Goal: Task Accomplishment & Management: Use online tool/utility

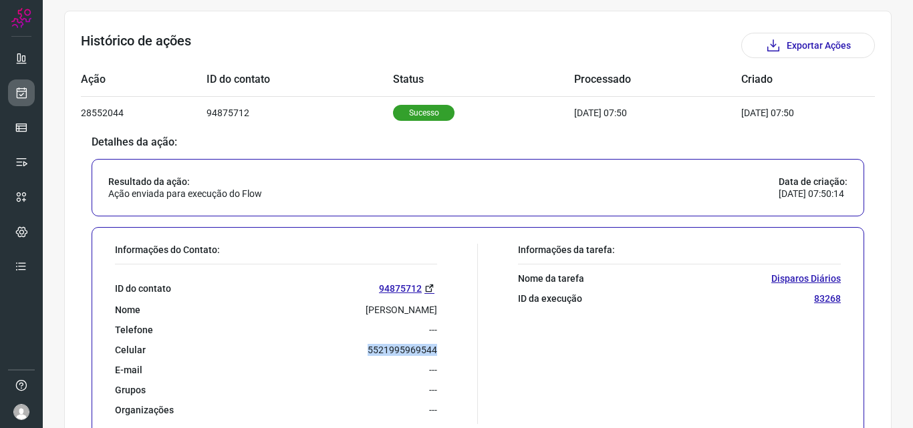
click at [22, 87] on icon at bounding box center [22, 92] width 14 height 13
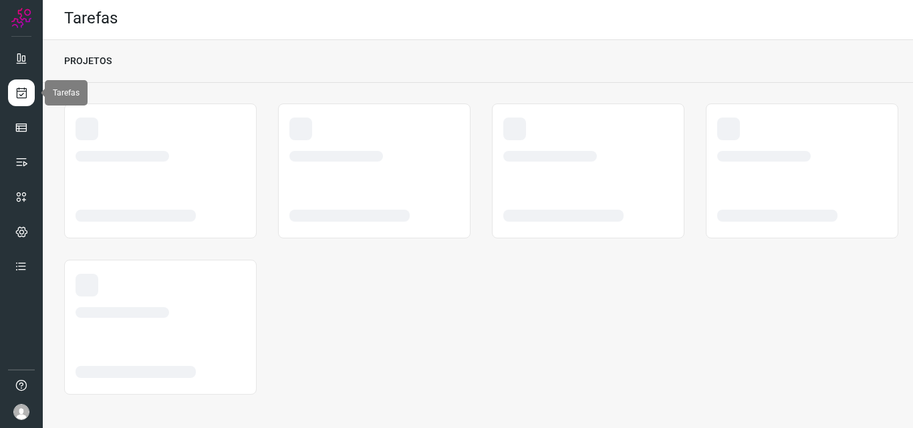
scroll to position [3, 0]
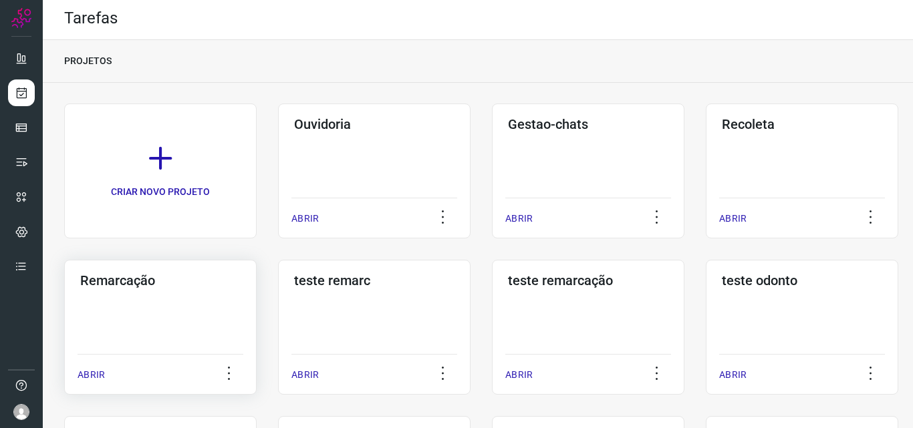
click at [118, 334] on div "Remarcação ABRIR" at bounding box center [160, 327] width 192 height 135
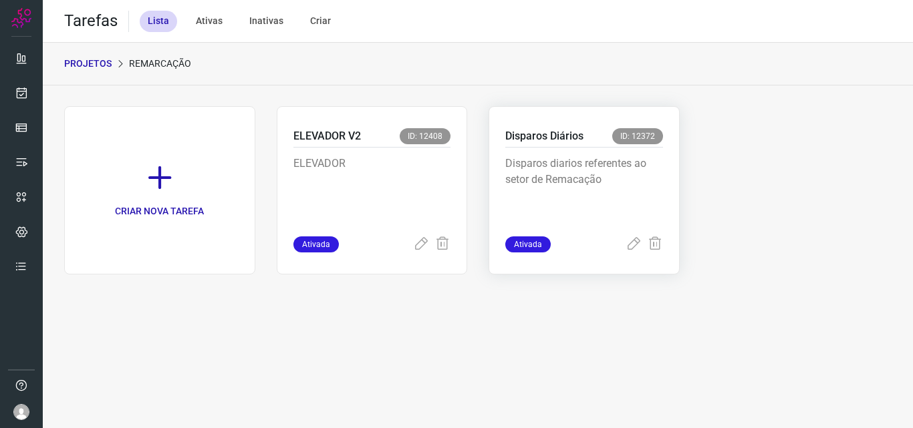
click at [531, 140] on p "Disparos Diários" at bounding box center [544, 136] width 78 height 16
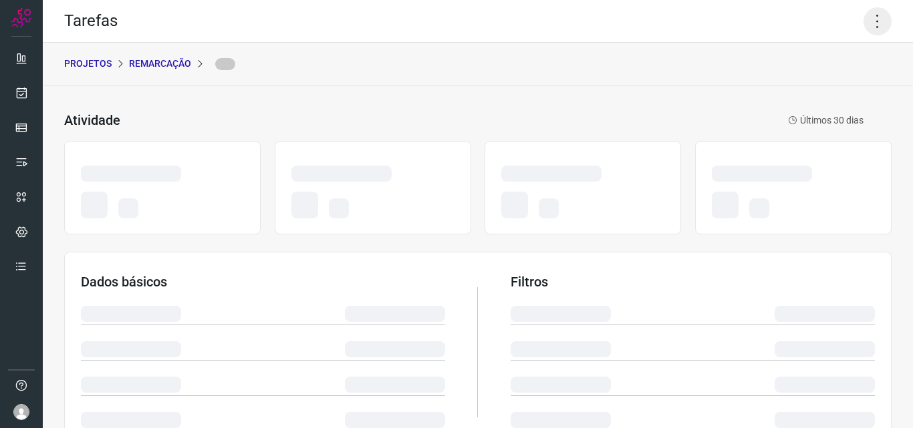
click at [869, 21] on icon at bounding box center [878, 21] width 28 height 28
click at [867, 23] on icon at bounding box center [878, 21] width 28 height 28
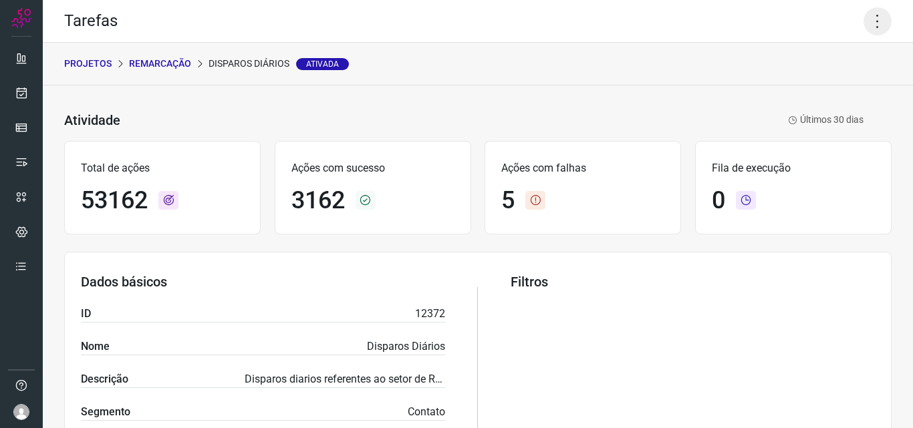
click at [866, 21] on icon at bounding box center [878, 21] width 28 height 28
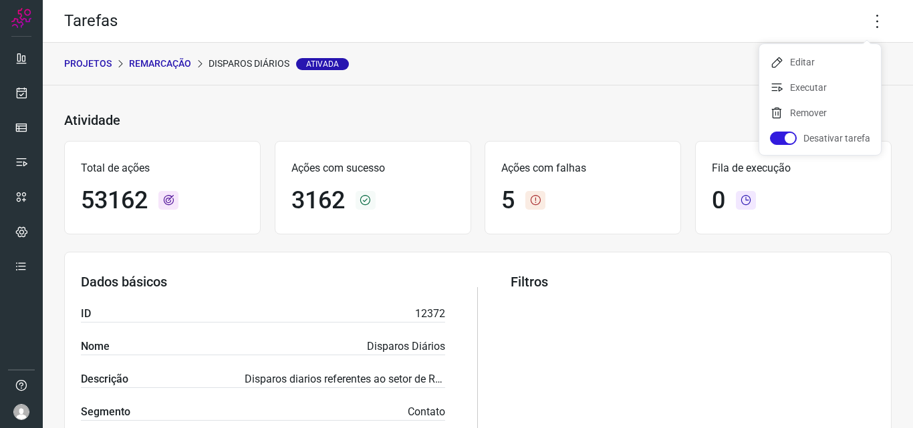
click at [805, 99] on ul "Editar Executar Remover Desativar tarefa" at bounding box center [820, 99] width 122 height 111
click at [805, 90] on li "Executar" at bounding box center [820, 87] width 122 height 21
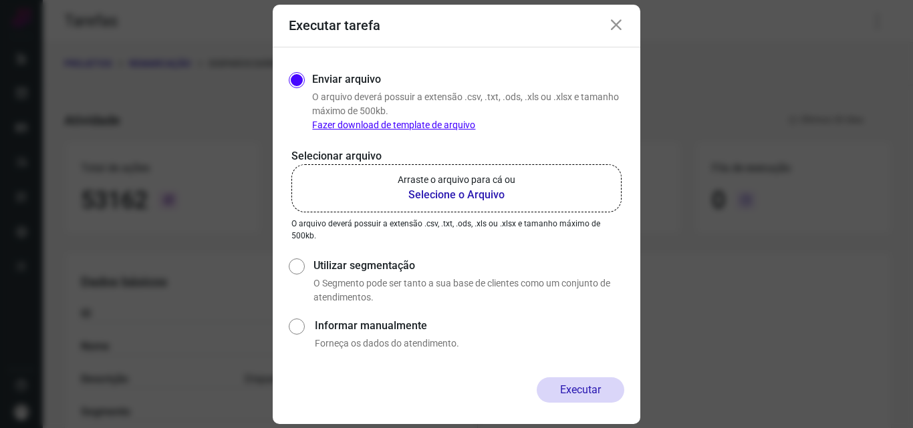
click at [448, 194] on b "Selecione o Arquivo" at bounding box center [457, 195] width 118 height 16
click at [0, 0] on input "Arraste o arquivo para cá ou Selecione o Arquivo" at bounding box center [0, 0] width 0 height 0
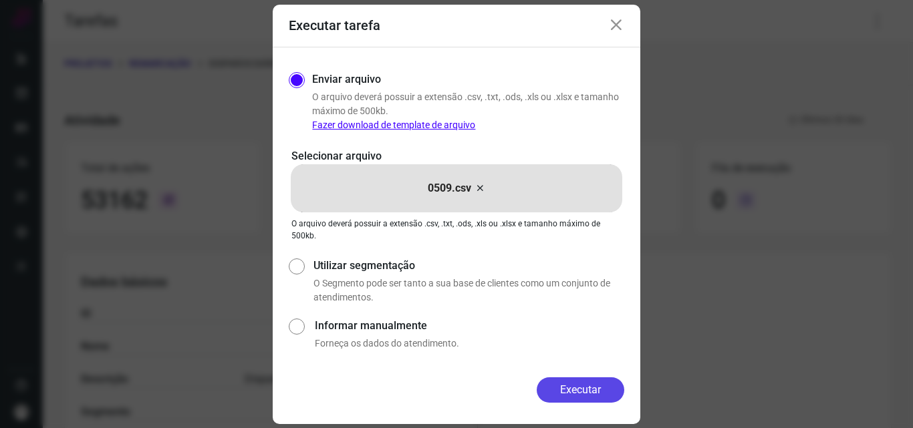
click at [587, 388] on button "Executar" at bounding box center [581, 390] width 88 height 25
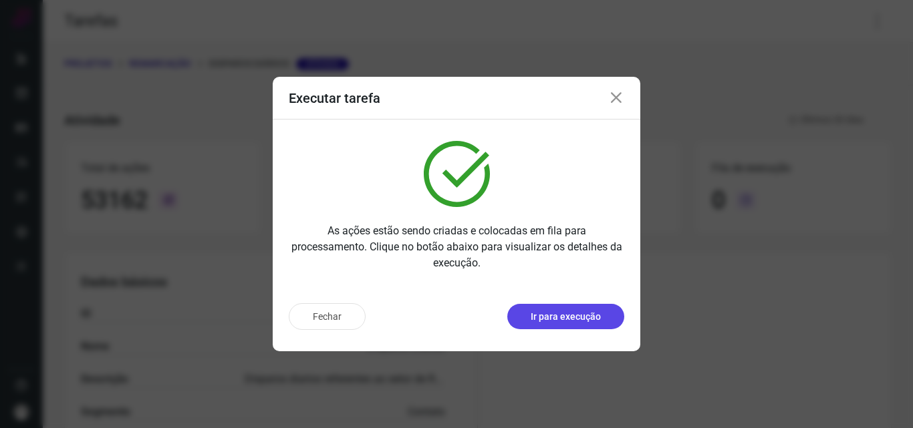
click at [551, 316] on p "Ir para execução" at bounding box center [566, 317] width 70 height 14
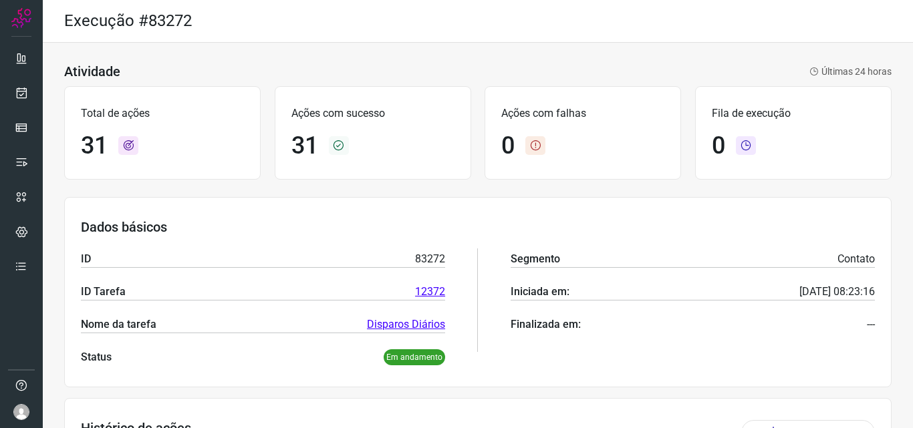
scroll to position [43, 0]
click at [24, 96] on icon at bounding box center [22, 92] width 14 height 13
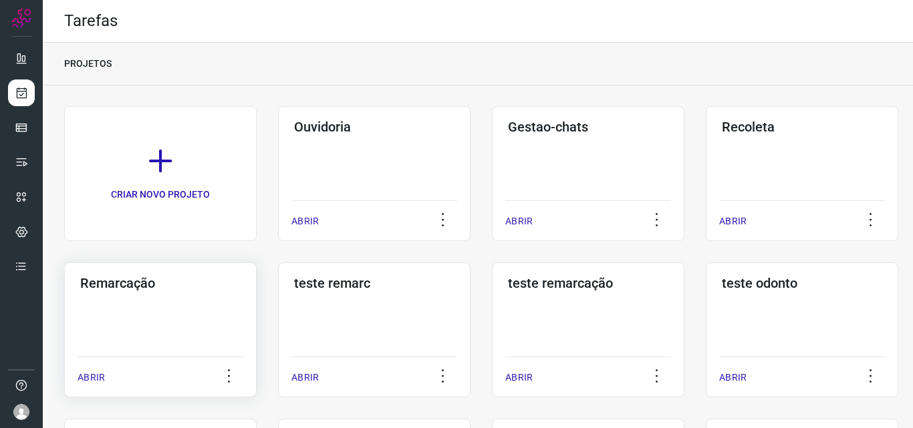
click at [200, 318] on div "Remarcação ABRIR" at bounding box center [160, 330] width 192 height 135
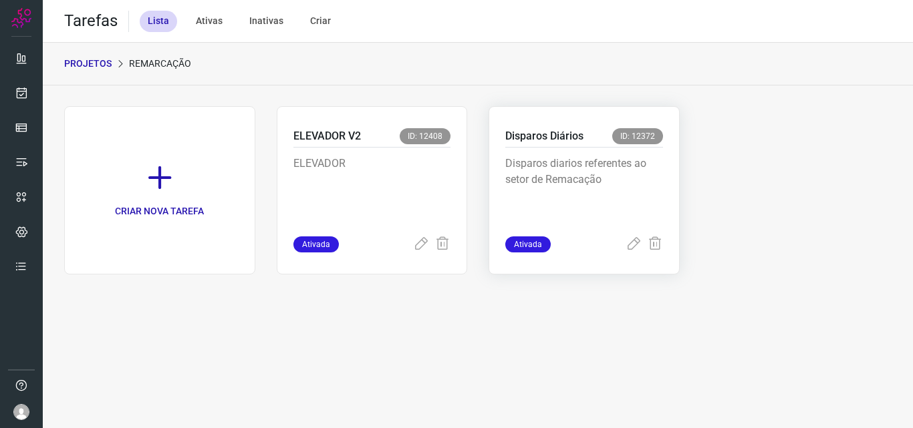
click at [587, 159] on p "Disparos diarios referentes ao setor de Remacação" at bounding box center [584, 189] width 158 height 67
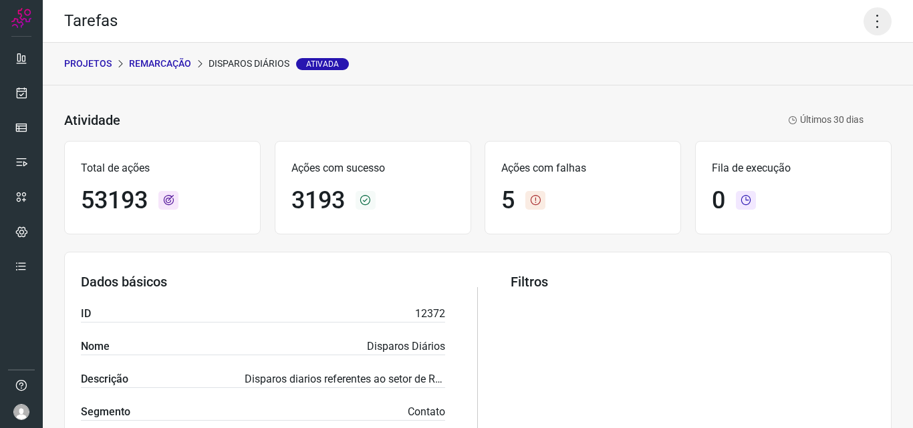
click at [865, 12] on icon at bounding box center [878, 21] width 28 height 28
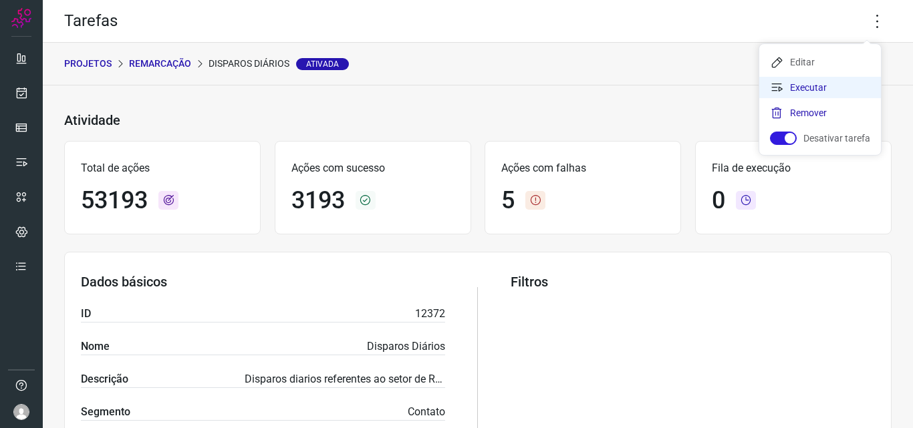
click at [844, 83] on li "Executar" at bounding box center [820, 87] width 122 height 21
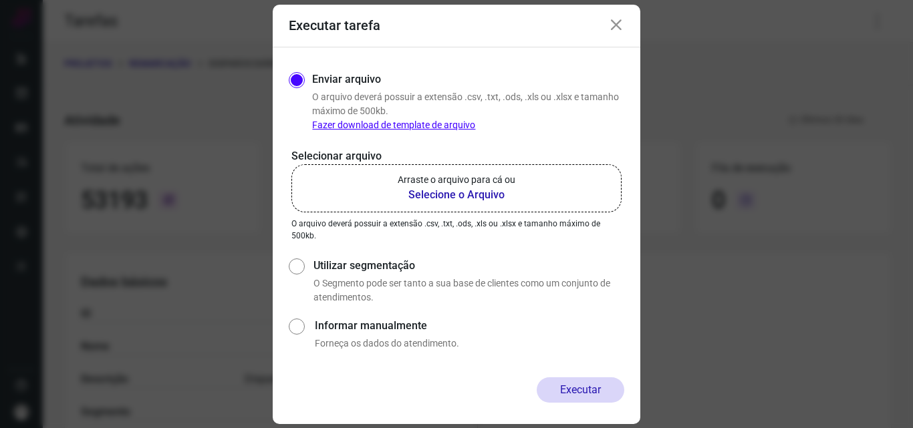
click at [483, 193] on b "Selecione o Arquivo" at bounding box center [457, 195] width 118 height 16
click at [0, 0] on input "Arraste o arquivo para cá ou Selecione o Arquivo" at bounding box center [0, 0] width 0 height 0
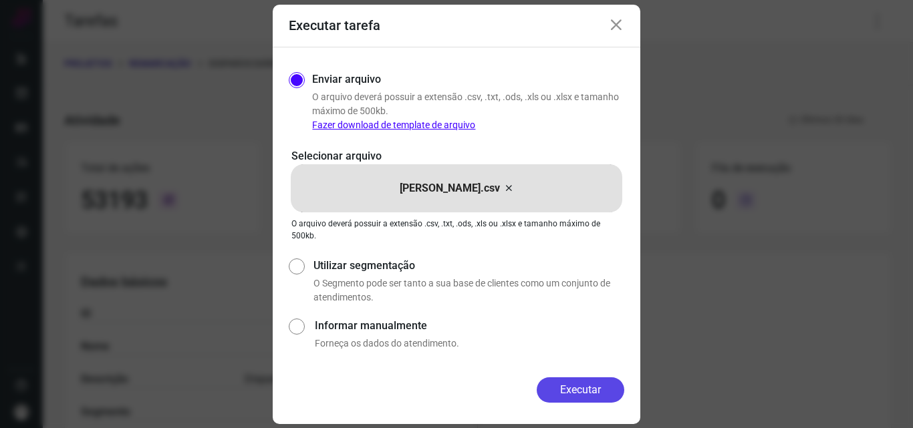
click at [569, 381] on button "Executar" at bounding box center [581, 390] width 88 height 25
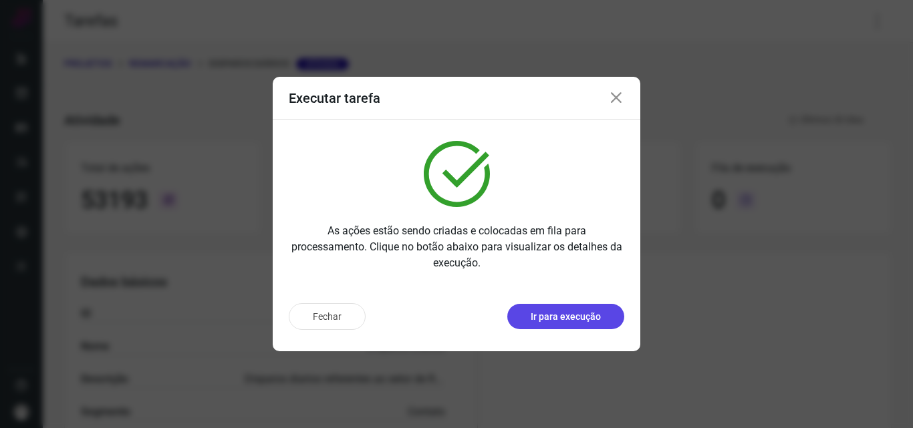
click at [553, 315] on p "Ir para execução" at bounding box center [566, 317] width 70 height 14
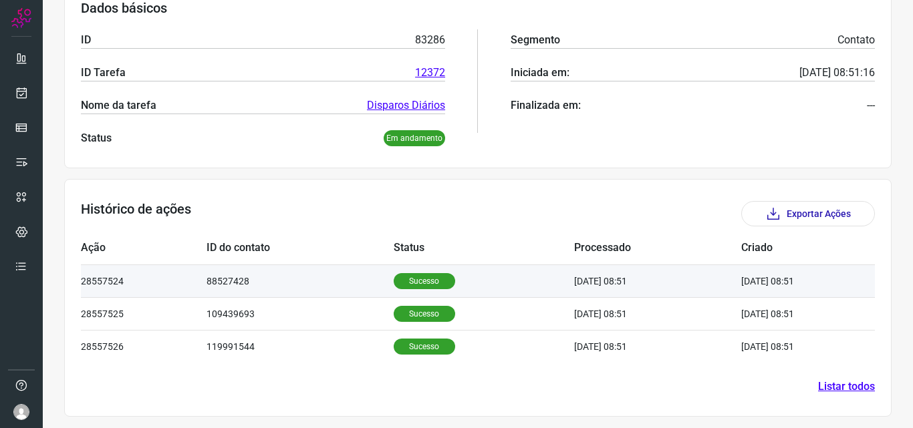
scroll to position [221, 0]
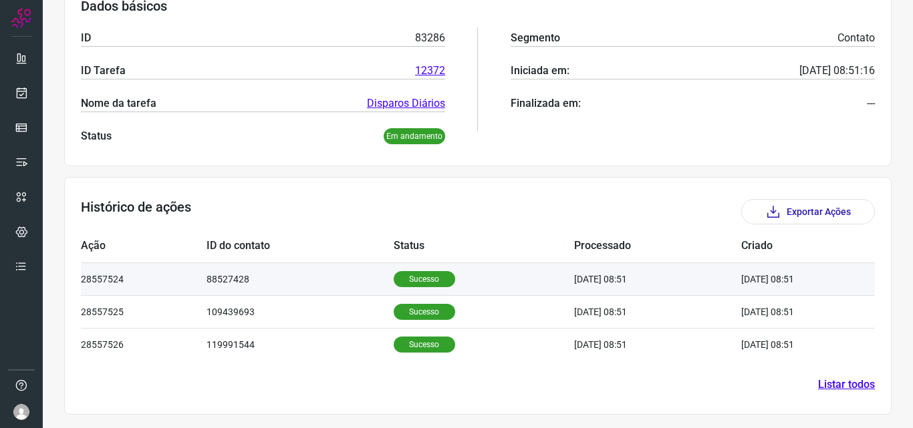
click at [416, 278] on p "Sucesso" at bounding box center [424, 279] width 61 height 16
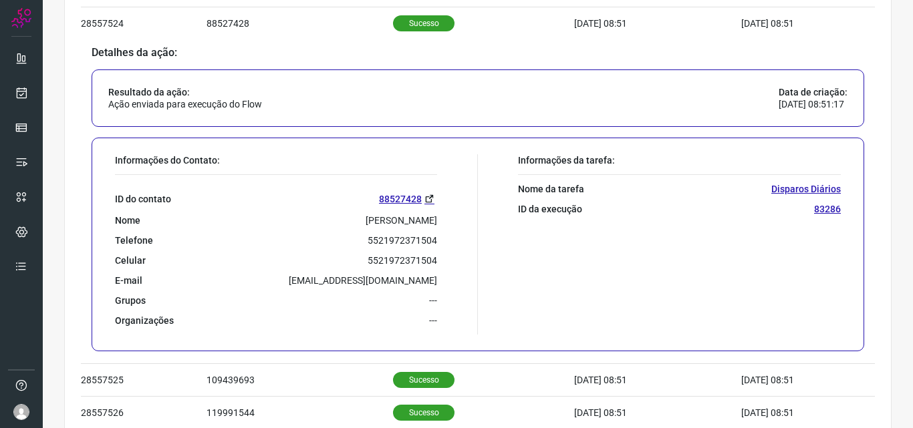
scroll to position [489, 0]
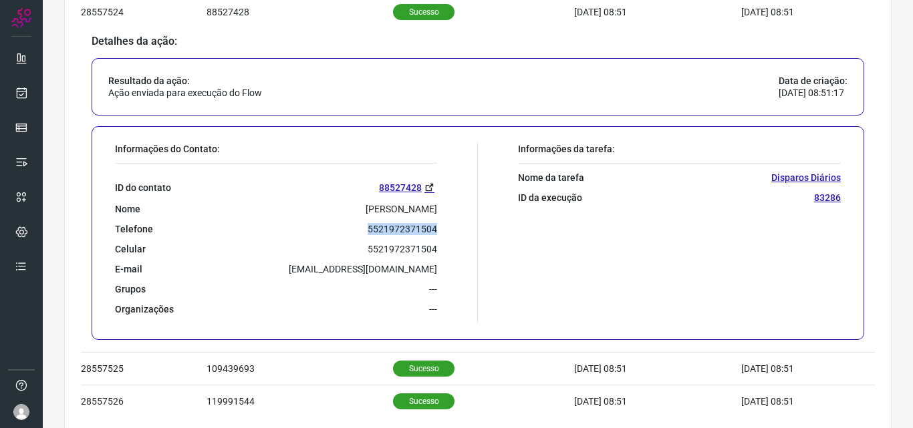
drag, startPoint x: 366, startPoint y: 231, endPoint x: 433, endPoint y: 232, distance: 66.8
click at [433, 232] on div "Informações do Contato: ID do contato 88527428 Nome Ivanete vicente Telefone 55…" at bounding box center [293, 233] width 370 height 180
copy p "5521972371504"
click at [21, 95] on icon at bounding box center [22, 92] width 14 height 13
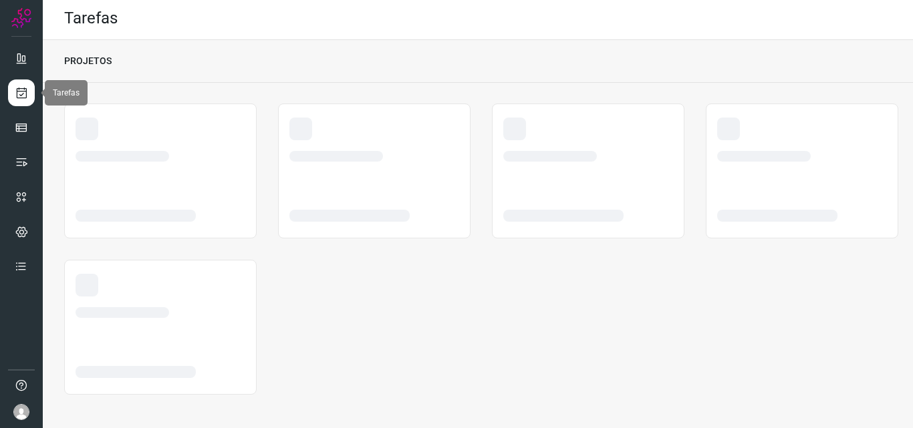
scroll to position [3, 0]
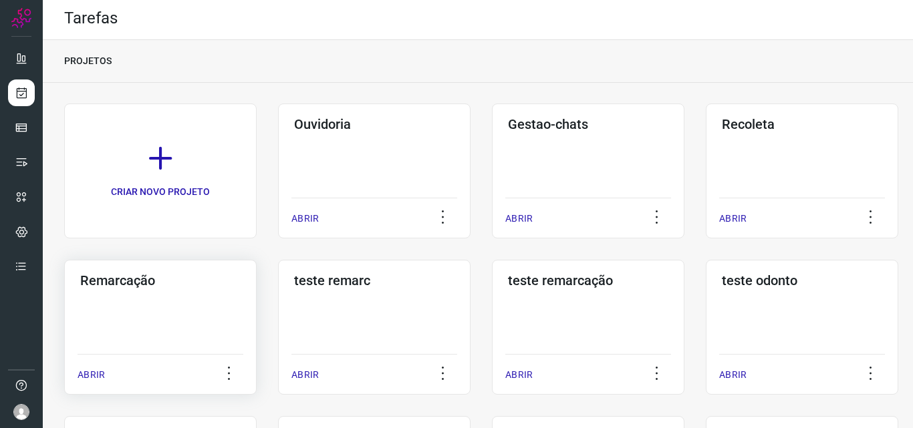
click at [124, 338] on div "Remarcação ABRIR" at bounding box center [160, 327] width 192 height 135
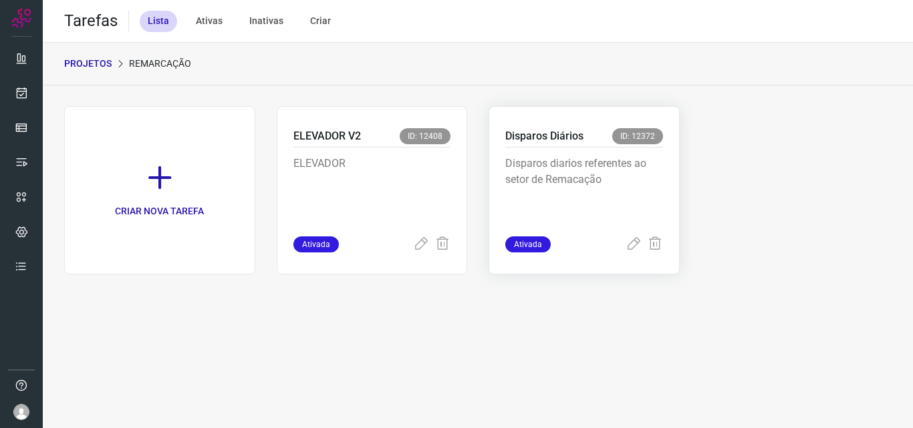
click at [612, 171] on p "Disparos diarios referentes ao setor de Remacação" at bounding box center [584, 189] width 158 height 67
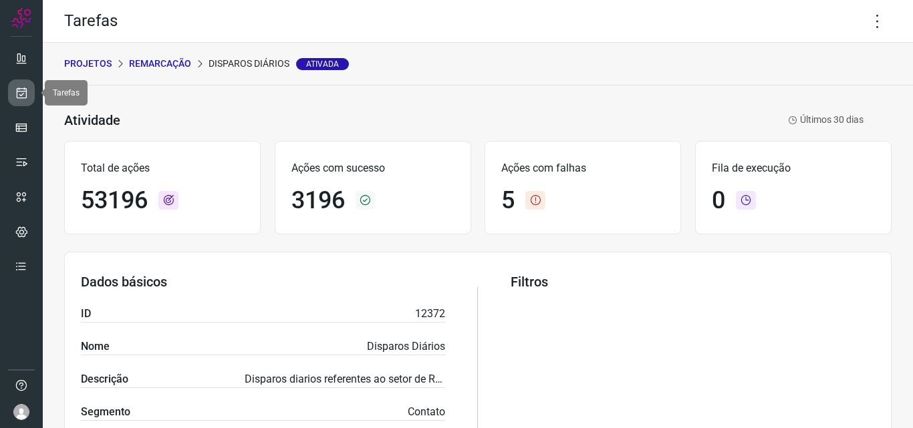
click at [16, 103] on link at bounding box center [21, 93] width 27 height 27
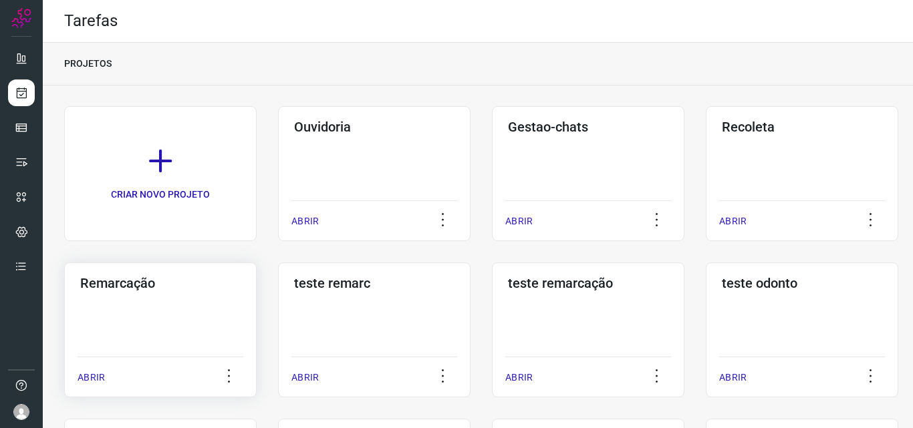
drag, startPoint x: 147, startPoint y: 368, endPoint x: 165, endPoint y: 318, distance: 53.3
click at [148, 363] on div "ABRIR" at bounding box center [161, 373] width 166 height 33
click at [182, 314] on div "Remarcação ABRIR" at bounding box center [160, 330] width 192 height 135
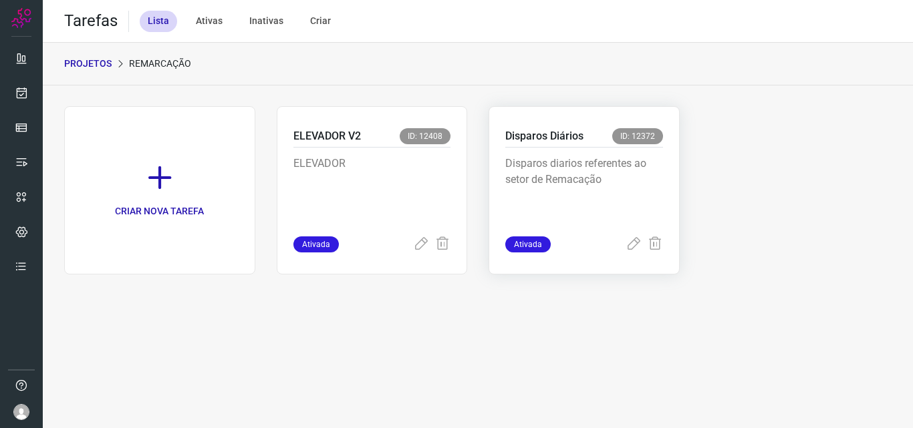
click at [541, 184] on p "Disparos diarios referentes ao setor de Remacação" at bounding box center [584, 189] width 158 height 67
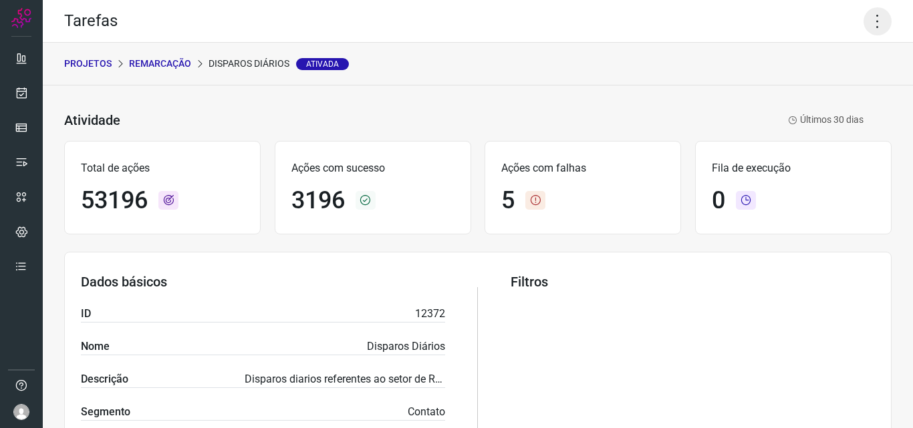
click at [864, 28] on icon at bounding box center [878, 21] width 28 height 28
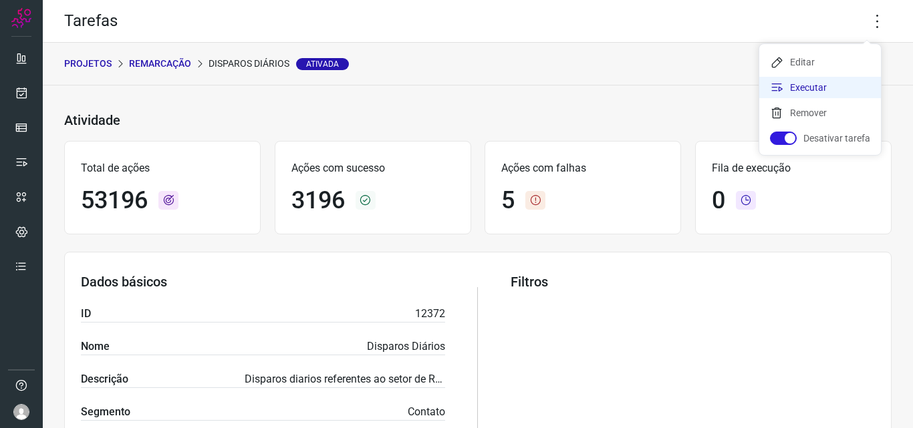
click at [823, 88] on li "Executar" at bounding box center [820, 87] width 122 height 21
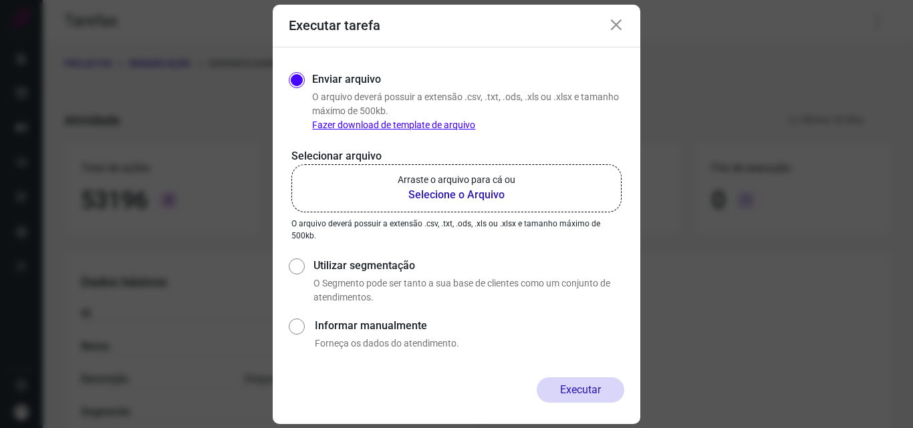
click at [457, 196] on b "Selecione o Arquivo" at bounding box center [457, 195] width 118 height 16
click at [0, 0] on input "Arraste o arquivo para cá ou Selecione o Arquivo" at bounding box center [0, 0] width 0 height 0
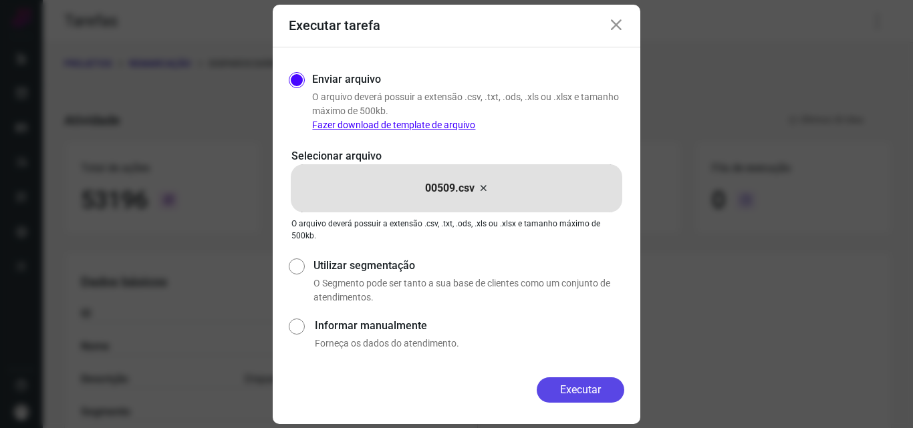
click at [566, 391] on button "Executar" at bounding box center [581, 390] width 88 height 25
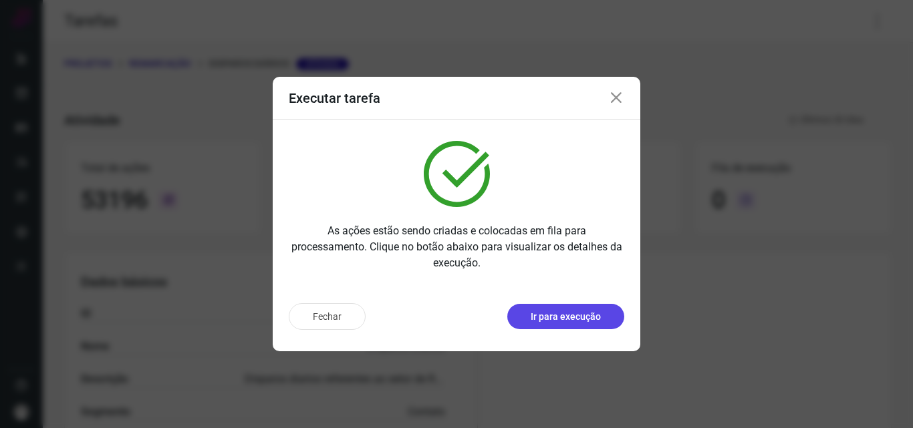
click at [539, 316] on p "Ir para execução" at bounding box center [566, 317] width 70 height 14
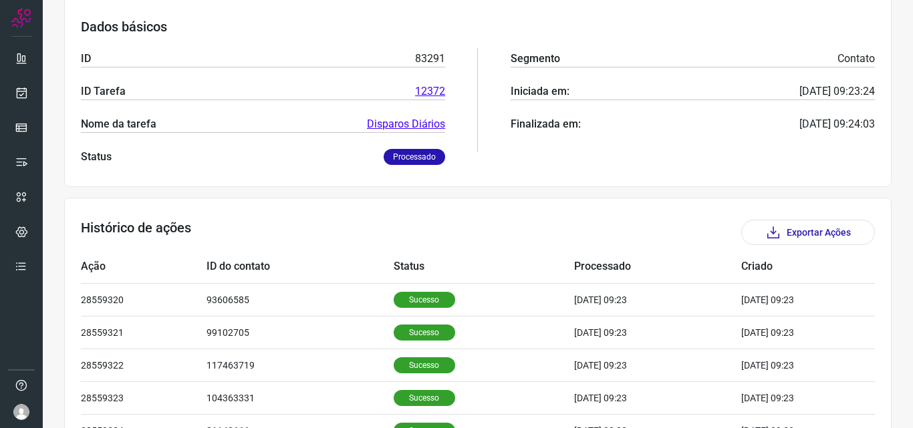
scroll to position [134, 0]
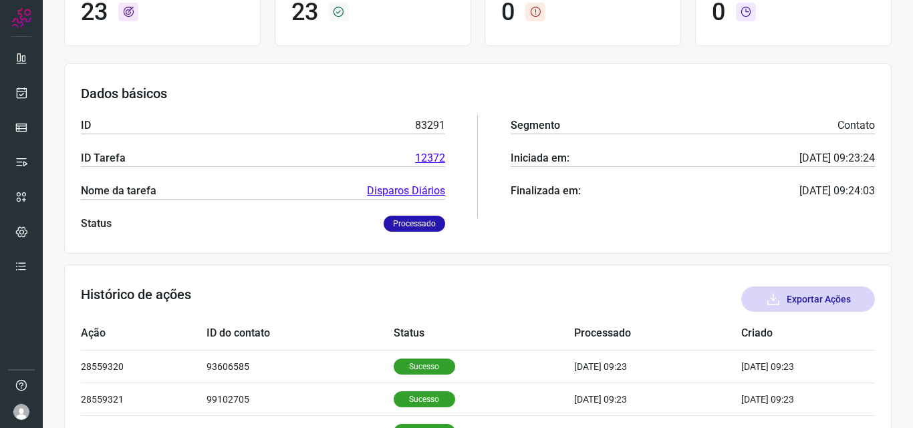
click at [787, 297] on button "Exportar Ações" at bounding box center [808, 299] width 134 height 25
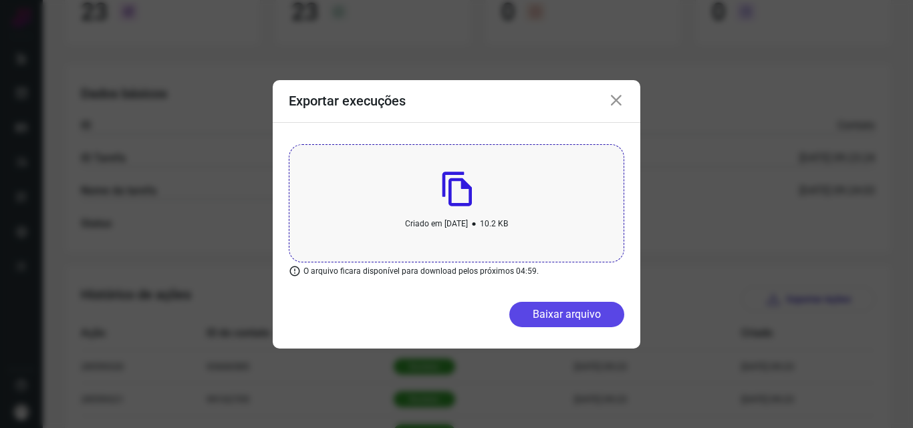
click at [543, 295] on div "Criado em 05 de September, 2025 • 10.2 KB O arquivo ficara disponível para down…" at bounding box center [457, 212] width 368 height 179
click at [553, 312] on button "Baixar arquivo" at bounding box center [566, 314] width 115 height 25
click at [618, 102] on icon at bounding box center [616, 101] width 16 height 16
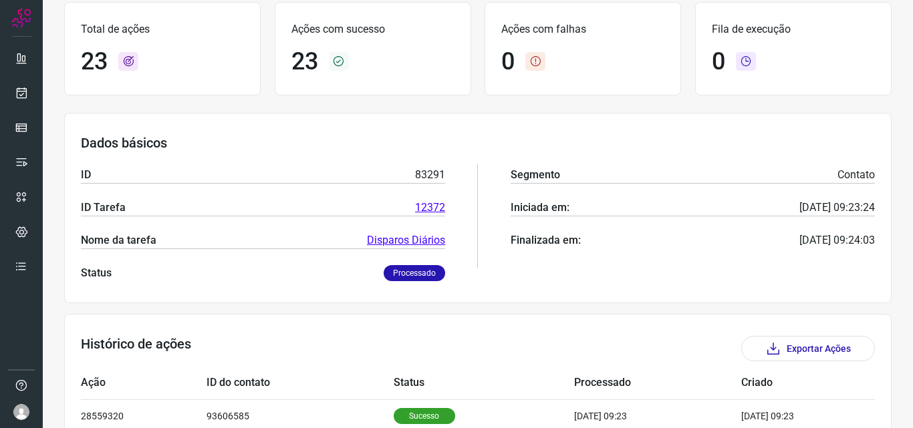
scroll to position [0, 0]
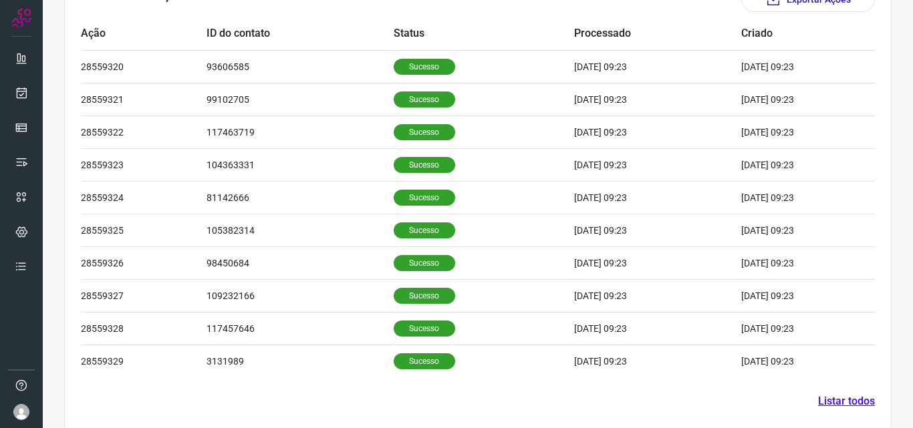
scroll to position [450, 0]
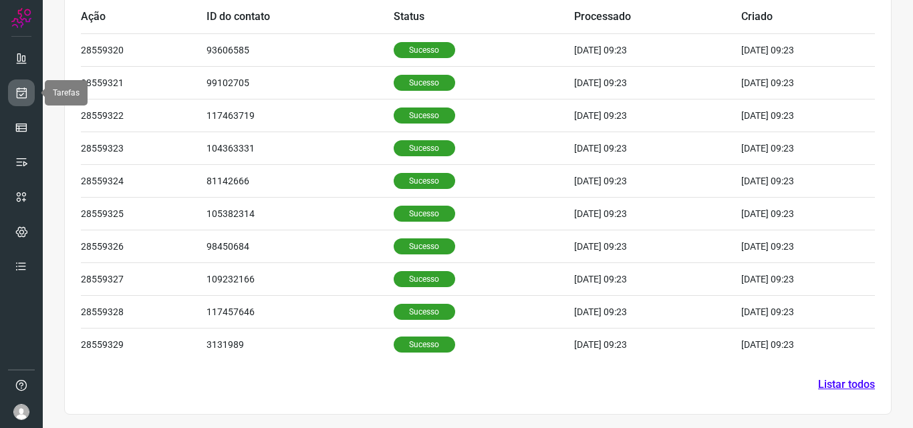
click at [23, 97] on icon at bounding box center [22, 92] width 14 height 13
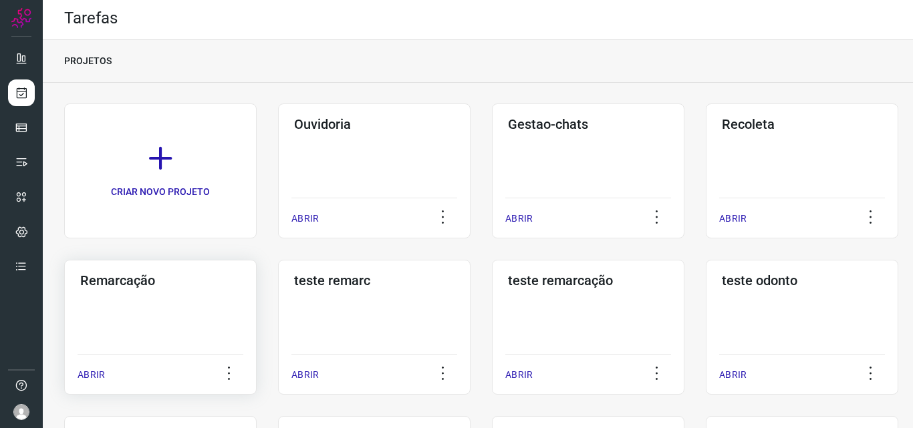
click at [172, 312] on div "Remarcação ABRIR" at bounding box center [160, 327] width 192 height 135
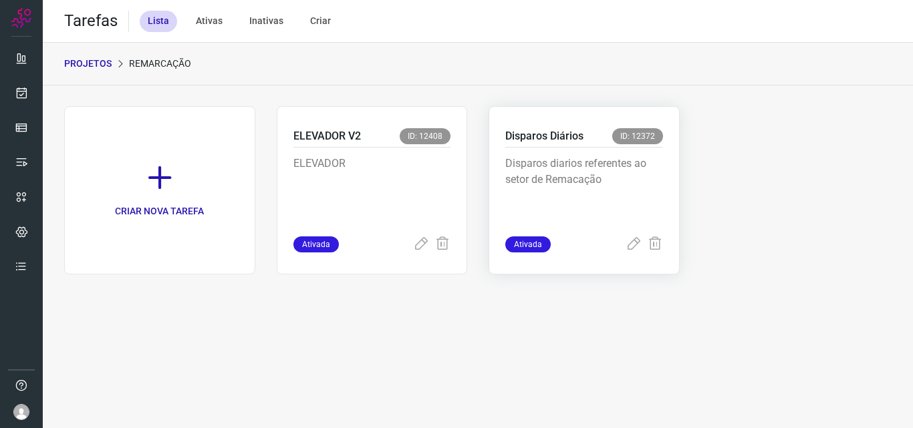
click at [565, 191] on p "Disparos diarios referentes ao setor de Remacação" at bounding box center [584, 189] width 158 height 67
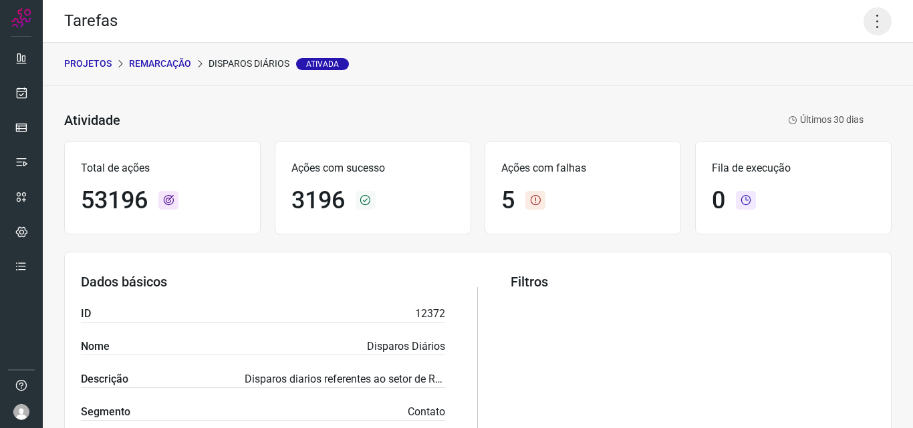
click at [869, 26] on icon at bounding box center [878, 21] width 28 height 28
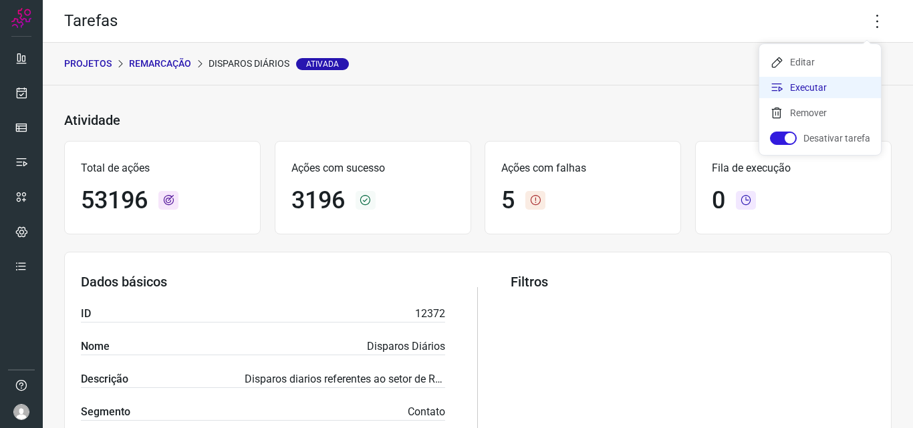
click at [809, 97] on li "Executar" at bounding box center [820, 87] width 122 height 21
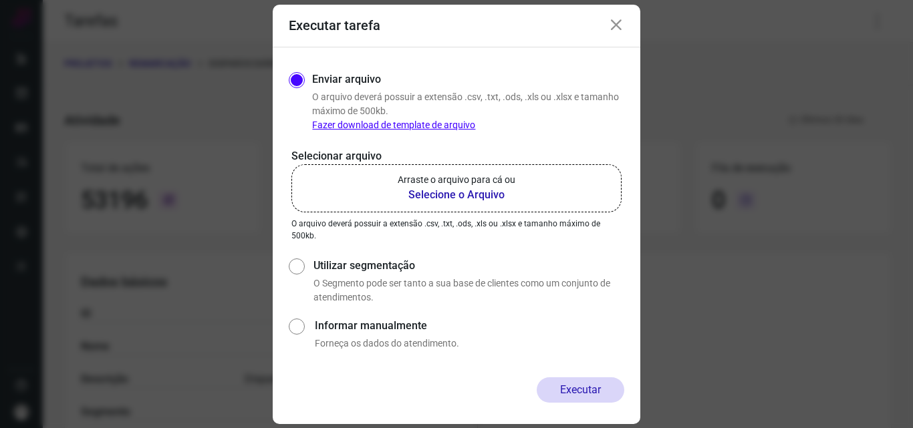
click at [467, 198] on b "Selecione o Arquivo" at bounding box center [457, 195] width 118 height 16
click at [0, 0] on input "Arraste o arquivo para cá ou Selecione o Arquivo" at bounding box center [0, 0] width 0 height 0
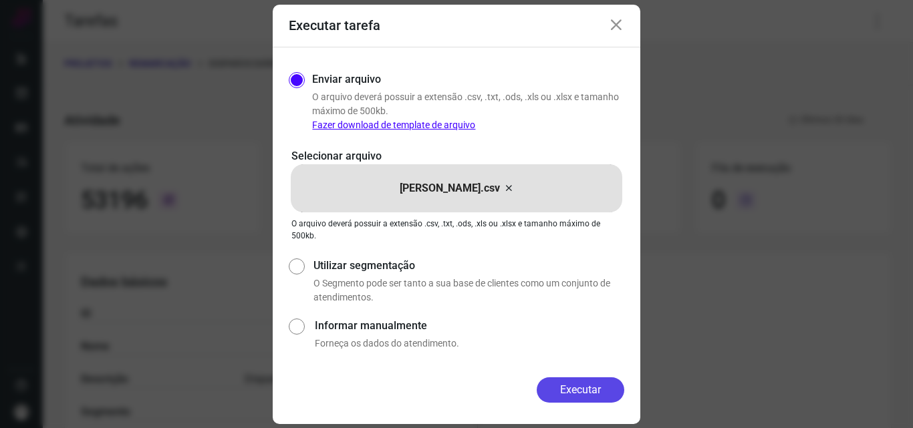
click at [579, 388] on button "Executar" at bounding box center [581, 390] width 88 height 25
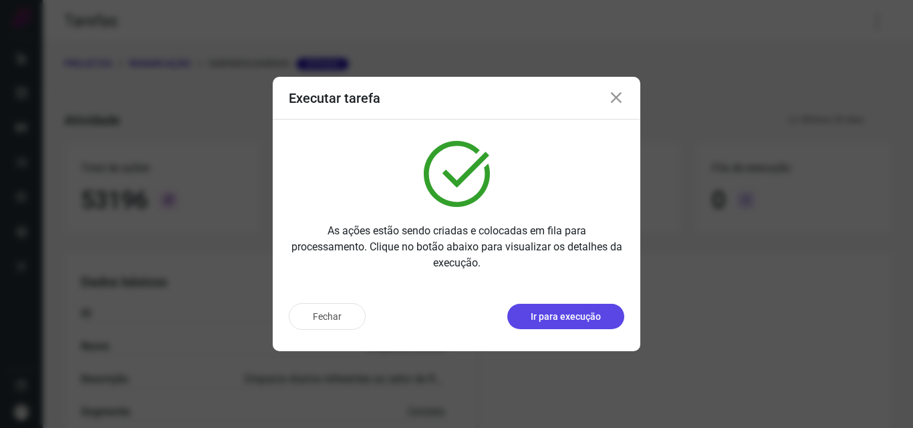
click at [561, 319] on p "Ir para execução" at bounding box center [566, 317] width 70 height 14
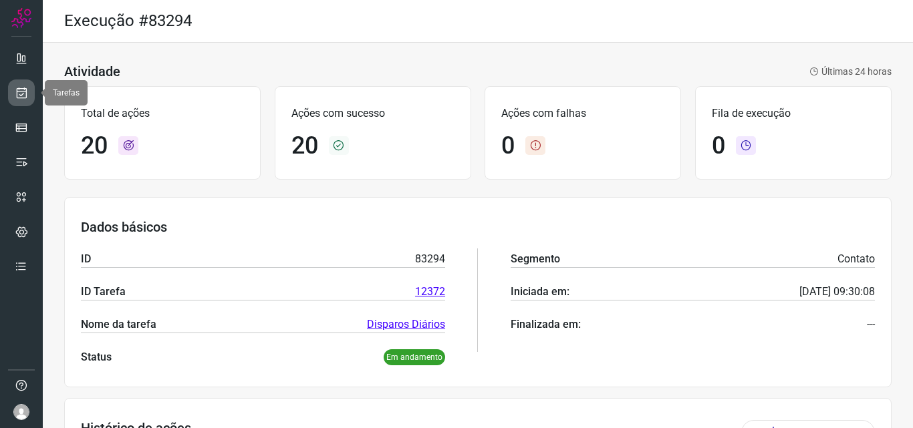
click at [21, 100] on link at bounding box center [21, 93] width 27 height 27
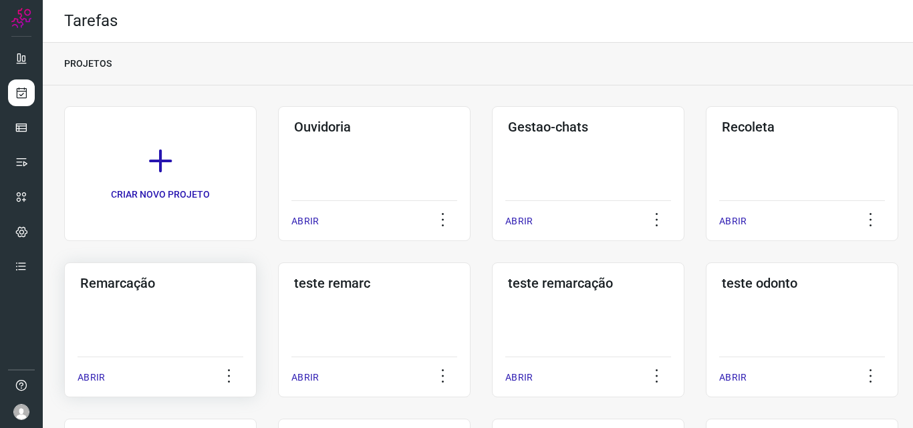
click at [190, 346] on div "Remarcação ABRIR" at bounding box center [160, 330] width 192 height 135
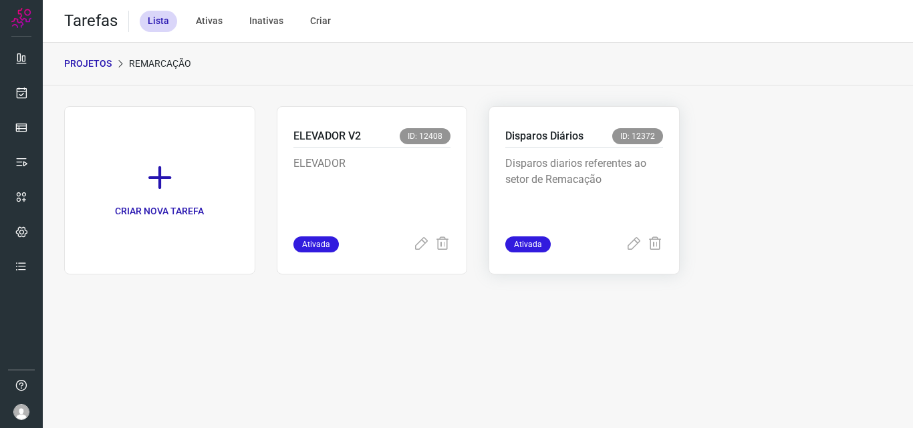
click at [622, 168] on p "Disparos diarios referentes ao setor de Remacação" at bounding box center [584, 189] width 158 height 67
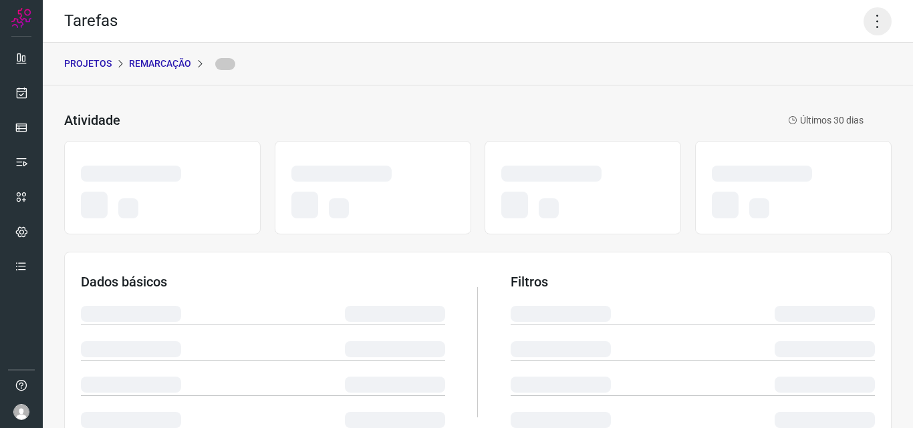
click at [868, 21] on icon at bounding box center [878, 21] width 28 height 28
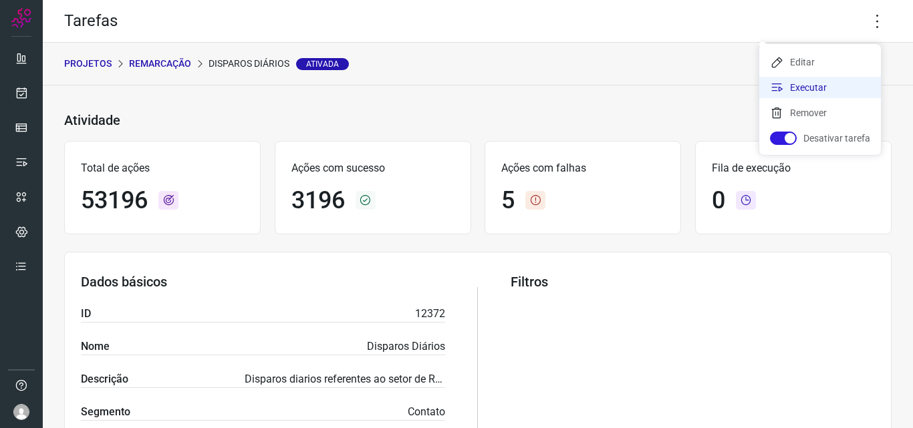
click at [823, 83] on li "Executar" at bounding box center [820, 87] width 122 height 21
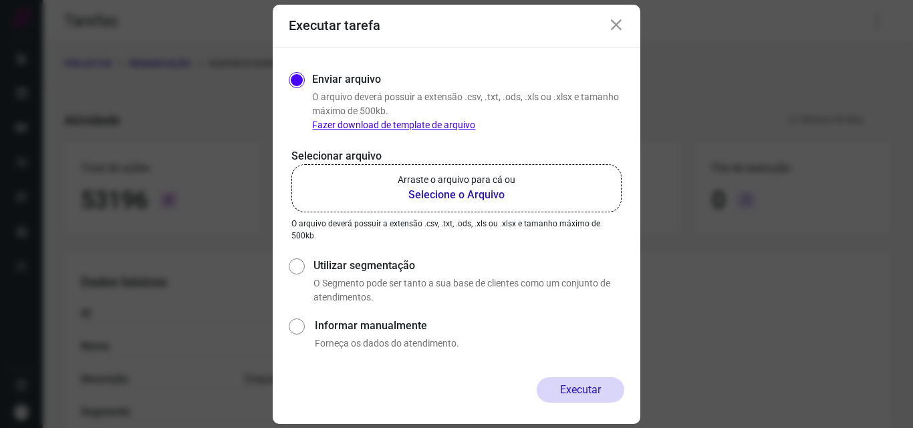
click at [438, 188] on b "Selecione o Arquivo" at bounding box center [457, 195] width 118 height 16
click at [0, 0] on input "Arraste o arquivo para cá ou Selecione o Arquivo" at bounding box center [0, 0] width 0 height 0
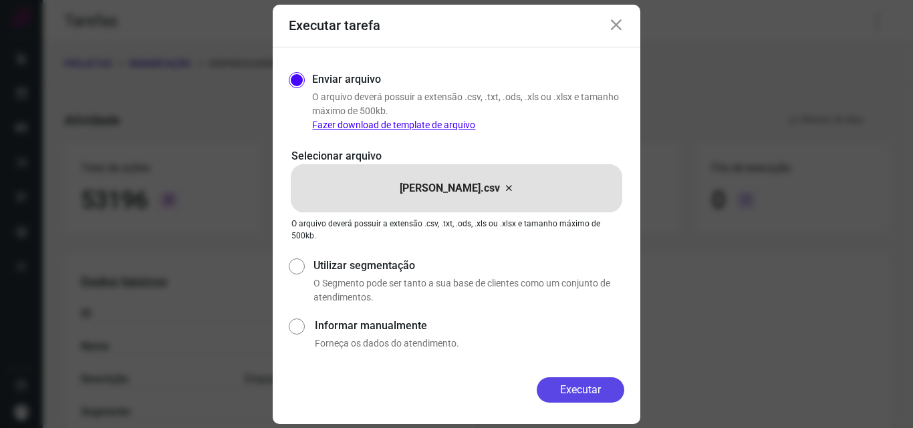
click at [602, 395] on button "Executar" at bounding box center [581, 390] width 88 height 25
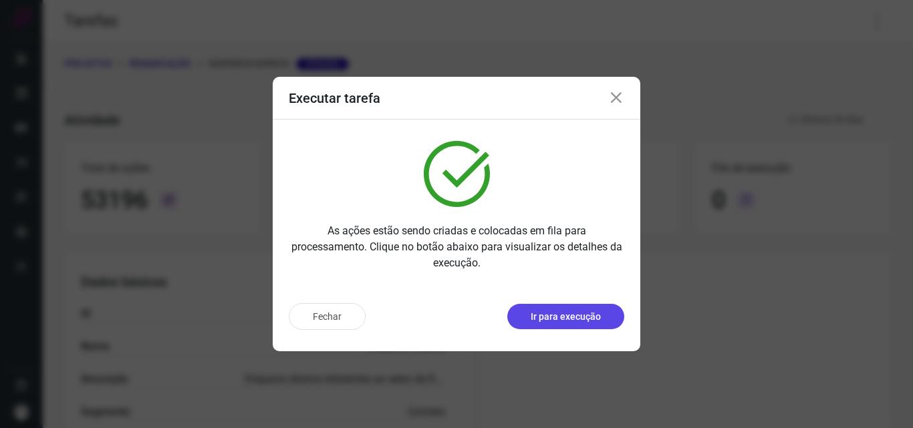
click at [575, 310] on p "Ir para execução" at bounding box center [566, 317] width 70 height 14
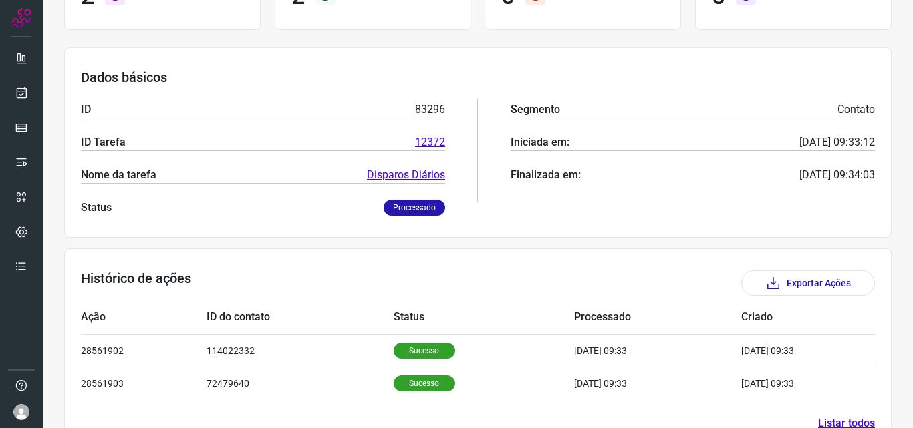
scroll to position [188, 0]
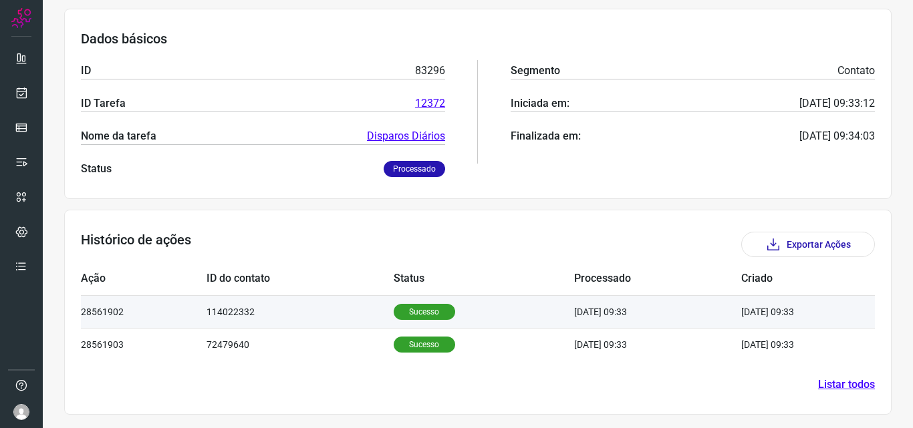
click at [416, 319] on p "Sucesso" at bounding box center [424, 312] width 61 height 16
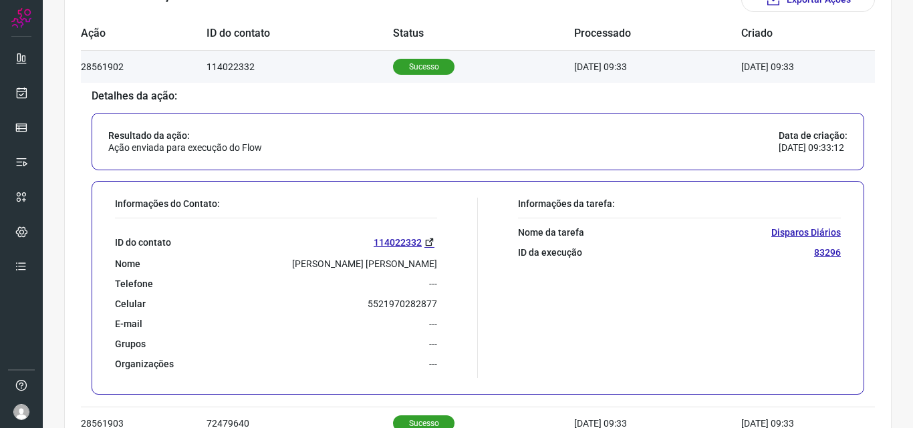
scroll to position [456, 0]
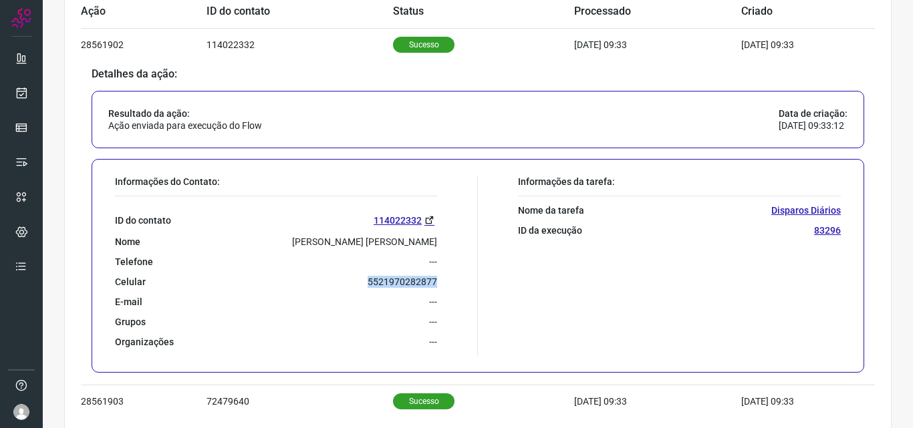
drag, startPoint x: 365, startPoint y: 281, endPoint x: 438, endPoint y: 280, distance: 73.5
click at [438, 280] on div "Informações do Contato: ID do contato 114022332 Nome [PERSON_NAME] [PERSON_NAME…" at bounding box center [293, 266] width 370 height 180
copy p "5521970282877"
click at [21, 90] on icon at bounding box center [22, 92] width 14 height 13
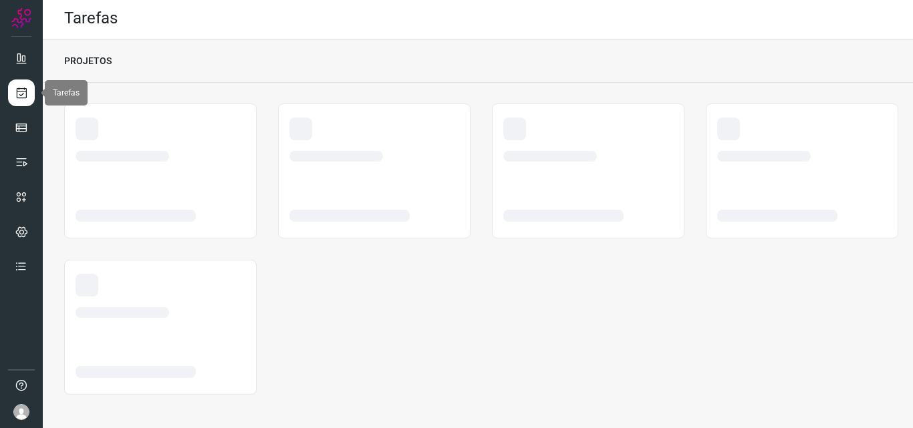
scroll to position [3, 0]
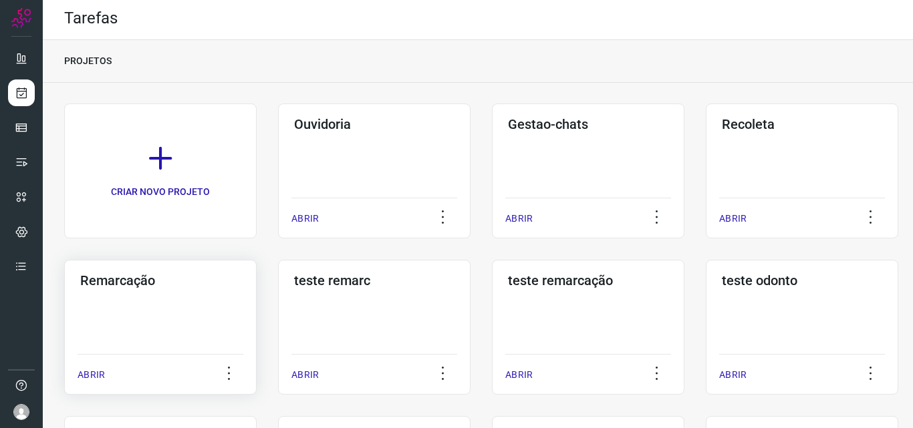
click at [147, 297] on div "Remarcação ABRIR" at bounding box center [160, 327] width 192 height 135
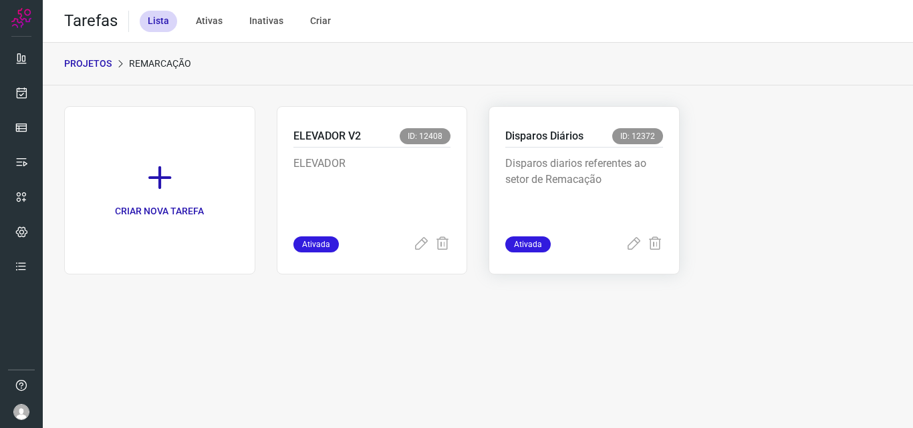
click at [604, 162] on p "Disparos diarios referentes ao setor de Remacação" at bounding box center [584, 189] width 158 height 67
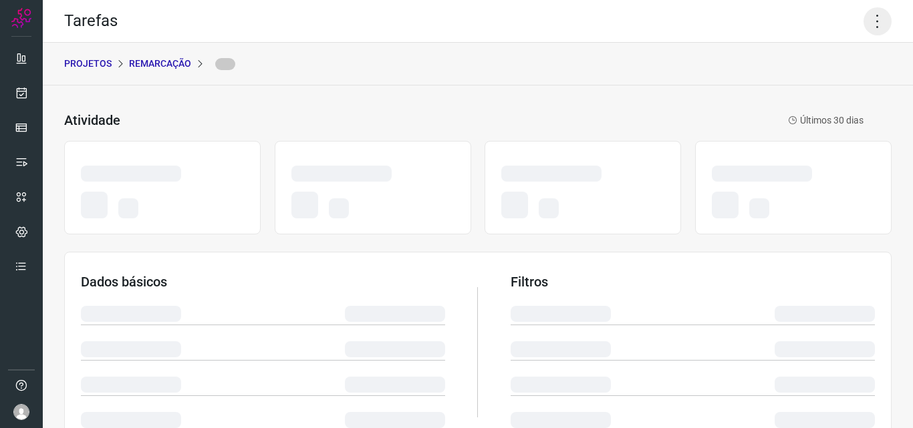
click at [874, 19] on icon at bounding box center [878, 21] width 28 height 28
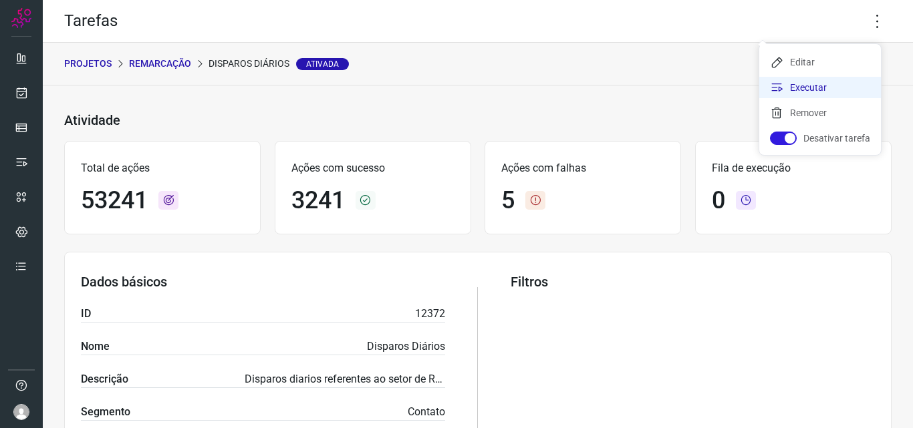
click at [833, 85] on li "Executar" at bounding box center [820, 87] width 122 height 21
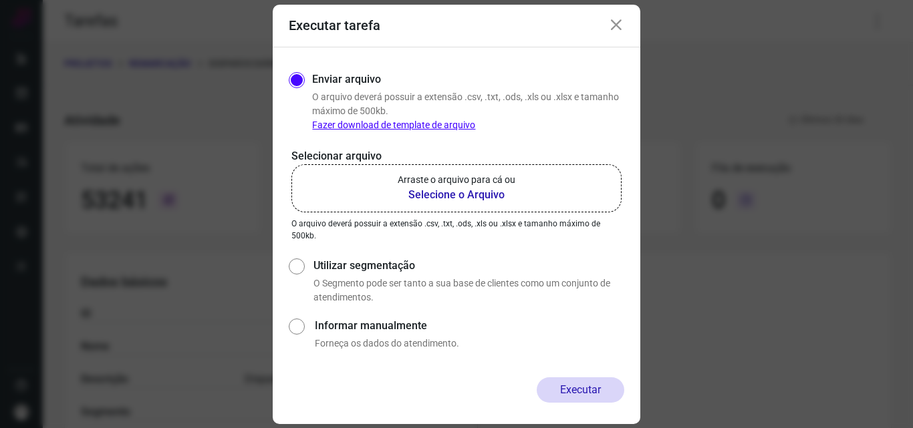
click at [426, 192] on b "Selecione o Arquivo" at bounding box center [457, 195] width 118 height 16
click at [0, 0] on input "Arraste o arquivo para cá ou Selecione o Arquivo" at bounding box center [0, 0] width 0 height 0
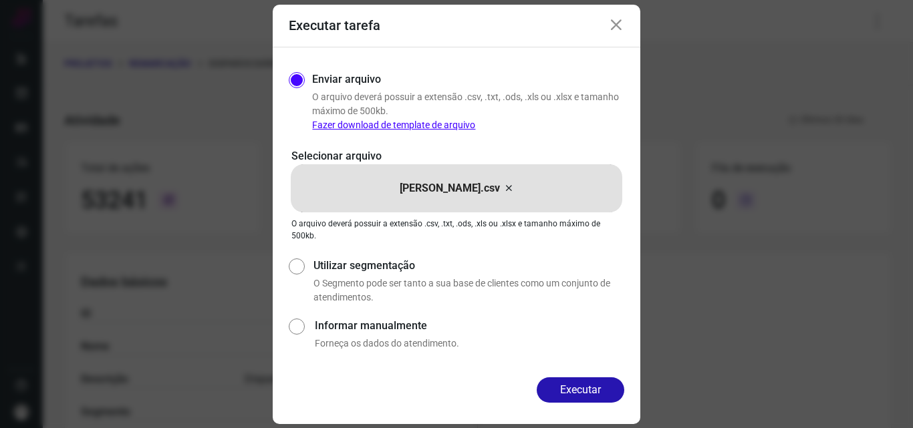
click at [572, 394] on button "Executar" at bounding box center [581, 390] width 88 height 25
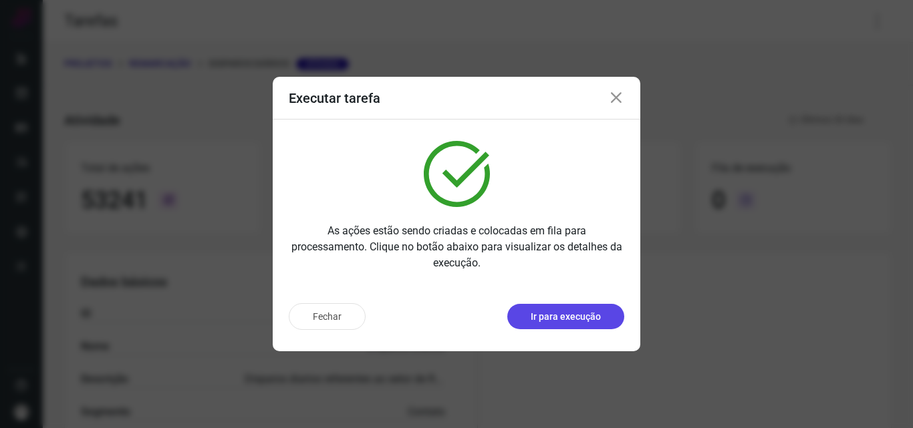
click at [570, 320] on p "Ir para execução" at bounding box center [566, 317] width 70 height 14
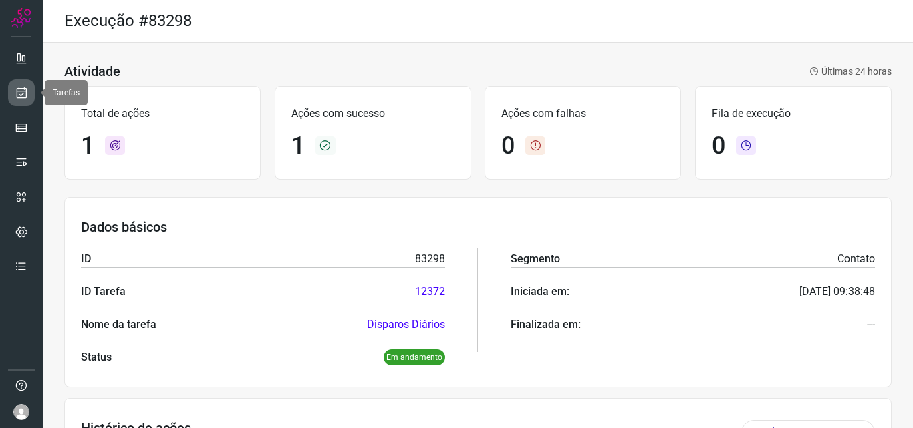
click at [21, 88] on icon at bounding box center [22, 92] width 14 height 13
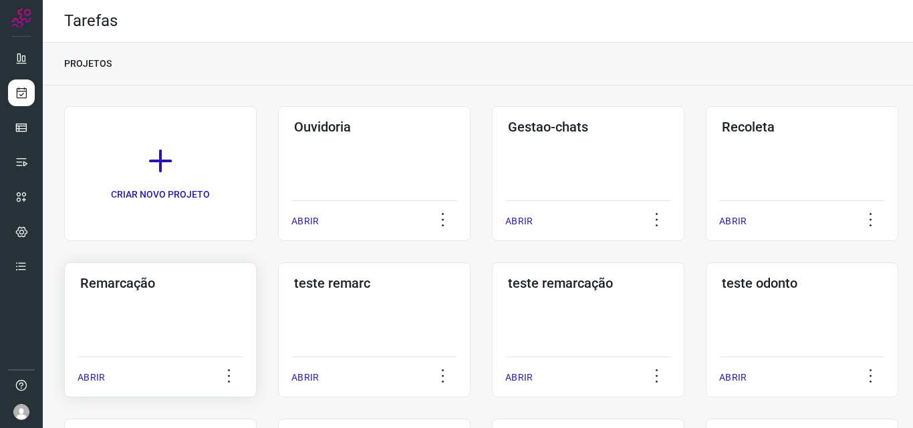
click at [170, 317] on div "Remarcação ABRIR" at bounding box center [160, 330] width 192 height 135
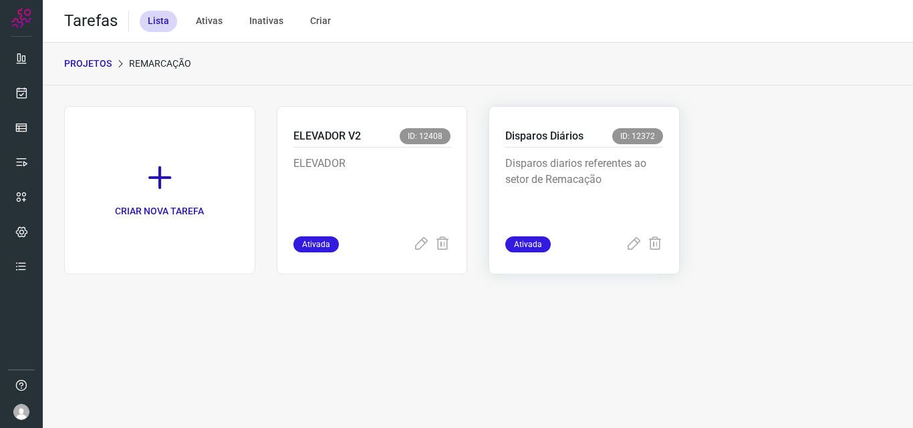
click at [583, 187] on p "Disparos diarios referentes ao setor de Remacação" at bounding box center [584, 189] width 158 height 67
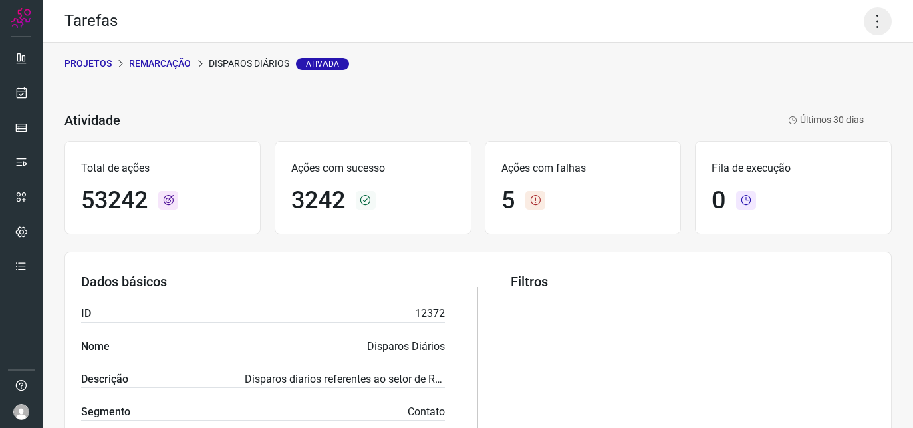
click at [872, 11] on icon at bounding box center [878, 21] width 28 height 28
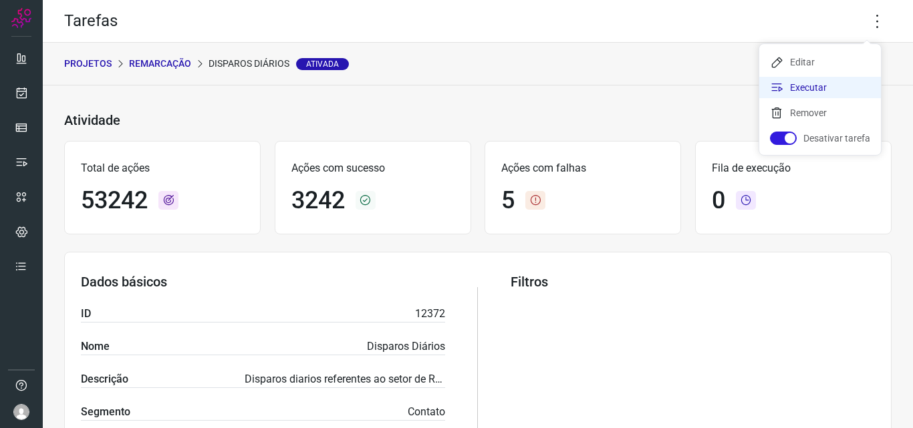
click at [806, 94] on li "Executar" at bounding box center [820, 87] width 122 height 21
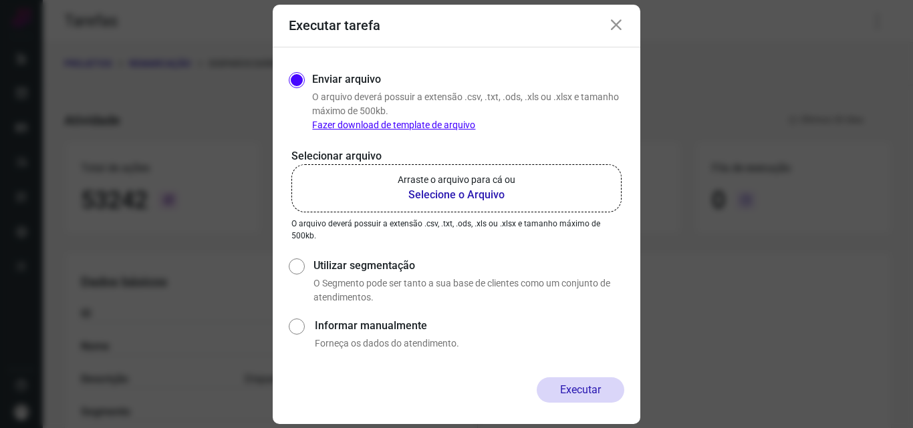
click at [475, 196] on b "Selecione o Arquivo" at bounding box center [457, 195] width 118 height 16
click at [0, 0] on input "Arraste o arquivo para cá ou Selecione o Arquivo" at bounding box center [0, 0] width 0 height 0
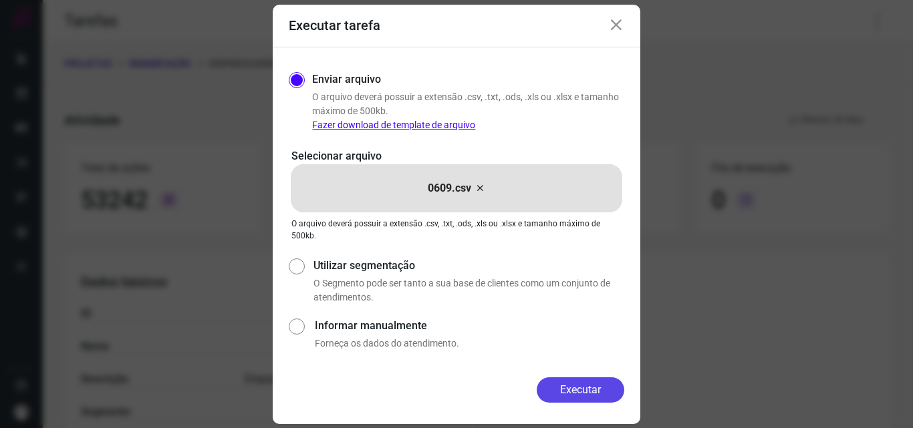
click at [583, 390] on button "Executar" at bounding box center [581, 390] width 88 height 25
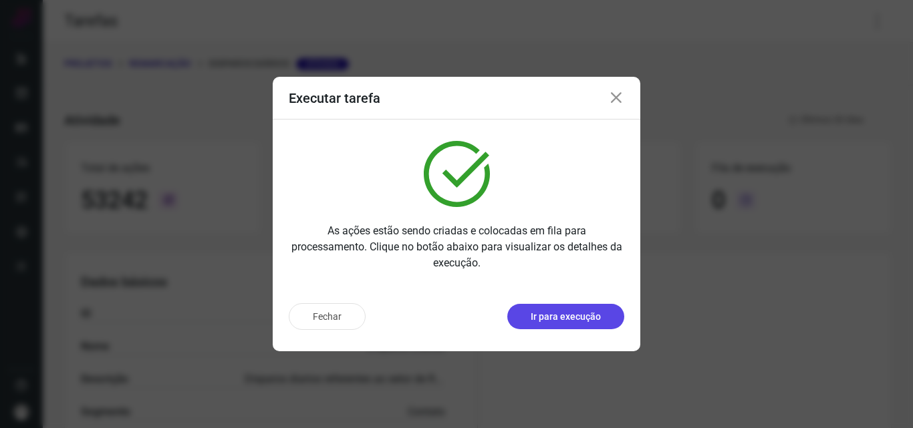
click at [585, 316] on p "Ir para execução" at bounding box center [566, 317] width 70 height 14
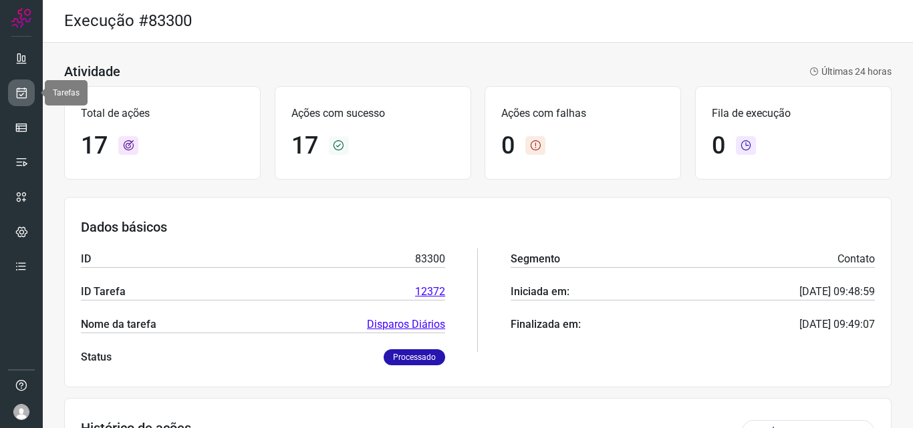
click at [9, 86] on link at bounding box center [21, 93] width 27 height 27
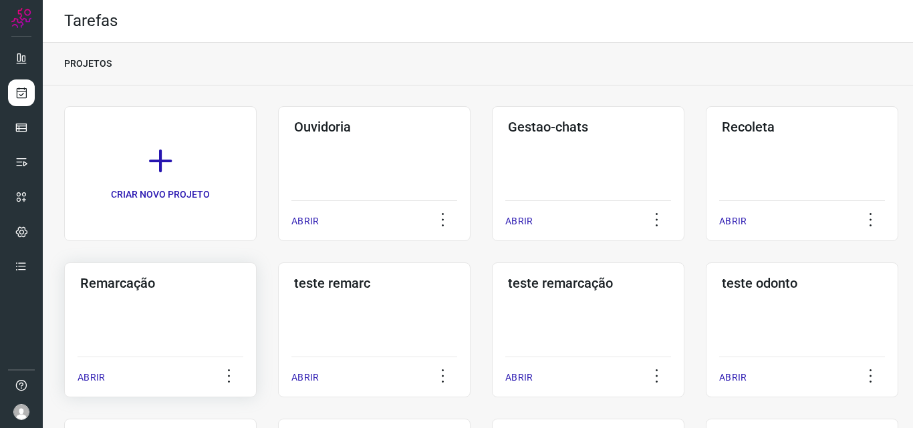
click at [152, 301] on div "Remarcação ABRIR" at bounding box center [160, 330] width 192 height 135
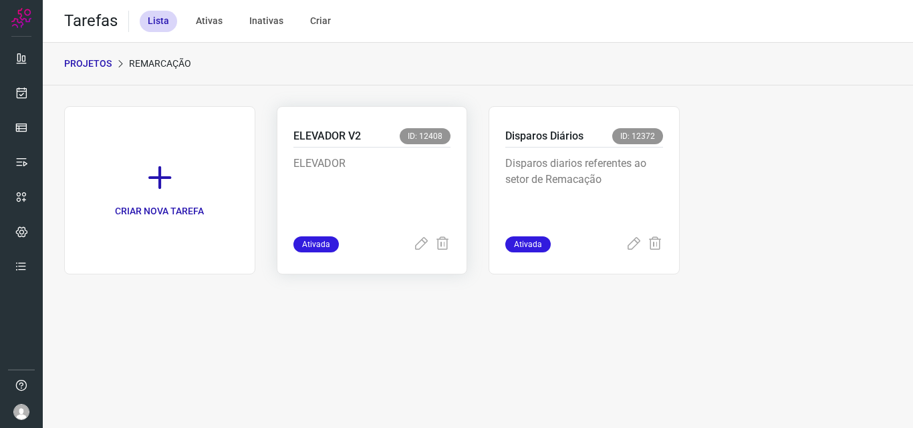
click at [432, 214] on p "ELEVADOR" at bounding box center [372, 189] width 158 height 67
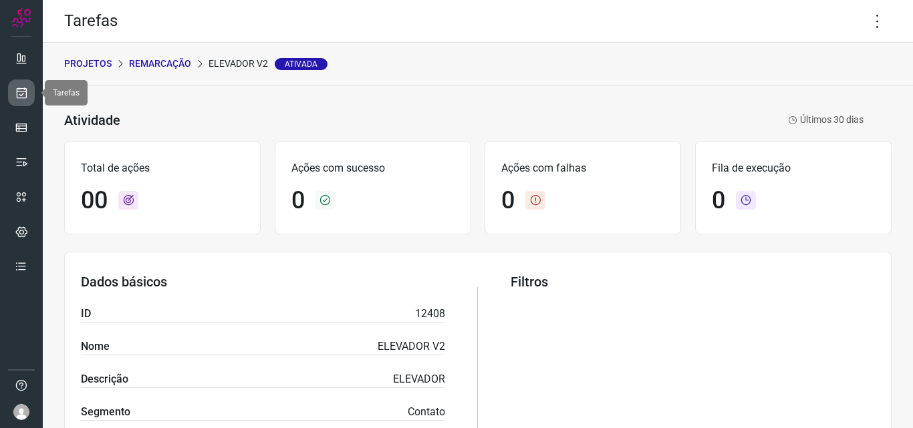
click at [13, 100] on link at bounding box center [21, 93] width 27 height 27
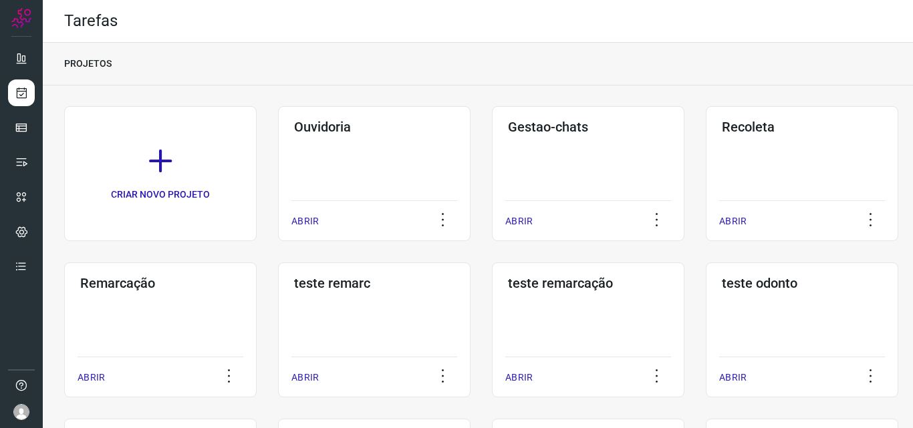
click at [194, 311] on div "Remarcação ABRIR" at bounding box center [160, 330] width 192 height 135
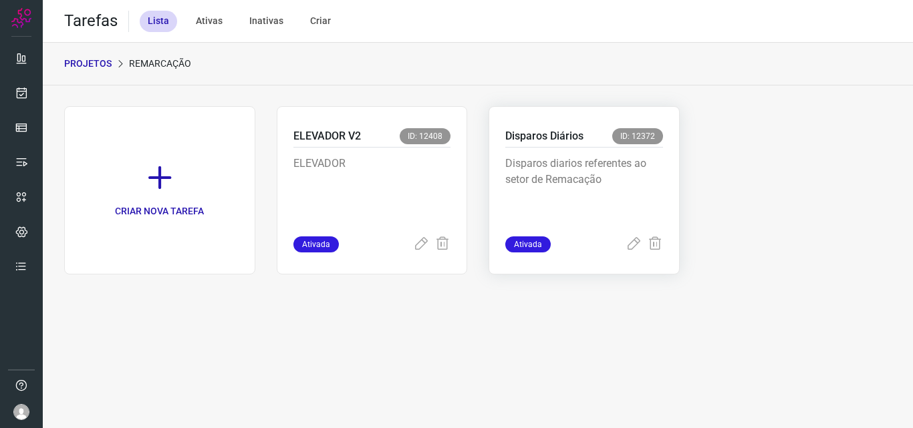
click at [573, 168] on p "Disparos diarios referentes ao setor de Remacação" at bounding box center [584, 189] width 158 height 67
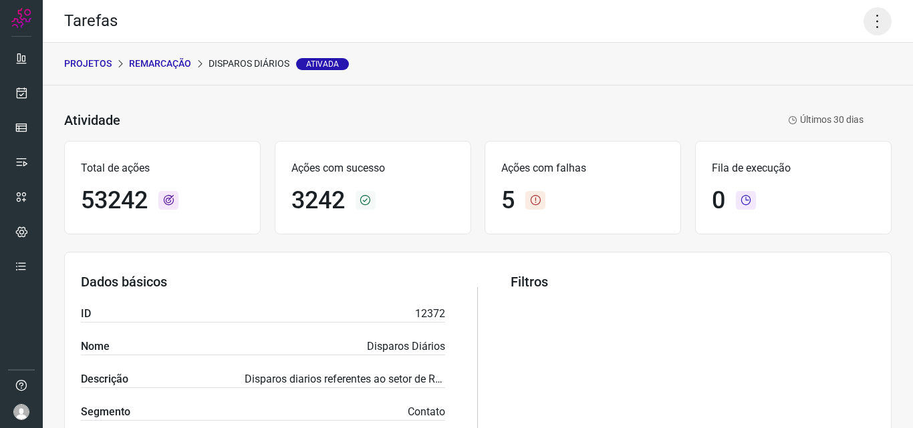
click at [868, 31] on icon at bounding box center [878, 21] width 28 height 28
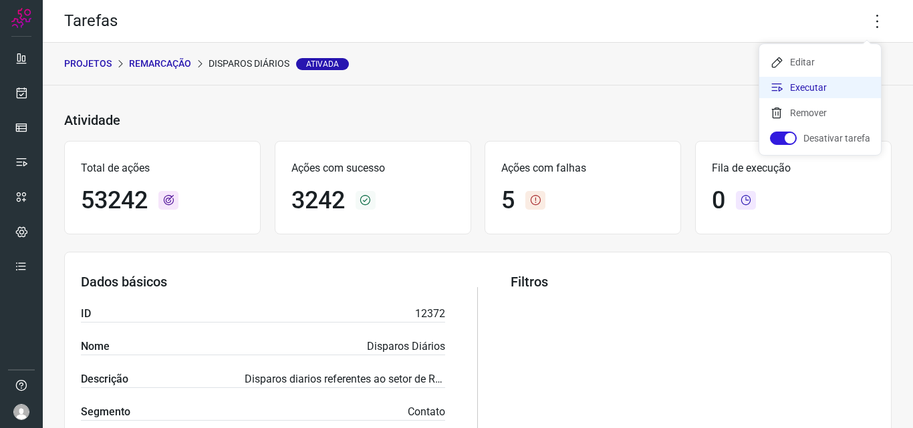
click at [836, 84] on li "Executar" at bounding box center [820, 87] width 122 height 21
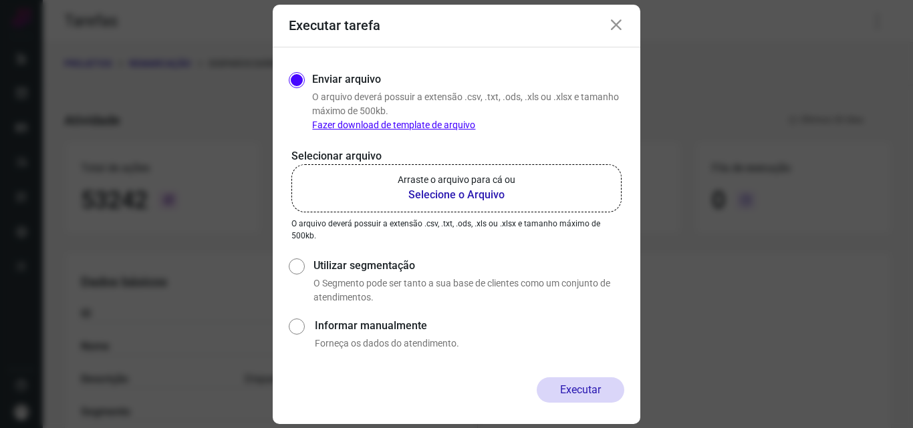
click at [466, 190] on b "Selecione o Arquivo" at bounding box center [457, 195] width 118 height 16
click at [0, 0] on input "Arraste o arquivo para cá ou Selecione o Arquivo" at bounding box center [0, 0] width 0 height 0
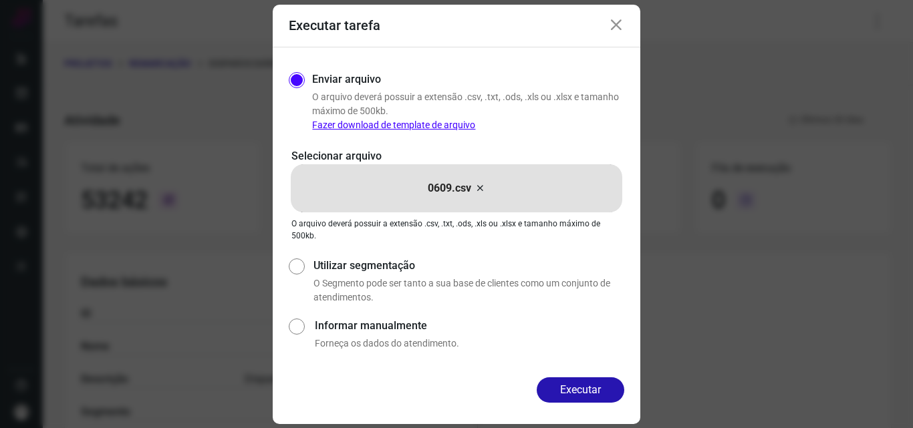
click at [577, 392] on button "Executar" at bounding box center [581, 390] width 88 height 25
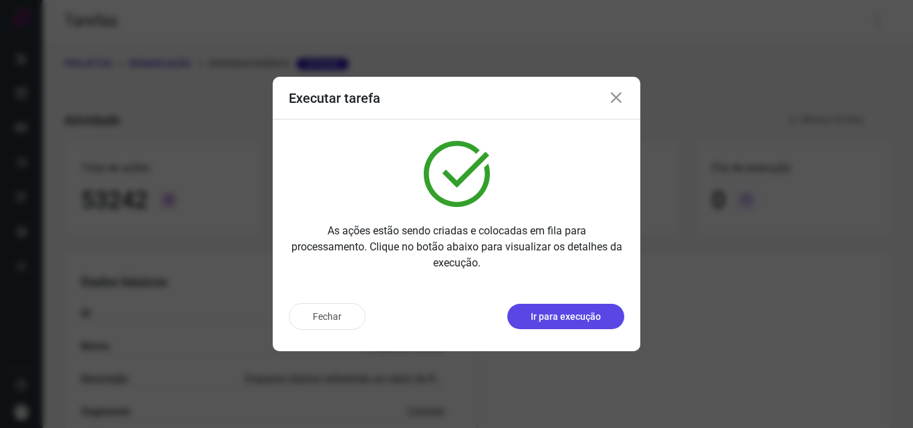
click at [580, 315] on p "Ir para execução" at bounding box center [566, 317] width 70 height 14
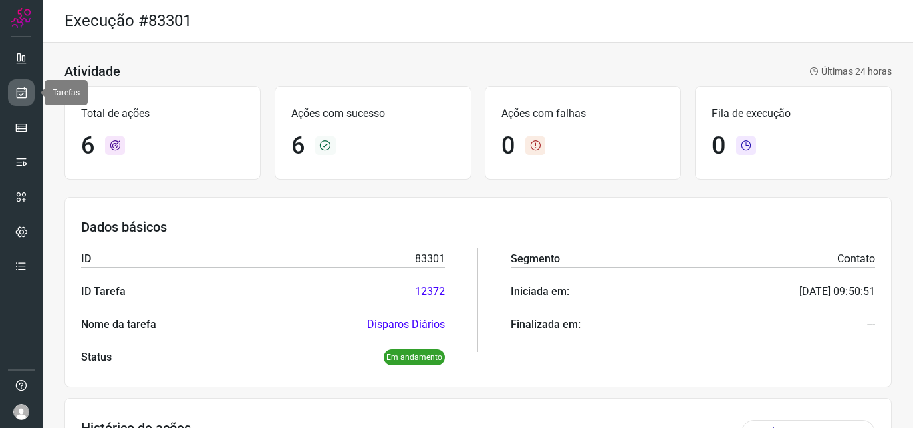
click at [22, 92] on icon at bounding box center [22, 92] width 14 height 13
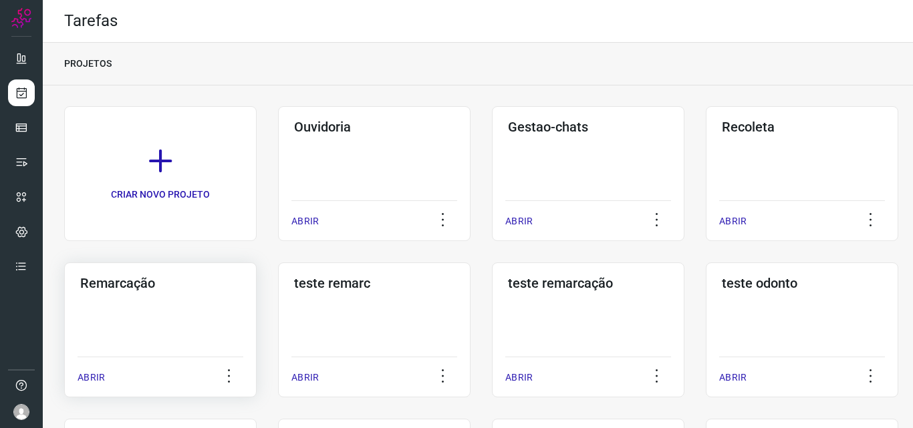
click at [126, 313] on div "Remarcação ABRIR" at bounding box center [160, 330] width 192 height 135
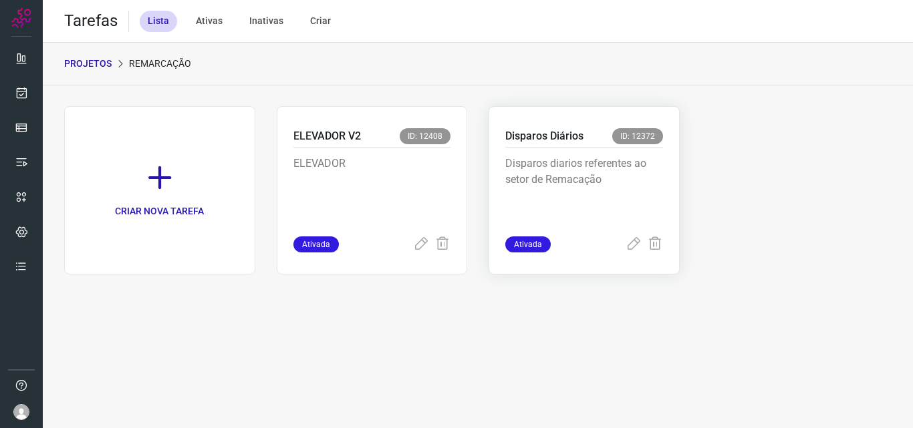
click at [575, 164] on p "Disparos diarios referentes ao setor de Remacação" at bounding box center [584, 189] width 158 height 67
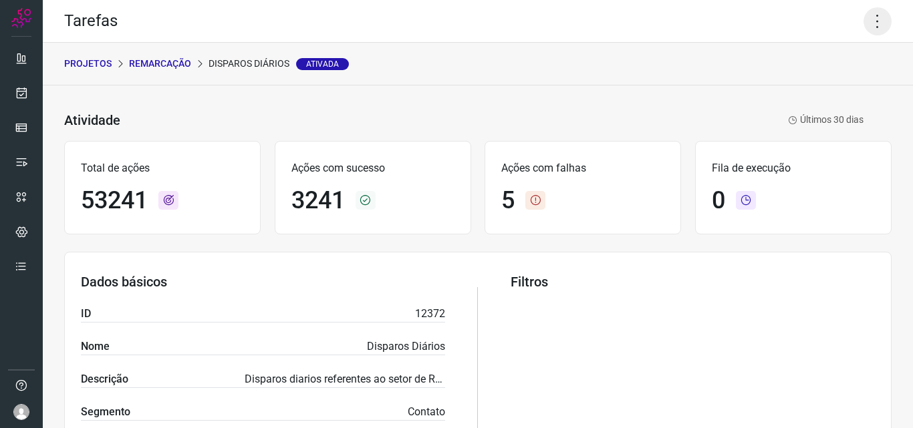
click at [864, 25] on icon at bounding box center [878, 21] width 28 height 28
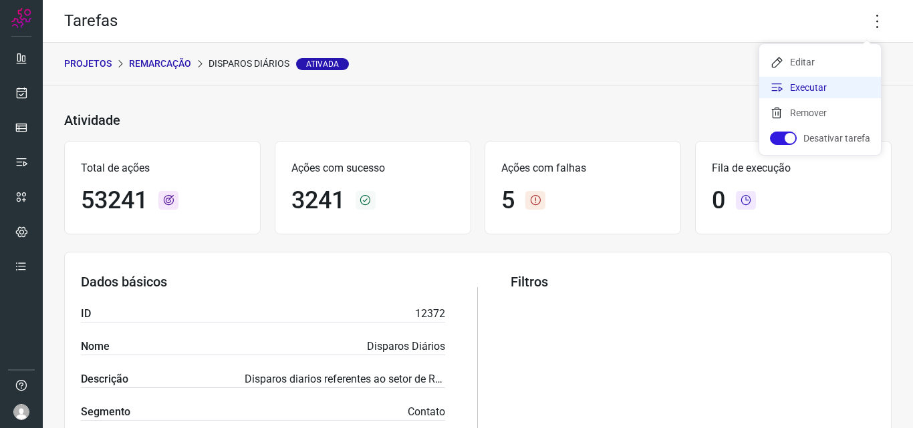
click at [839, 83] on li "Executar" at bounding box center [820, 87] width 122 height 21
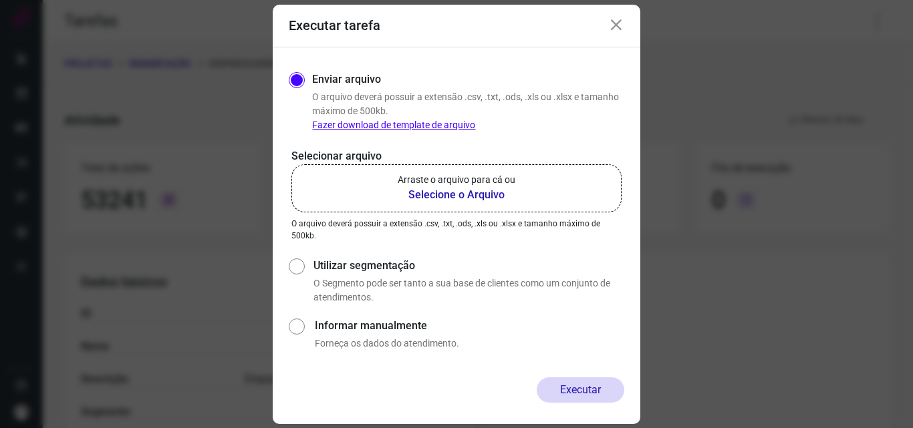
click at [475, 190] on b "Selecione o Arquivo" at bounding box center [457, 195] width 118 height 16
click at [0, 0] on input "Arraste o arquivo para cá ou Selecione o Arquivo" at bounding box center [0, 0] width 0 height 0
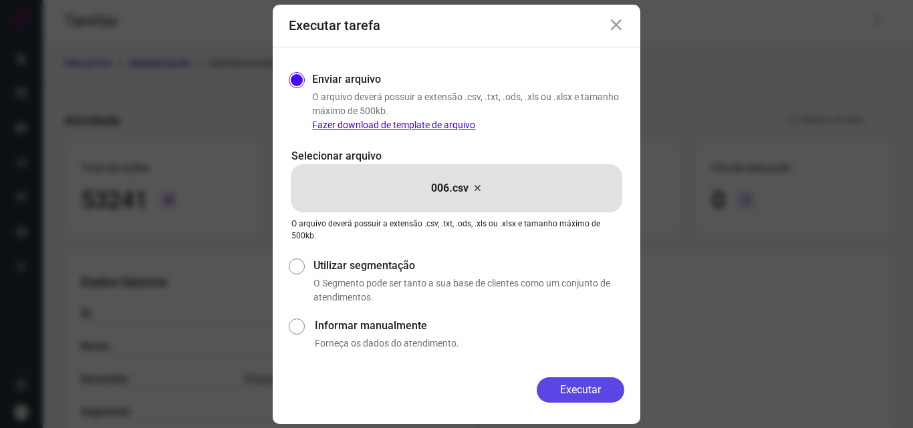
click at [563, 392] on button "Executar" at bounding box center [581, 390] width 88 height 25
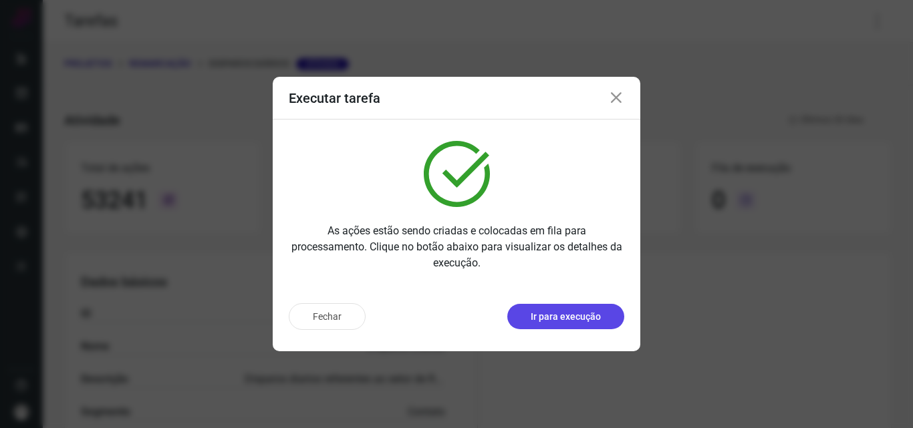
click at [563, 310] on p "Ir para execução" at bounding box center [566, 317] width 70 height 14
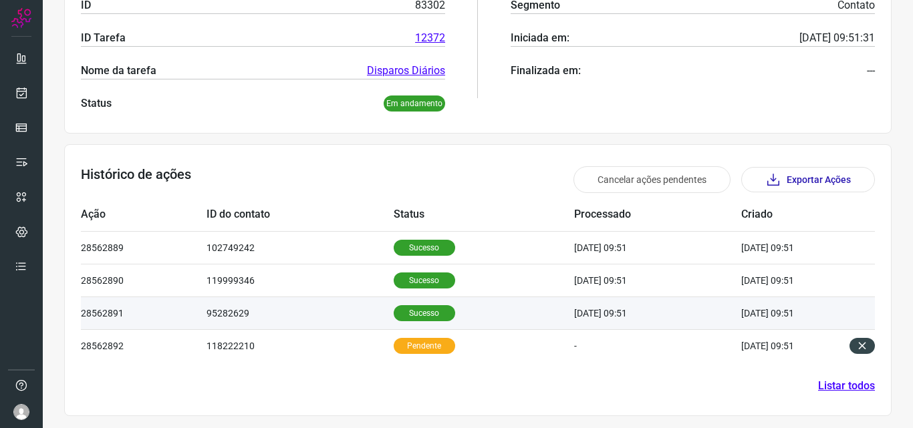
scroll to position [255, 0]
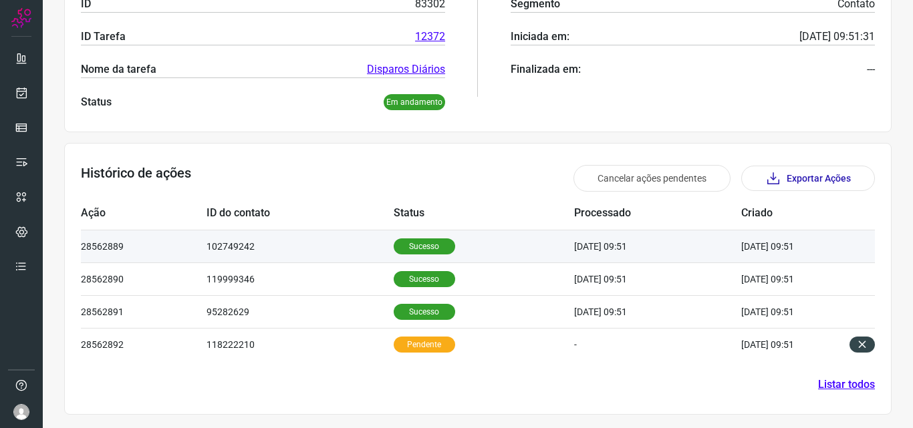
click at [416, 245] on p "Sucesso" at bounding box center [424, 247] width 61 height 16
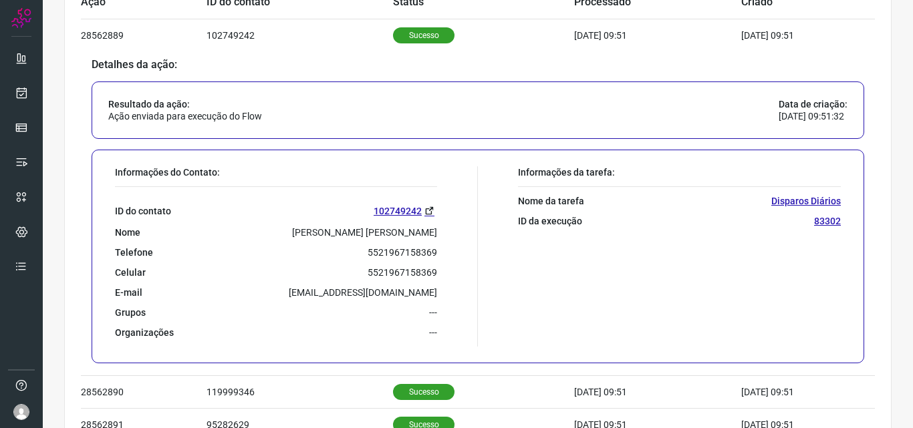
scroll to position [523, 0]
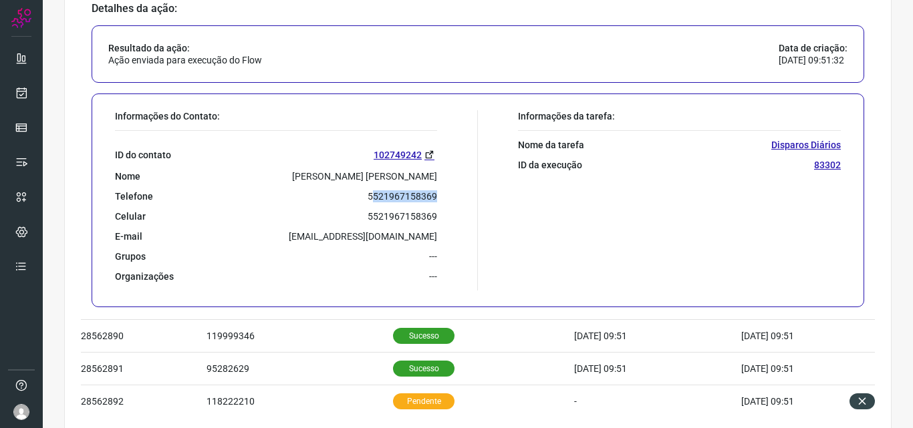
drag, startPoint x: 370, startPoint y: 194, endPoint x: 434, endPoint y: 196, distance: 64.8
click at [434, 196] on div "Informações do Contato: ID do contato 102749242 Nome [PERSON_NAME] [PERSON_NAME…" at bounding box center [293, 200] width 370 height 180
drag, startPoint x: 364, startPoint y: 195, endPoint x: 434, endPoint y: 194, distance: 70.2
click at [434, 194] on div "Informações do Contato: ID do contato 102749242 Nome [PERSON_NAME] [PERSON_NAME…" at bounding box center [293, 200] width 370 height 180
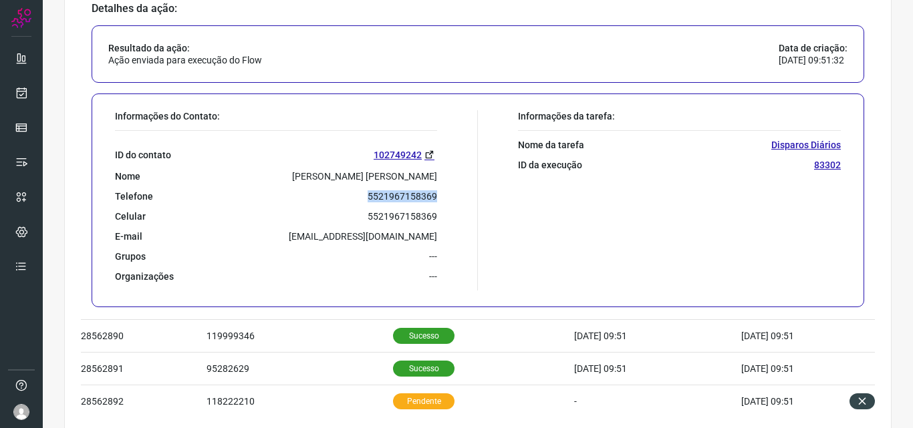
copy p "5521967158369"
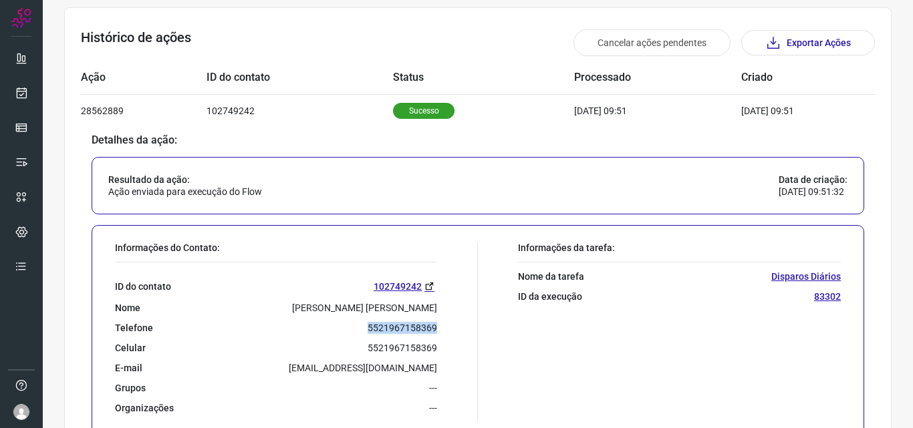
scroll to position [0, 0]
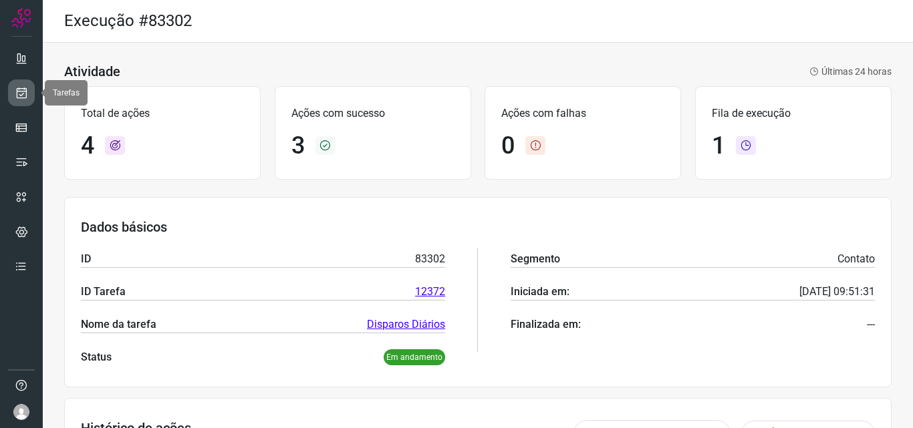
click at [30, 98] on link at bounding box center [21, 93] width 27 height 27
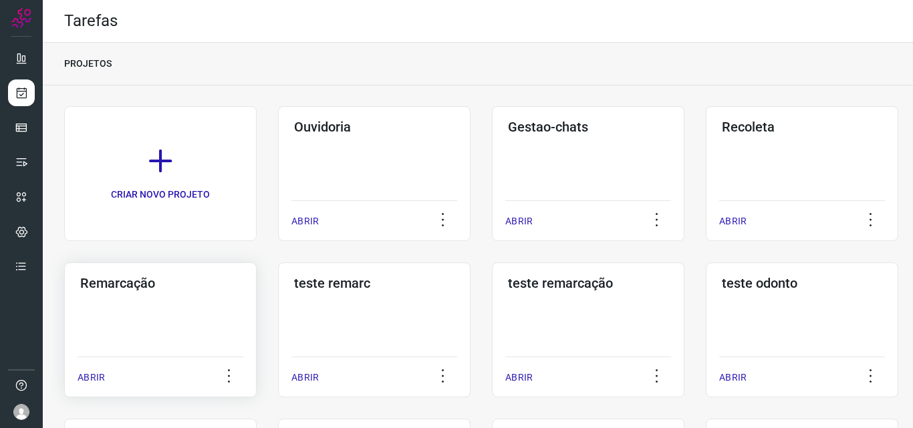
click at [166, 328] on div "Remarcação ABRIR" at bounding box center [160, 330] width 192 height 135
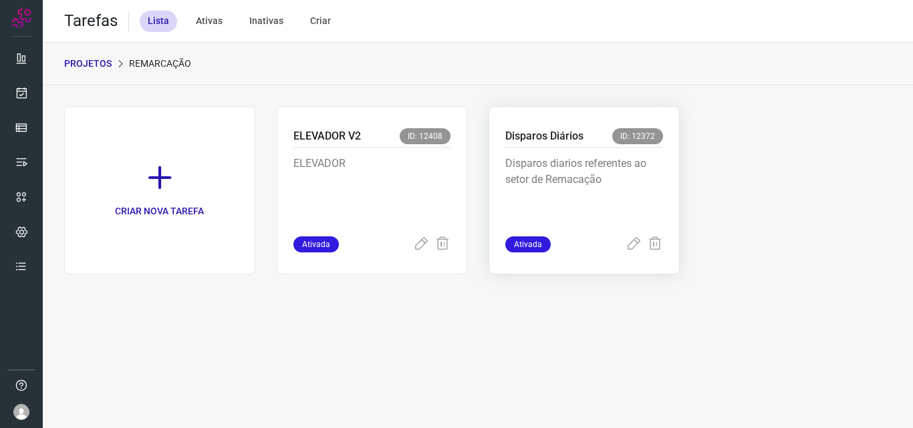
click at [591, 180] on p "Disparos diarios referentes ao setor de Remacação" at bounding box center [584, 189] width 158 height 67
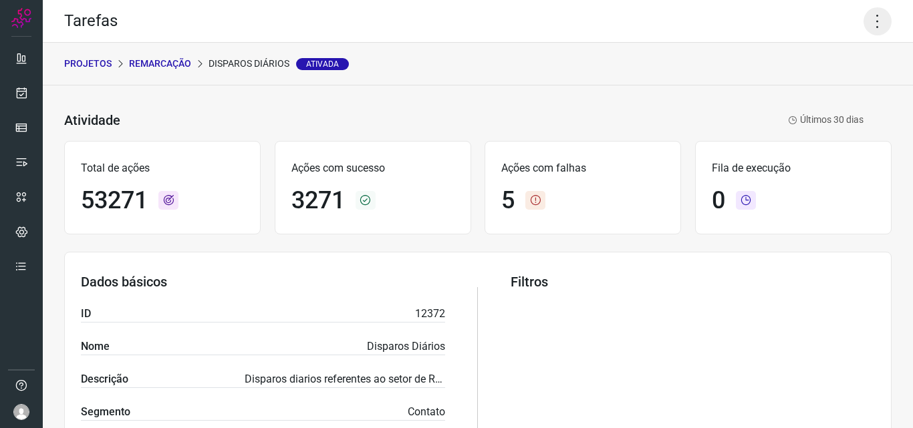
click at [873, 21] on icon at bounding box center [878, 21] width 28 height 28
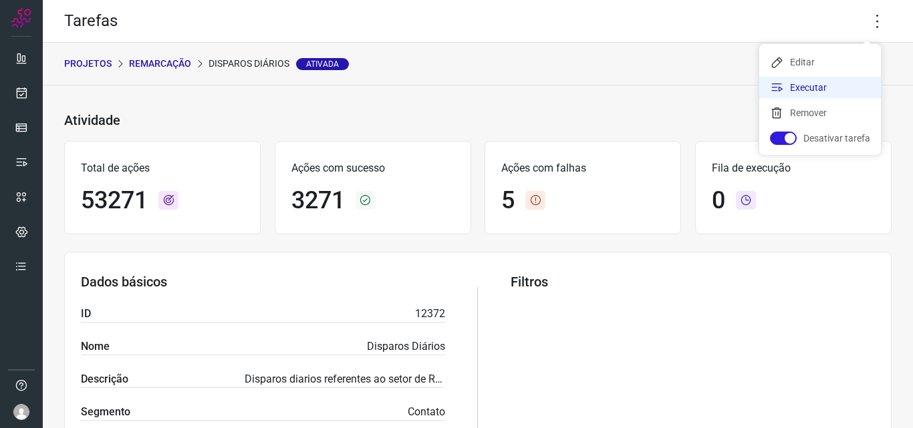
click at [821, 95] on li "Executar" at bounding box center [820, 87] width 122 height 21
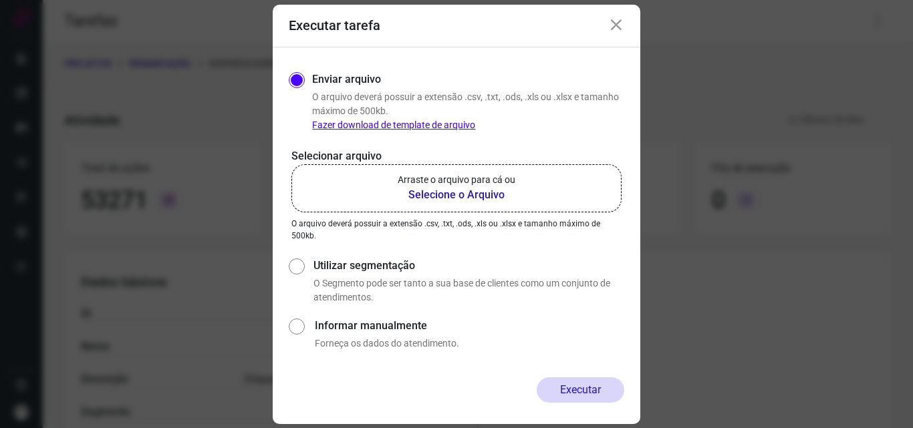
click at [464, 202] on b "Selecione o Arquivo" at bounding box center [457, 195] width 118 height 16
click at [0, 0] on input "Arraste o arquivo para cá ou Selecione o Arquivo" at bounding box center [0, 0] width 0 height 0
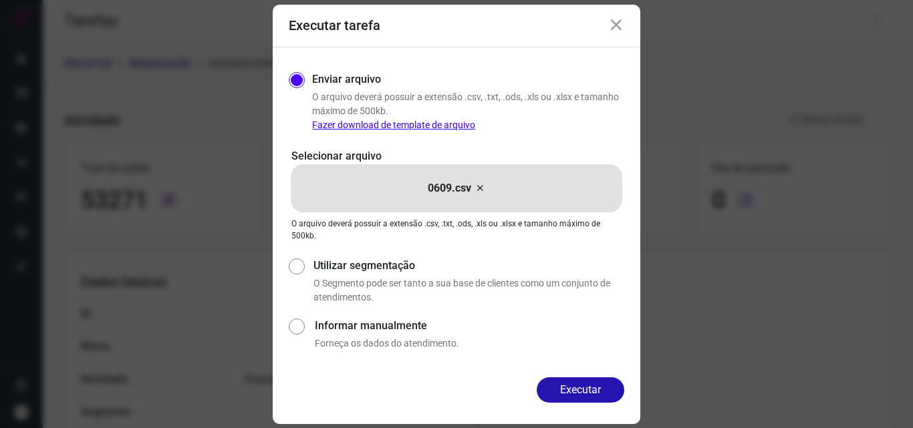
click at [597, 394] on button "Executar" at bounding box center [581, 390] width 88 height 25
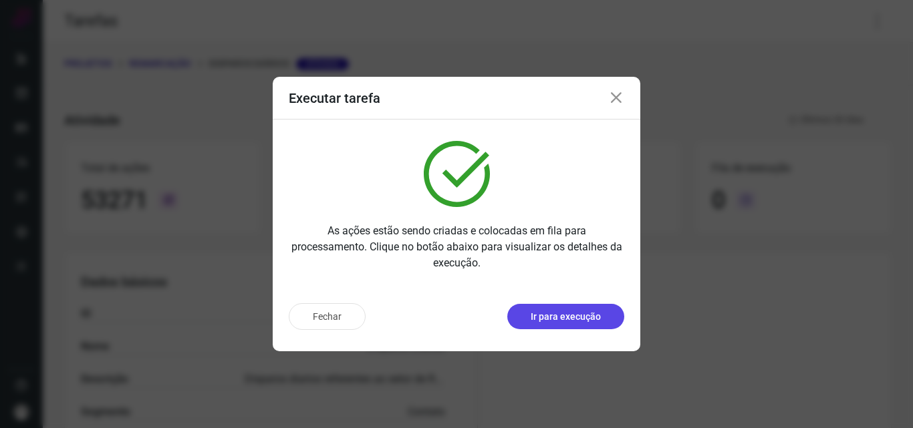
click at [570, 319] on p "Ir para execução" at bounding box center [566, 317] width 70 height 14
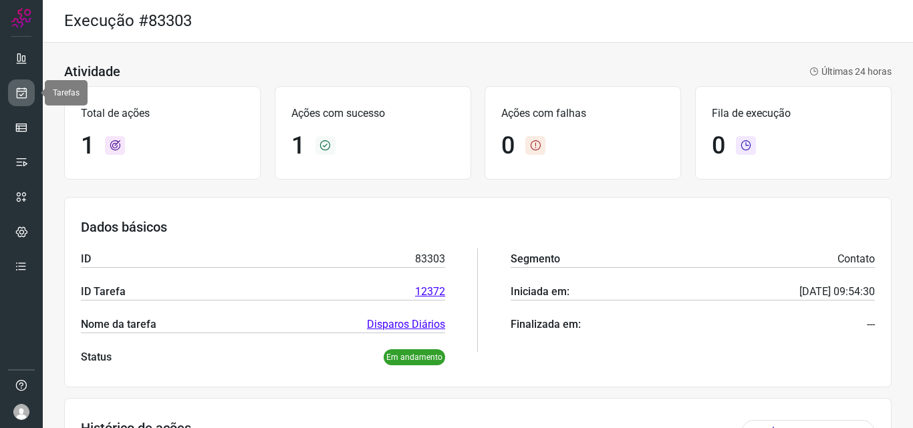
click at [28, 90] on link at bounding box center [21, 93] width 27 height 27
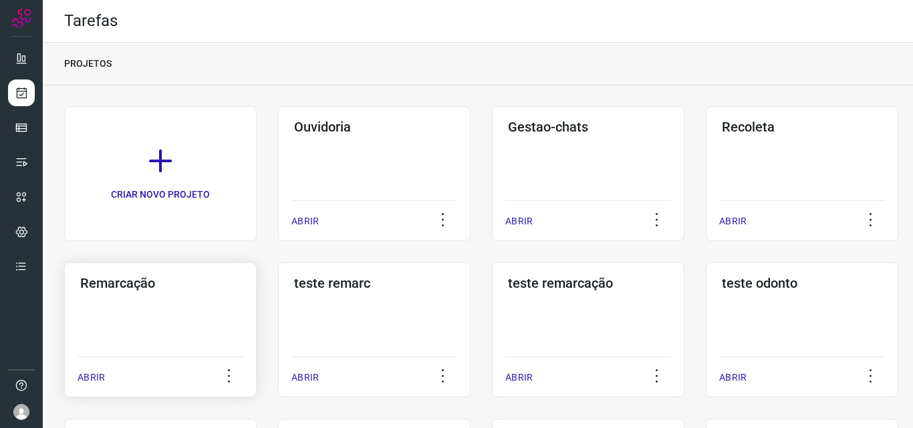
click at [130, 289] on h3 "Remarcação" at bounding box center [160, 283] width 160 height 16
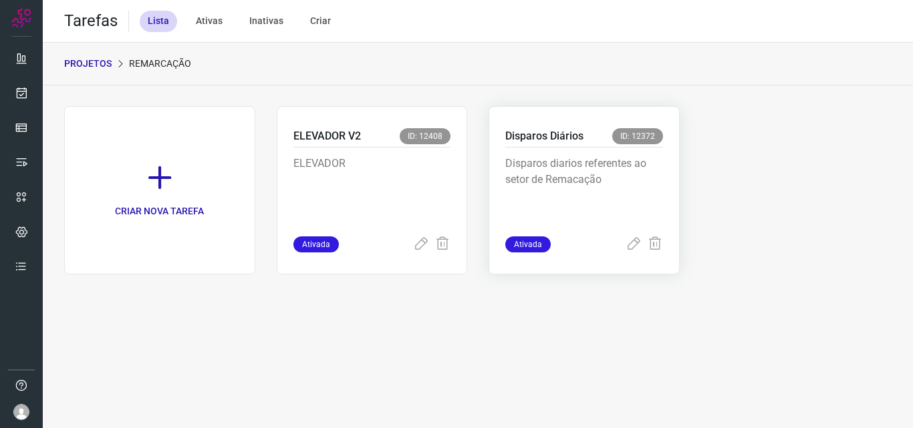
click at [598, 168] on p "Disparos diarios referentes ao setor de Remacação" at bounding box center [584, 189] width 158 height 67
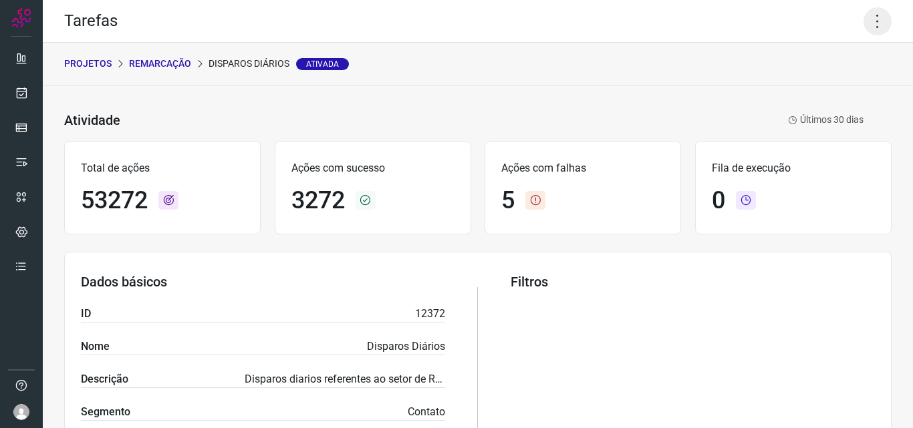
click at [872, 19] on icon at bounding box center [878, 21] width 28 height 28
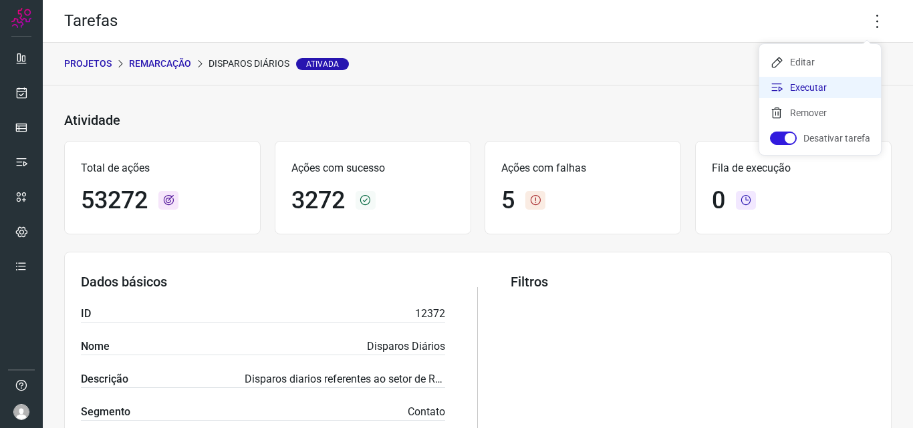
click at [812, 90] on li "Executar" at bounding box center [820, 87] width 122 height 21
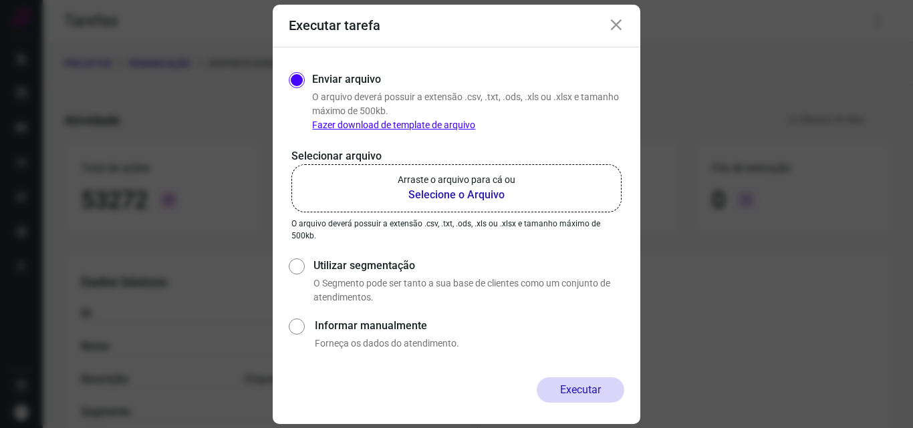
click at [448, 192] on b "Selecione o Arquivo" at bounding box center [457, 195] width 118 height 16
click at [0, 0] on input "Arraste o arquivo para cá ou Selecione o Arquivo" at bounding box center [0, 0] width 0 height 0
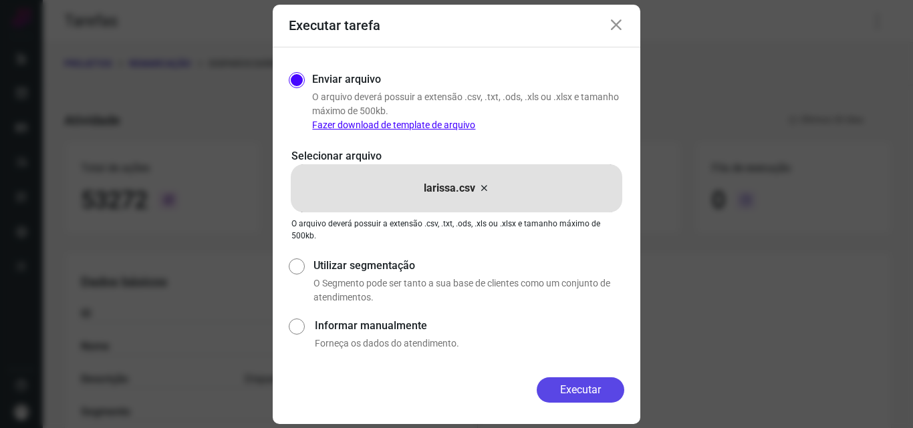
click at [569, 387] on button "Executar" at bounding box center [581, 390] width 88 height 25
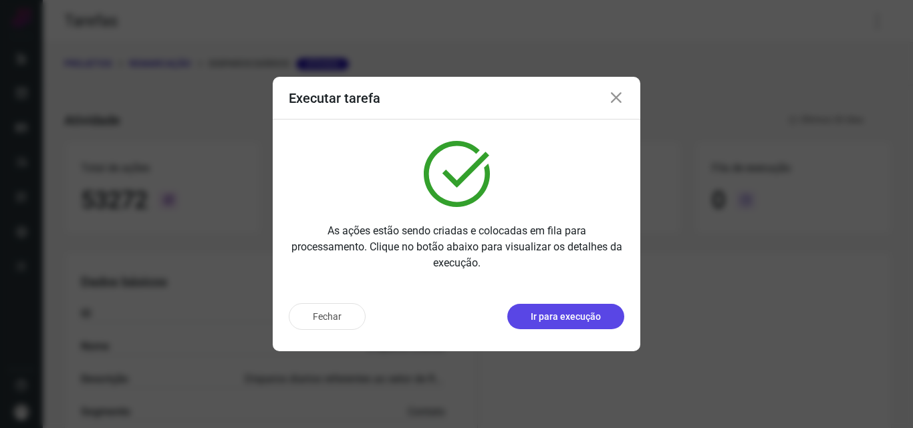
click at [553, 323] on p "Ir para execução" at bounding box center [566, 317] width 70 height 14
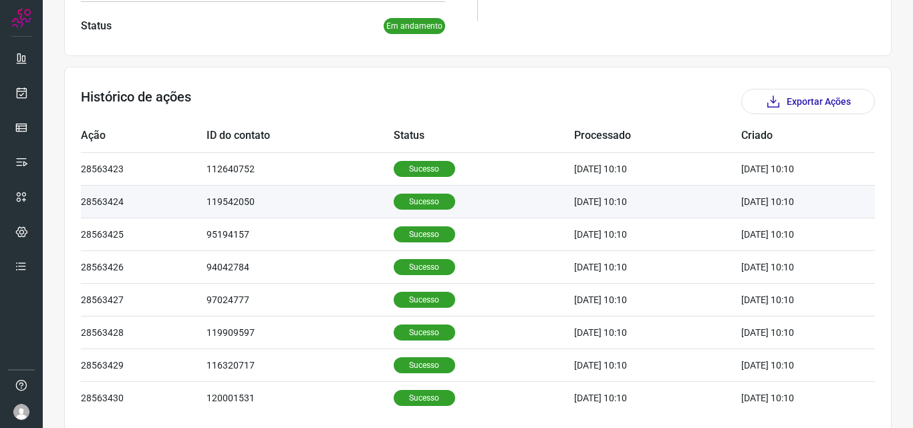
scroll to position [334, 0]
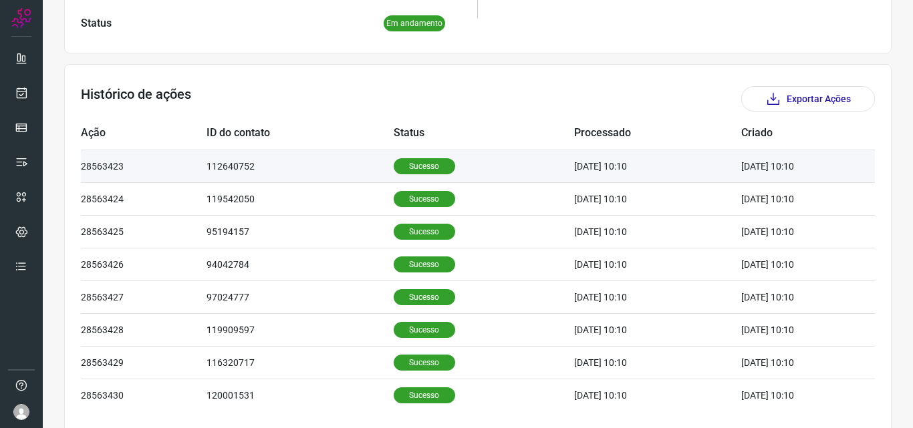
click at [409, 166] on p "Sucesso" at bounding box center [424, 166] width 61 height 16
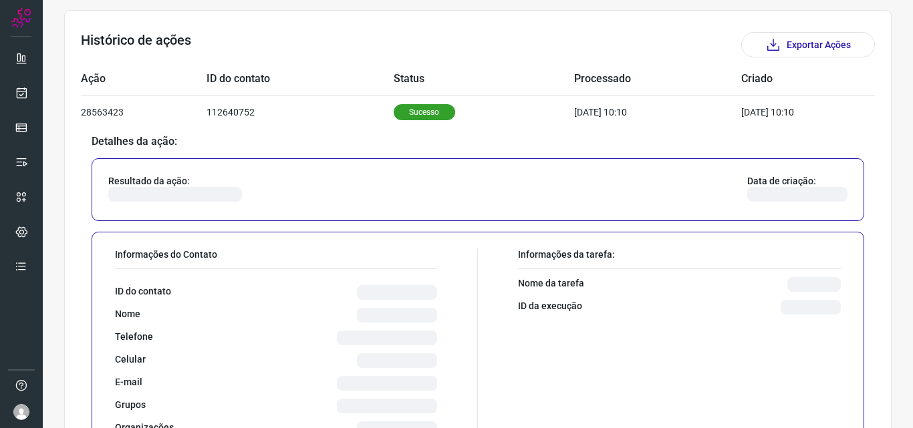
scroll to position [535, 0]
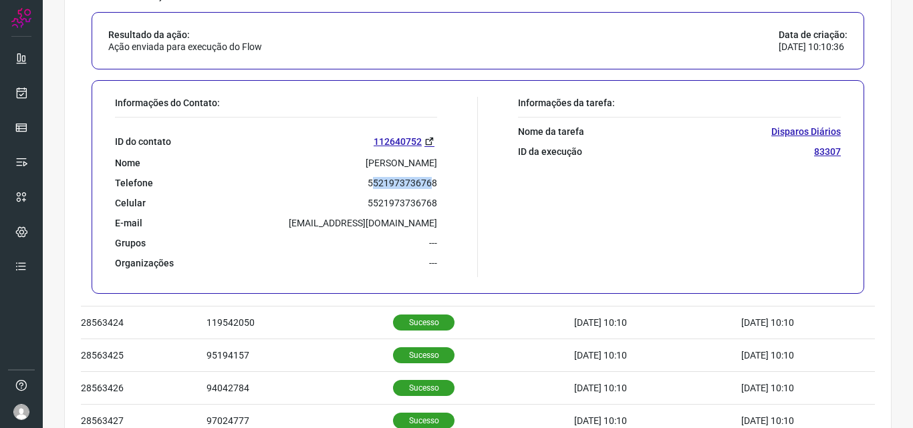
drag, startPoint x: 367, startPoint y: 181, endPoint x: 444, endPoint y: 177, distance: 77.6
click at [434, 184] on div "Informações do Contato: ID do contato 112640752 Nome [PERSON_NAME] Telefone 552…" at bounding box center [293, 187] width 370 height 180
drag, startPoint x: 444, startPoint y: 177, endPoint x: 416, endPoint y: 172, distance: 28.5
click at [446, 176] on div "Informações do Contato: ID do contato 112640752 Nome [PERSON_NAME] Telefone 552…" at bounding box center [293, 187] width 370 height 180
click at [368, 180] on p "5521973736768" at bounding box center [403, 183] width 70 height 12
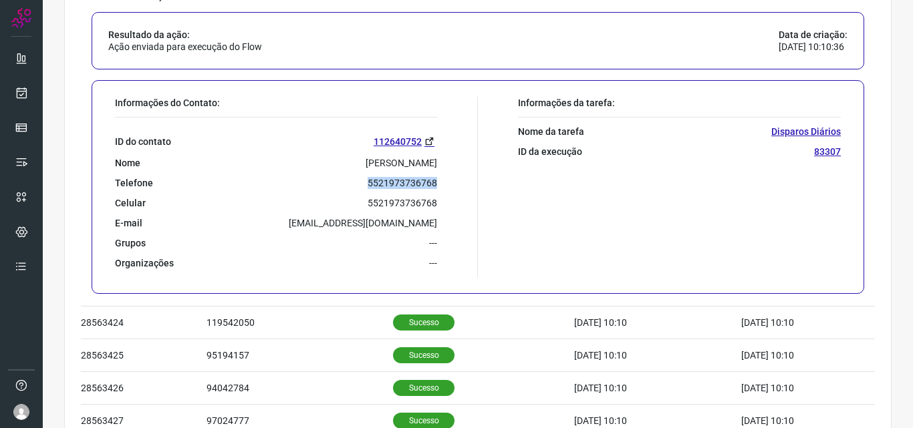
drag, startPoint x: 367, startPoint y: 180, endPoint x: 409, endPoint y: 183, distance: 42.2
click at [409, 183] on p "5521973736768" at bounding box center [403, 183] width 70 height 12
click at [15, 91] on icon at bounding box center [22, 92] width 14 height 13
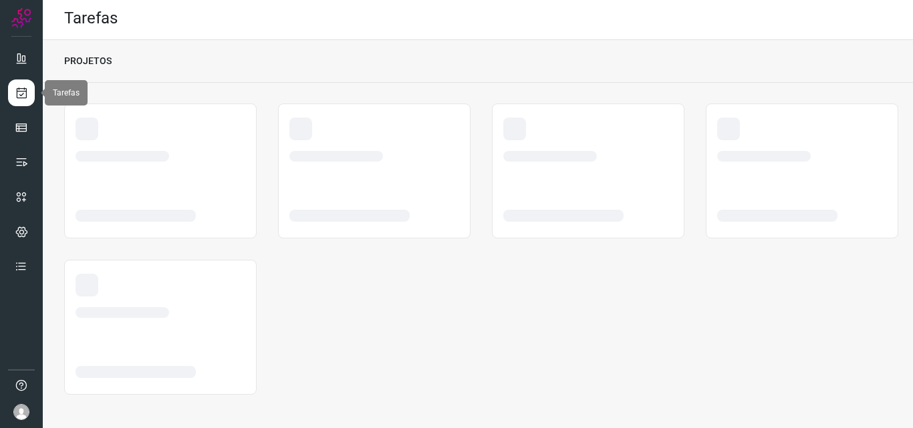
scroll to position [3, 0]
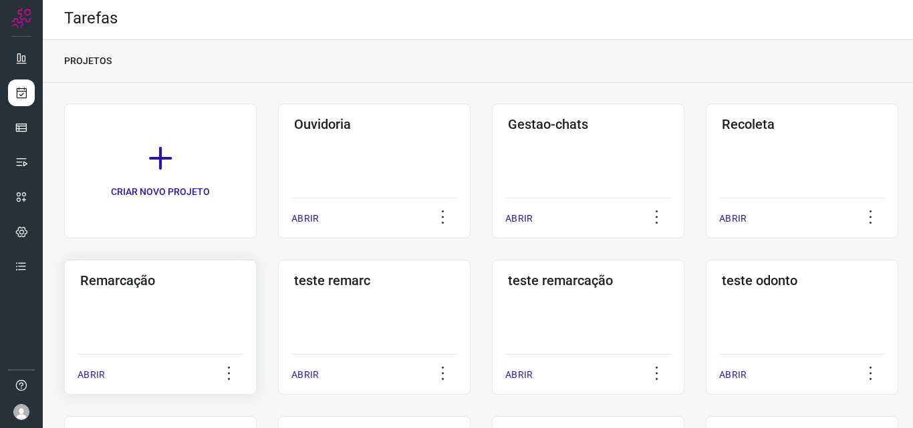
click at [140, 299] on div "Remarcação ABRIR" at bounding box center [160, 327] width 192 height 135
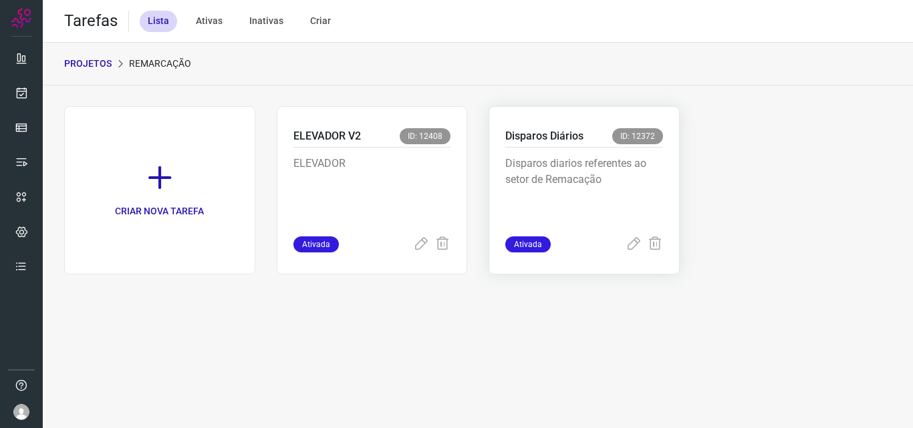
click at [582, 148] on div "Disparos diarios referentes ao setor de Remacação" at bounding box center [584, 192] width 158 height 89
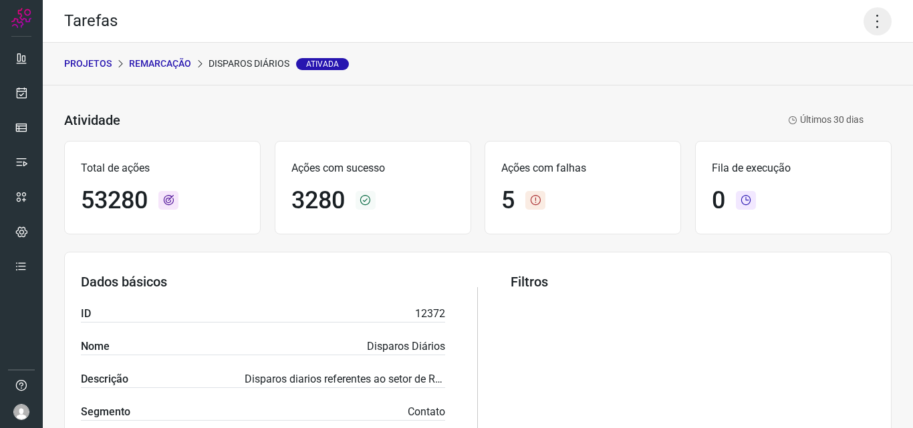
click at [864, 21] on icon at bounding box center [878, 21] width 28 height 28
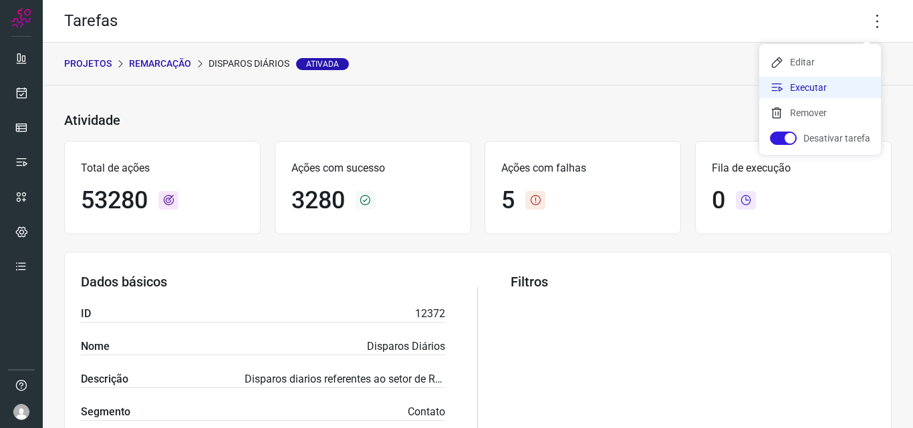
click at [833, 82] on li "Executar" at bounding box center [820, 87] width 122 height 21
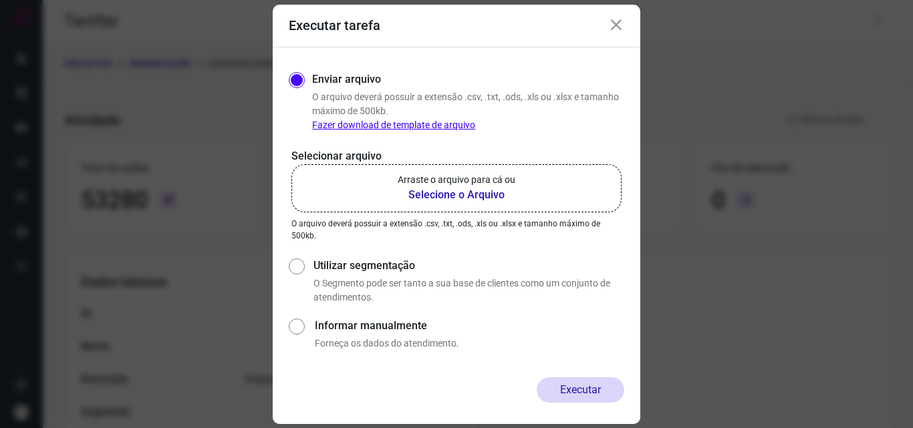
click at [471, 200] on b "Selecione o Arquivo" at bounding box center [457, 195] width 118 height 16
click at [0, 0] on input "Arraste o arquivo para cá ou Selecione o Arquivo" at bounding box center [0, 0] width 0 height 0
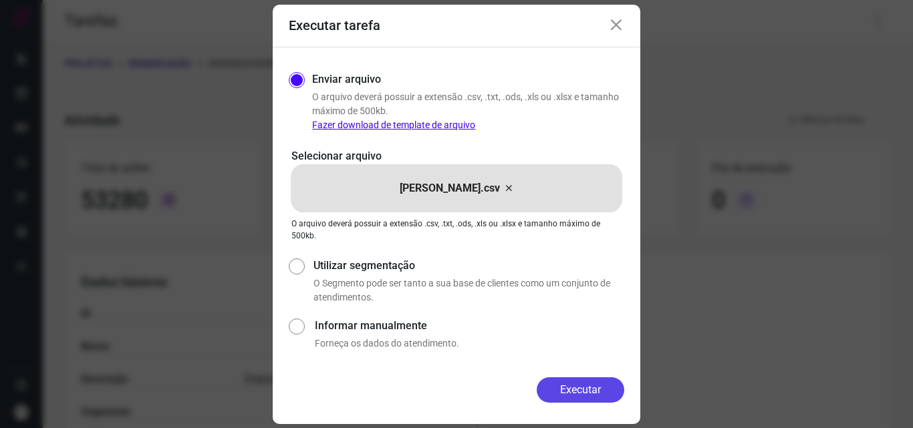
click at [587, 397] on button "Executar" at bounding box center [581, 390] width 88 height 25
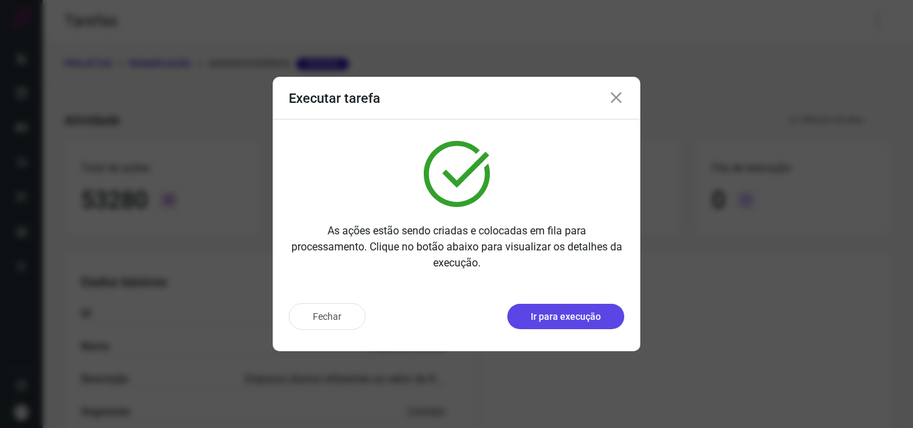
click at [575, 322] on p "Ir para execução" at bounding box center [566, 317] width 70 height 14
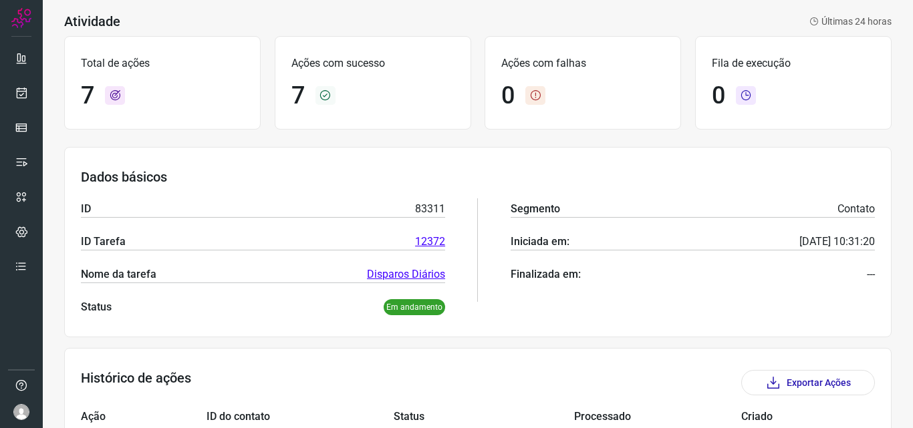
scroll to position [334, 0]
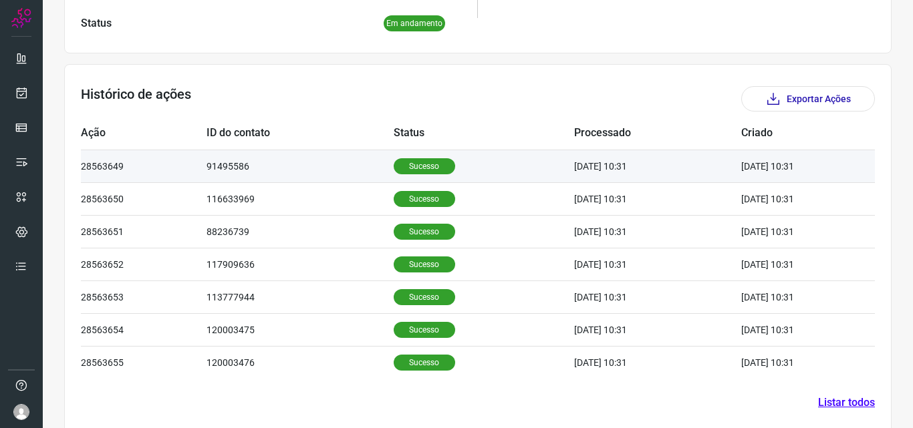
click at [418, 168] on p "Sucesso" at bounding box center [424, 166] width 61 height 16
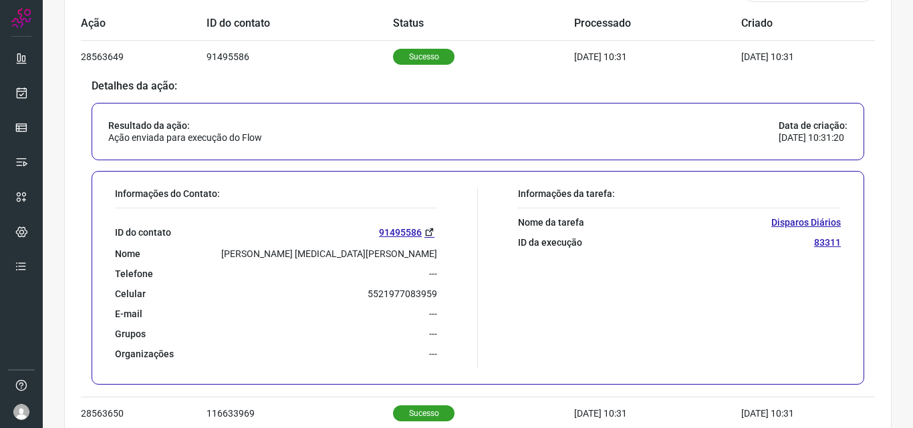
scroll to position [535, 0]
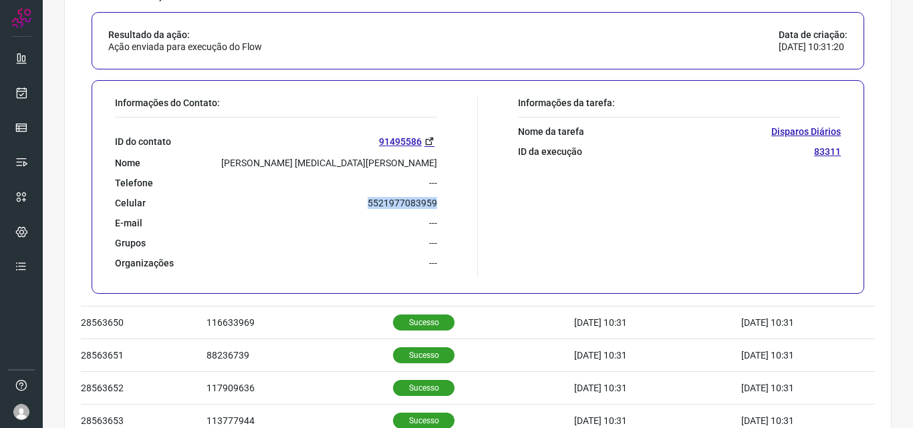
drag, startPoint x: 372, startPoint y: 201, endPoint x: 435, endPoint y: 201, distance: 62.8
click at [435, 201] on div "Informações do Contato: ID do contato 91495586 Nome [PERSON_NAME] [MEDICAL_DATA…" at bounding box center [293, 187] width 370 height 180
copy p "5521977083959"
click at [20, 86] on link at bounding box center [21, 93] width 27 height 27
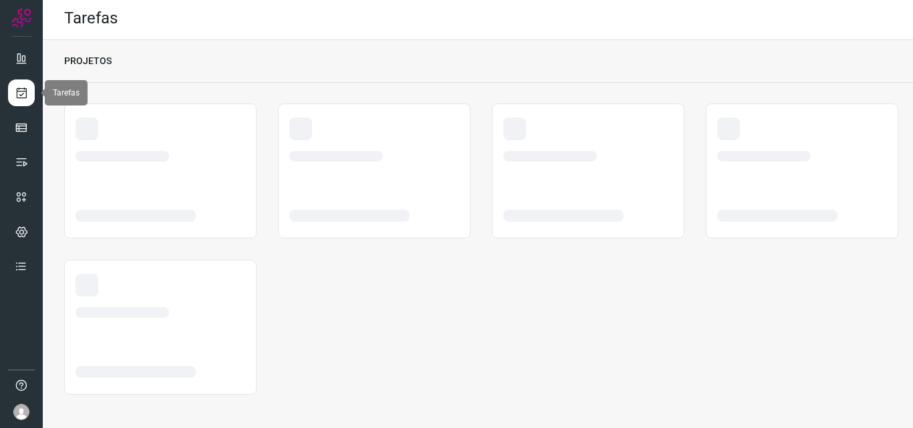
scroll to position [3, 0]
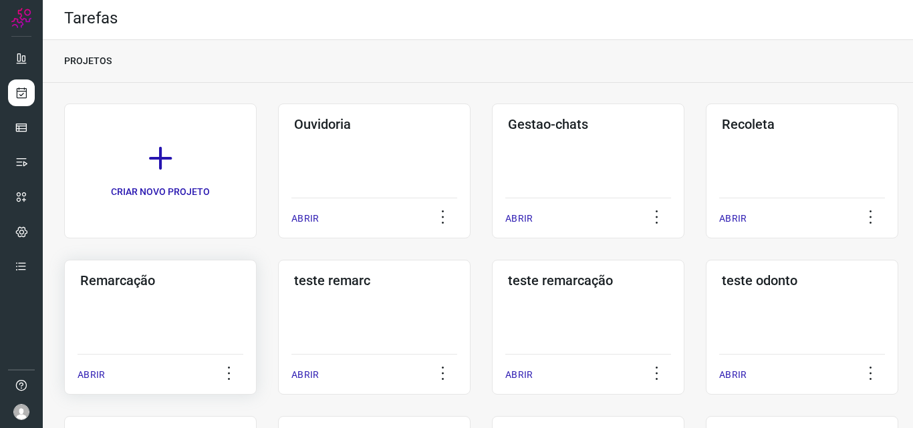
click at [176, 319] on div "Remarcação ABRIR" at bounding box center [160, 327] width 192 height 135
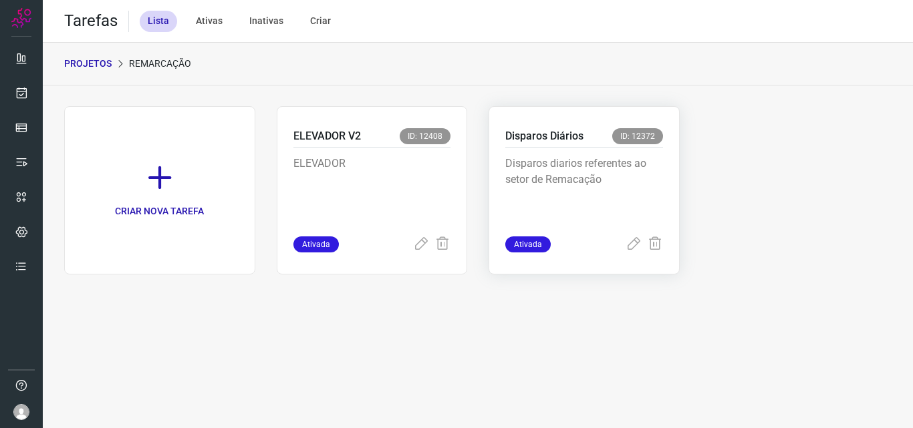
click at [573, 194] on p "Disparos diarios referentes ao setor de Remacação" at bounding box center [584, 189] width 158 height 67
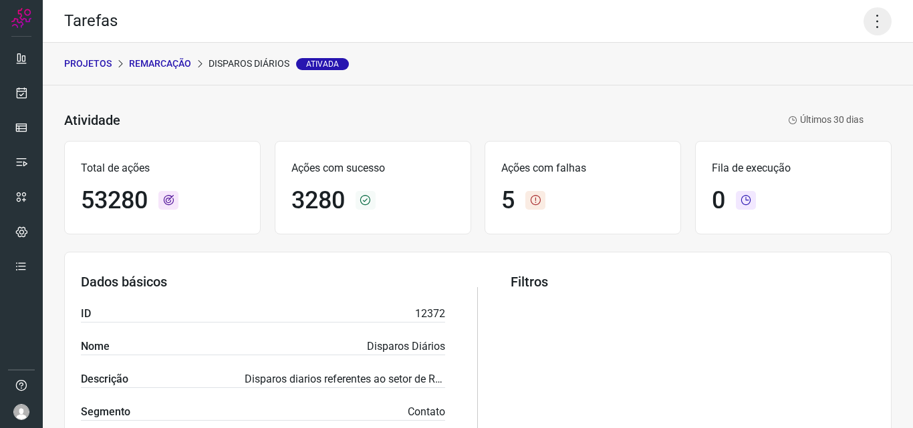
click at [866, 28] on icon at bounding box center [878, 21] width 28 height 28
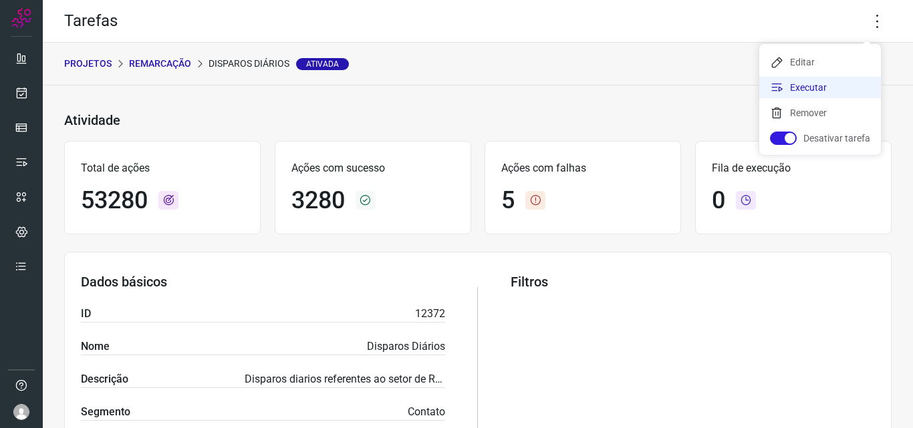
click at [822, 82] on li "Executar" at bounding box center [820, 87] width 122 height 21
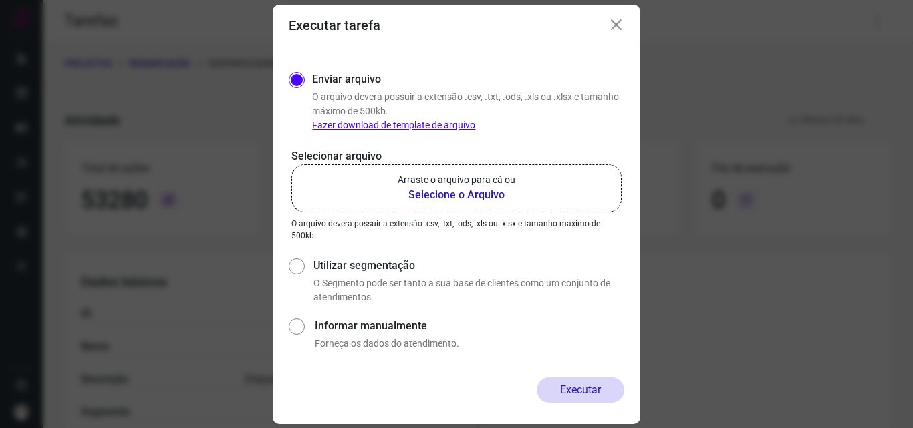
click at [491, 196] on b "Selecione o Arquivo" at bounding box center [457, 195] width 118 height 16
click at [0, 0] on input "Arraste o arquivo para cá ou Selecione o Arquivo" at bounding box center [0, 0] width 0 height 0
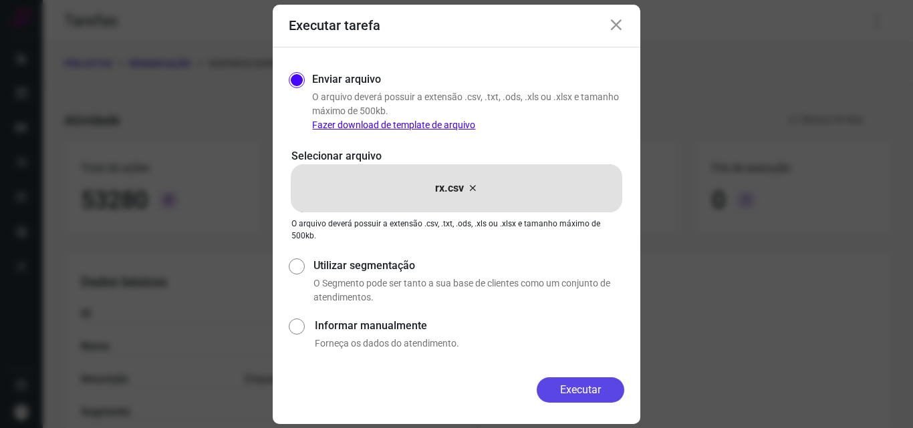
click at [580, 388] on button "Executar" at bounding box center [581, 390] width 88 height 25
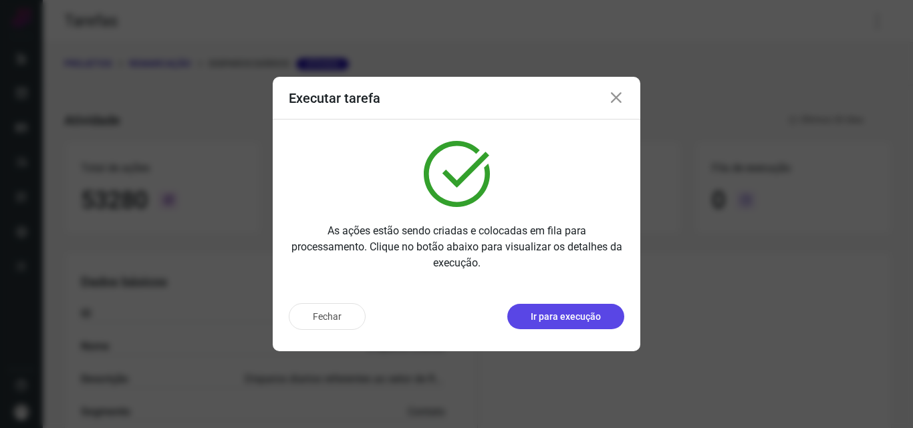
click at [566, 314] on p "Ir para execução" at bounding box center [566, 317] width 70 height 14
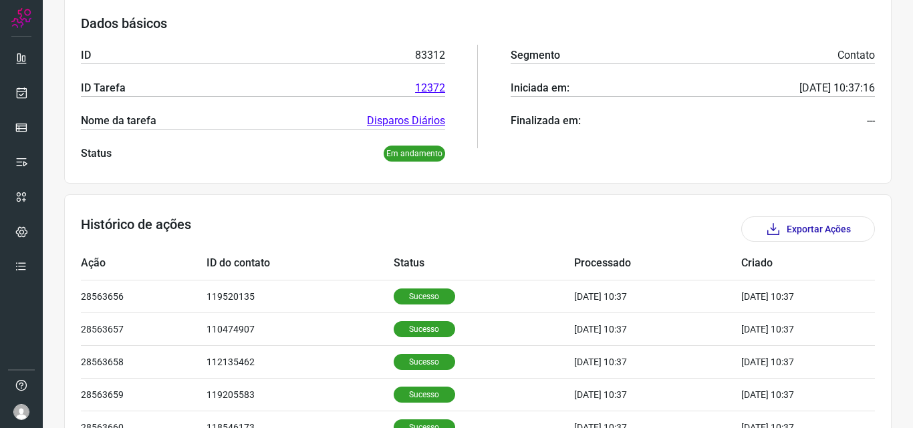
scroll to position [334, 0]
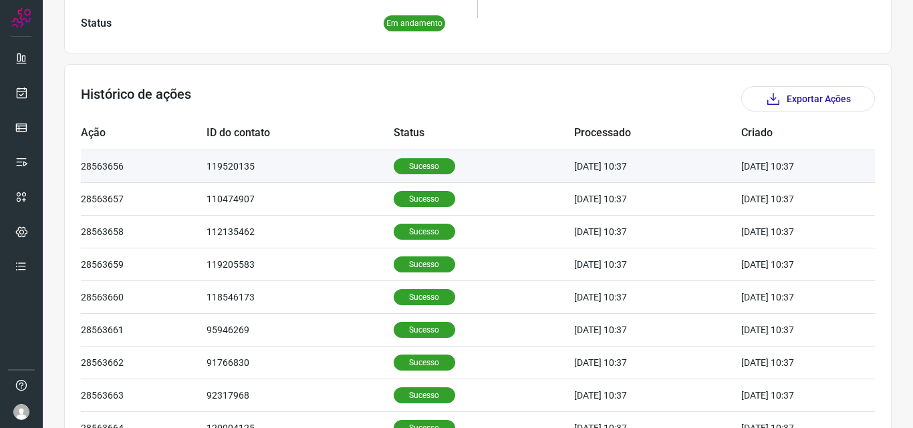
click at [428, 171] on p "Sucesso" at bounding box center [424, 166] width 61 height 16
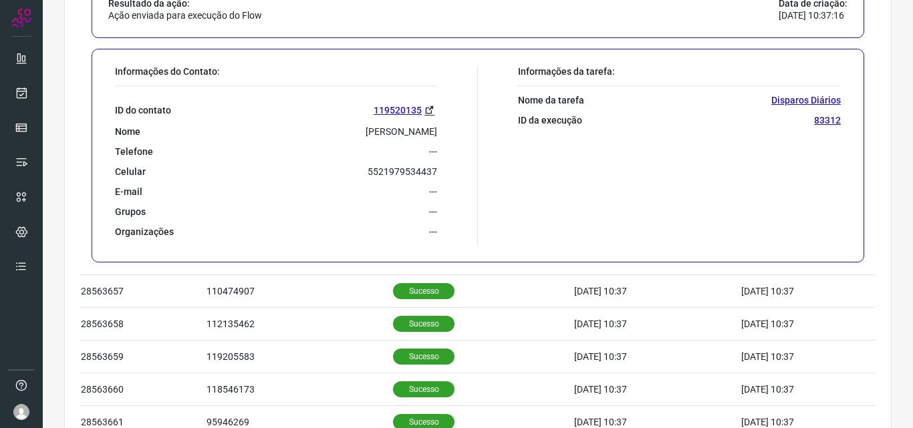
scroll to position [602, 0]
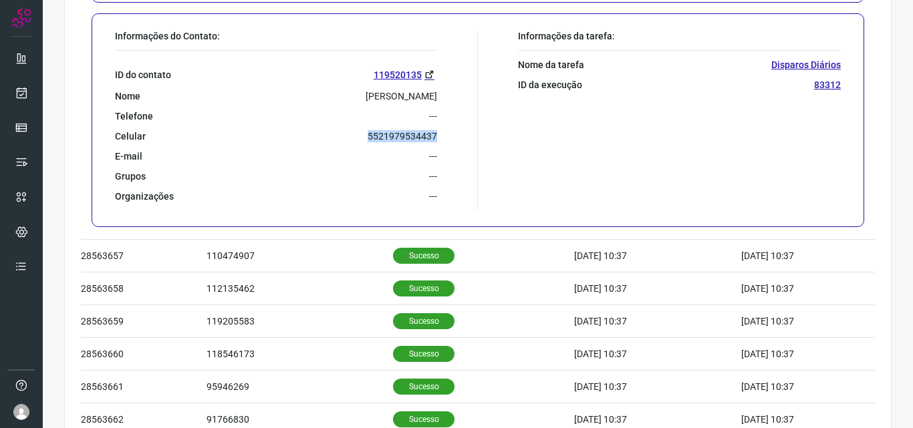
drag, startPoint x: 369, startPoint y: 133, endPoint x: 437, endPoint y: 136, distance: 68.2
click at [437, 136] on div "Informações do Contato: ID do contato 119520135 Nome [PERSON_NAME] Telefone ---…" at bounding box center [293, 120] width 370 height 180
copy p "5521979534437"
click at [31, 93] on link at bounding box center [21, 93] width 27 height 27
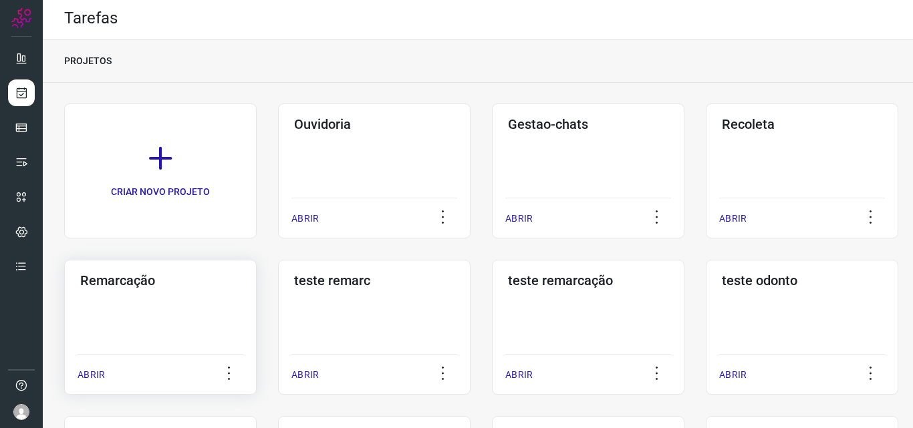
click at [164, 318] on div "Remarcação ABRIR" at bounding box center [160, 327] width 192 height 135
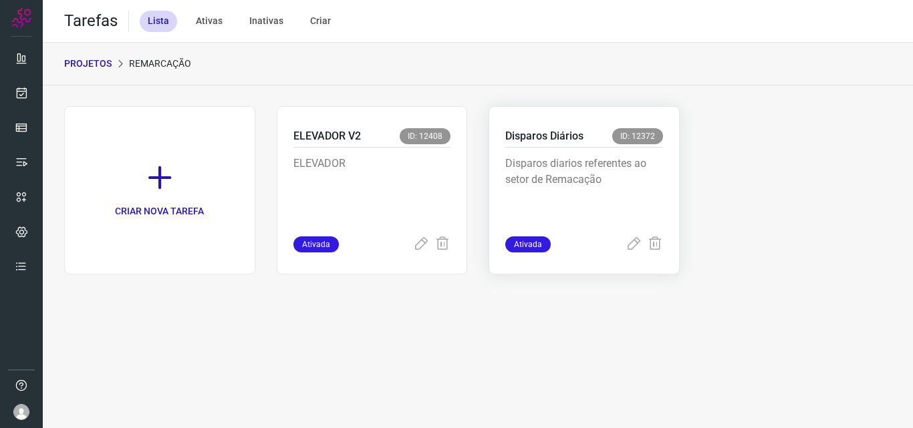
click at [583, 185] on p "Disparos diarios referentes ao setor de Remacação" at bounding box center [584, 189] width 158 height 67
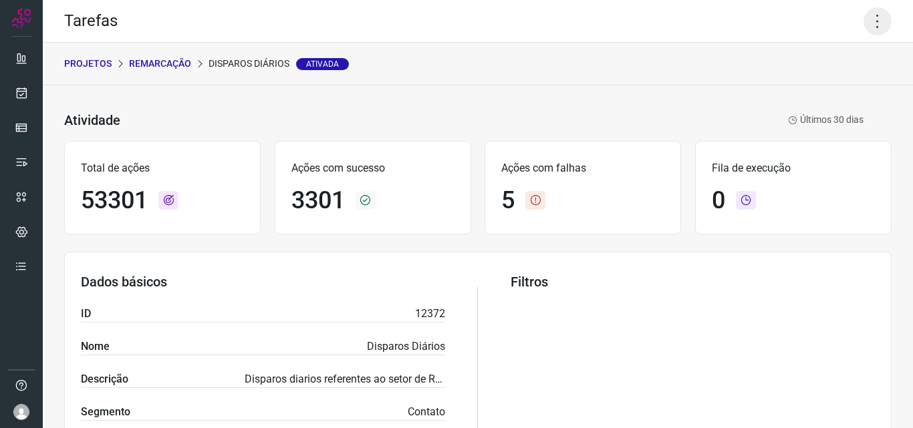
click at [872, 25] on icon at bounding box center [878, 21] width 28 height 28
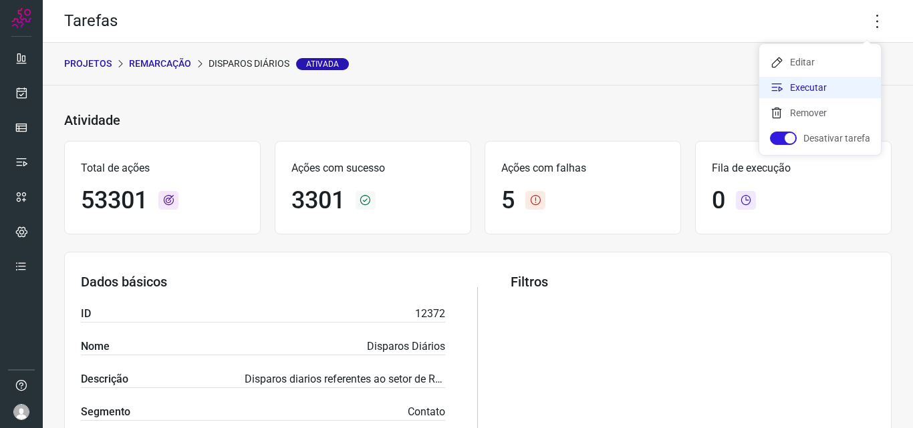
click at [816, 90] on li "Executar" at bounding box center [820, 87] width 122 height 21
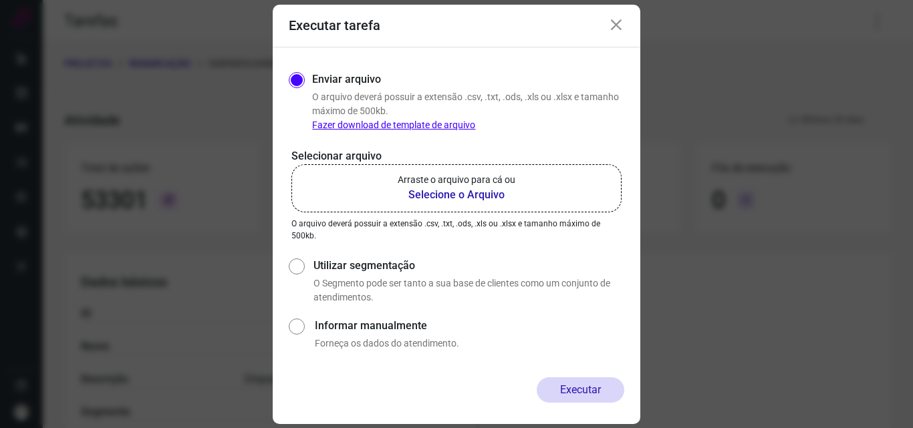
click at [440, 194] on b "Selecione o Arquivo" at bounding box center [457, 195] width 118 height 16
click at [0, 0] on input "Arraste o arquivo para cá ou Selecione o Arquivo" at bounding box center [0, 0] width 0 height 0
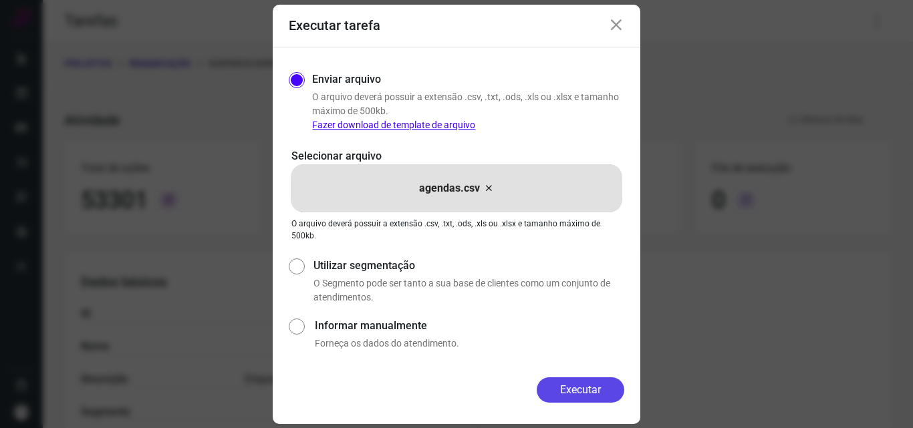
click at [602, 389] on button "Executar" at bounding box center [581, 390] width 88 height 25
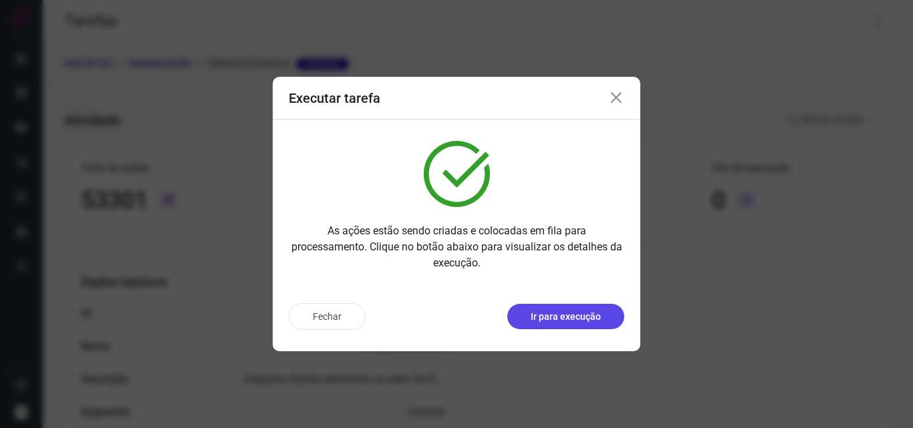
click at [549, 317] on p "Ir para execução" at bounding box center [566, 317] width 70 height 14
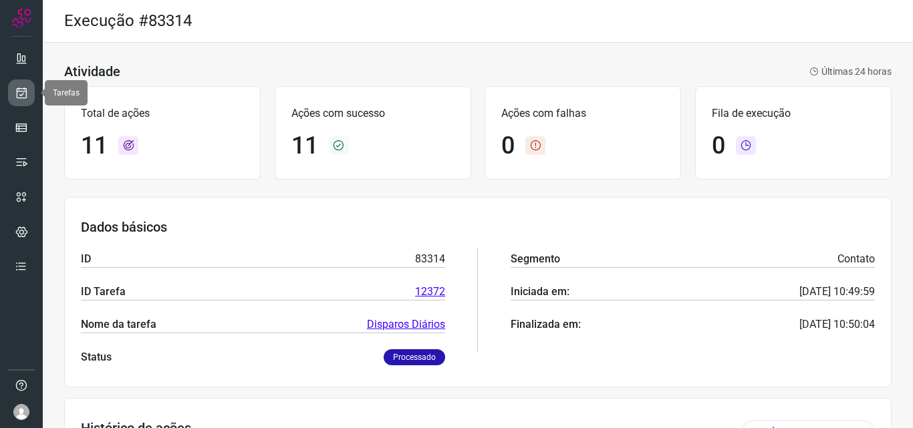
click at [21, 93] on icon at bounding box center [22, 92] width 14 height 13
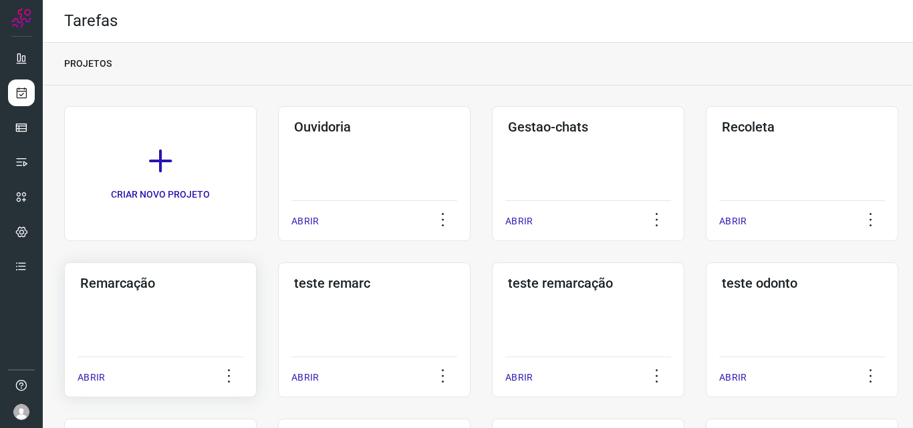
click at [150, 307] on div "Remarcação ABRIR" at bounding box center [160, 330] width 192 height 135
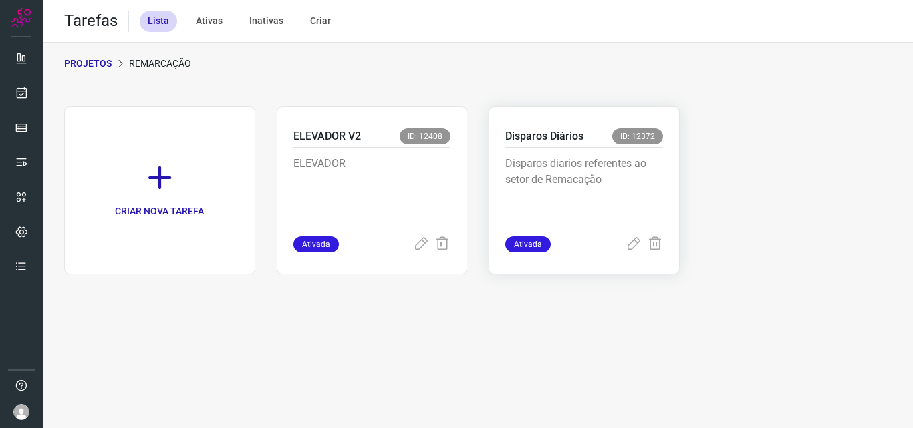
click at [612, 172] on p "Disparos diarios referentes ao setor de Remacação" at bounding box center [584, 189] width 158 height 67
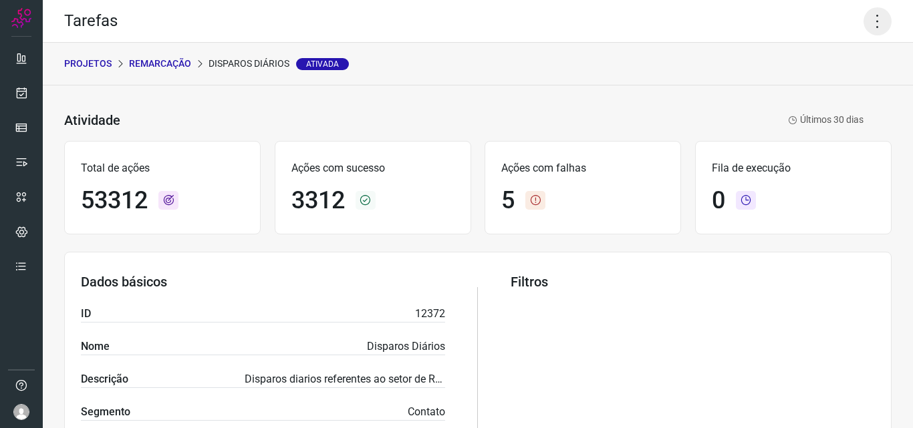
click at [870, 30] on icon at bounding box center [878, 21] width 28 height 28
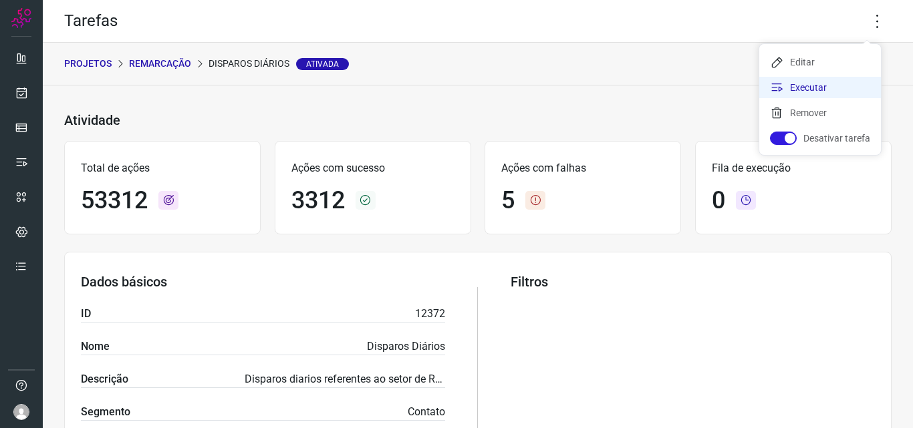
click at [837, 90] on li "Executar" at bounding box center [820, 87] width 122 height 21
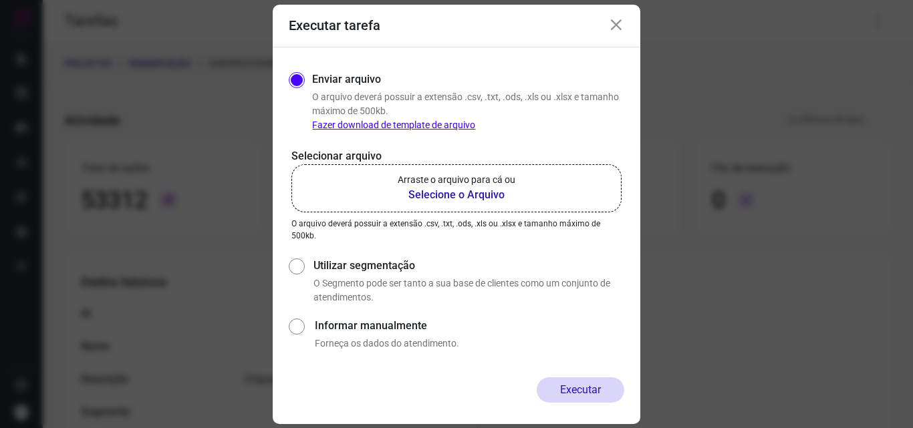
click at [490, 192] on b "Selecione o Arquivo" at bounding box center [457, 195] width 118 height 16
click at [0, 0] on input "Arraste o arquivo para cá ou Selecione o Arquivo" at bounding box center [0, 0] width 0 height 0
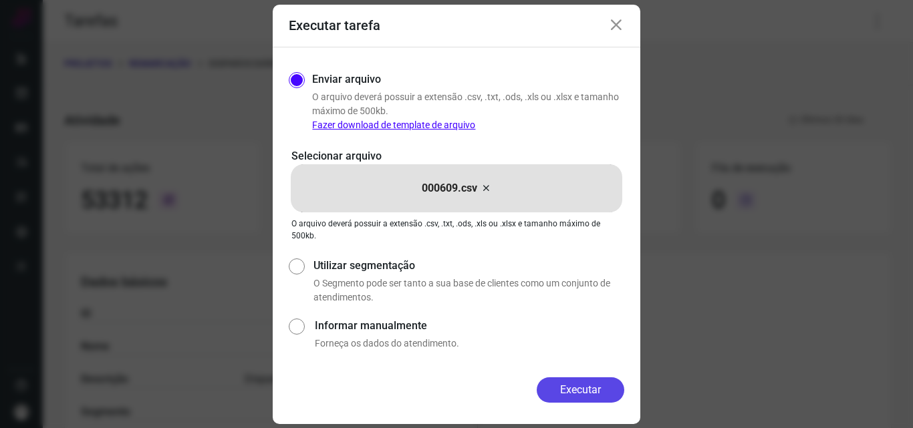
click at [577, 383] on button "Executar" at bounding box center [581, 390] width 88 height 25
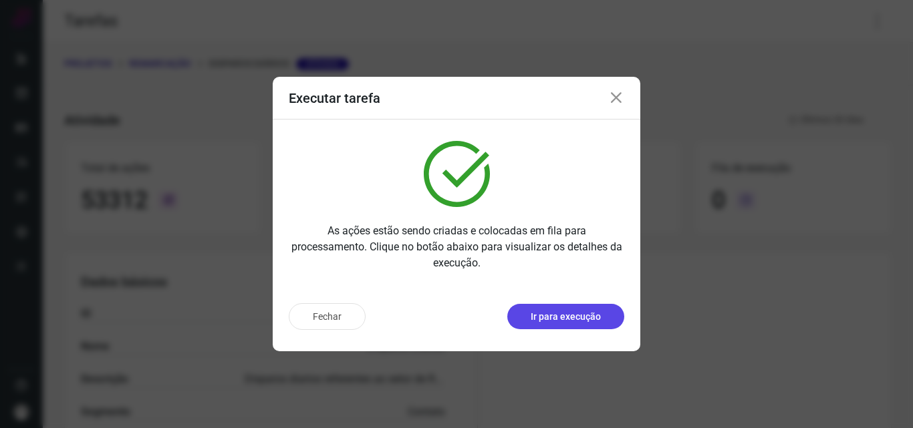
click at [597, 313] on p "Ir para execução" at bounding box center [566, 317] width 70 height 14
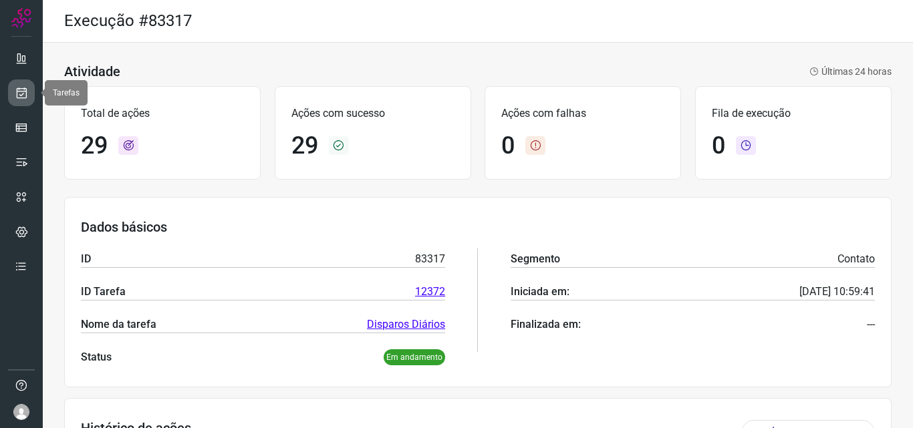
click at [19, 102] on link at bounding box center [21, 93] width 27 height 27
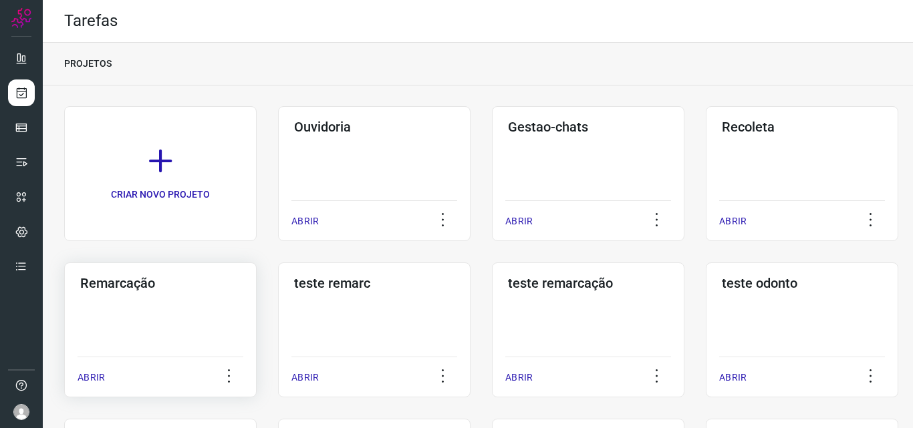
click at [198, 303] on div "Remarcação ABRIR" at bounding box center [160, 330] width 192 height 135
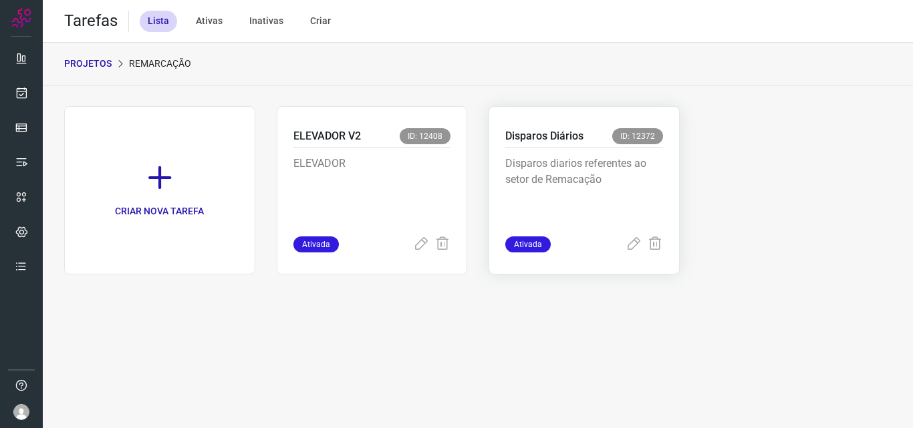
click at [581, 166] on p "Disparos diarios referentes ao setor de Remacação" at bounding box center [584, 189] width 158 height 67
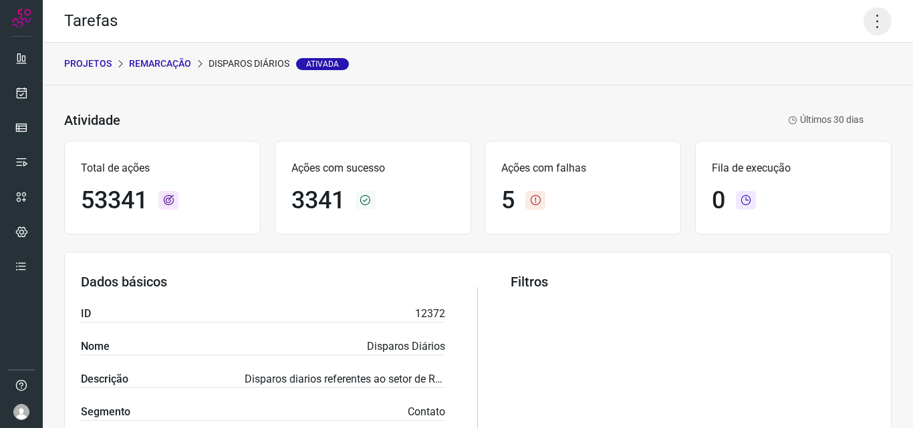
click at [872, 11] on icon at bounding box center [878, 21] width 28 height 28
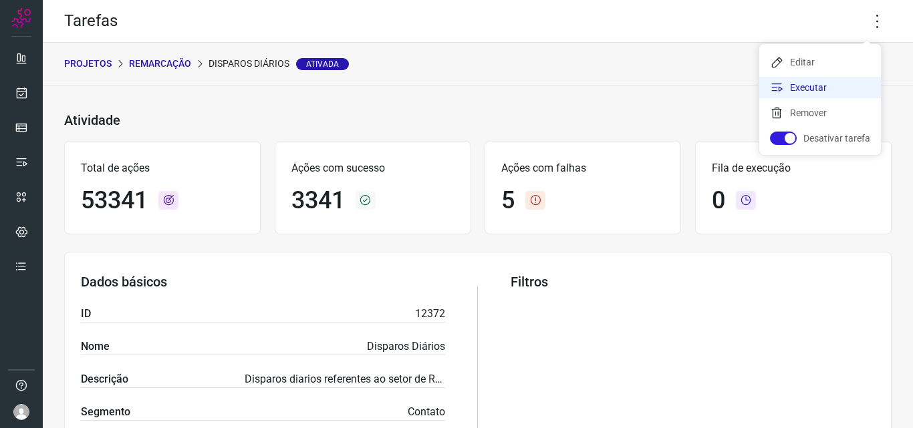
click at [821, 94] on li "Executar" at bounding box center [820, 87] width 122 height 21
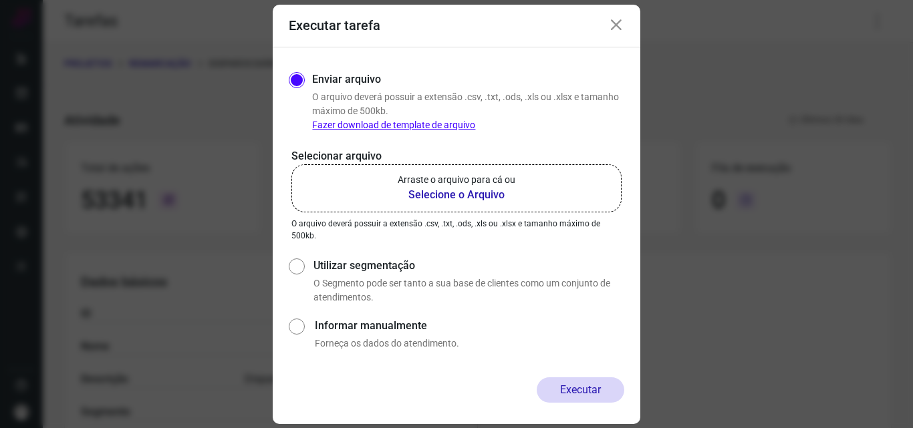
click at [471, 203] on label "Arraste o arquivo para cá ou Selecione o Arquivo" at bounding box center [456, 188] width 330 height 48
click at [0, 0] on input "Arraste o arquivo para cá ou Selecione o Arquivo" at bounding box center [0, 0] width 0 height 0
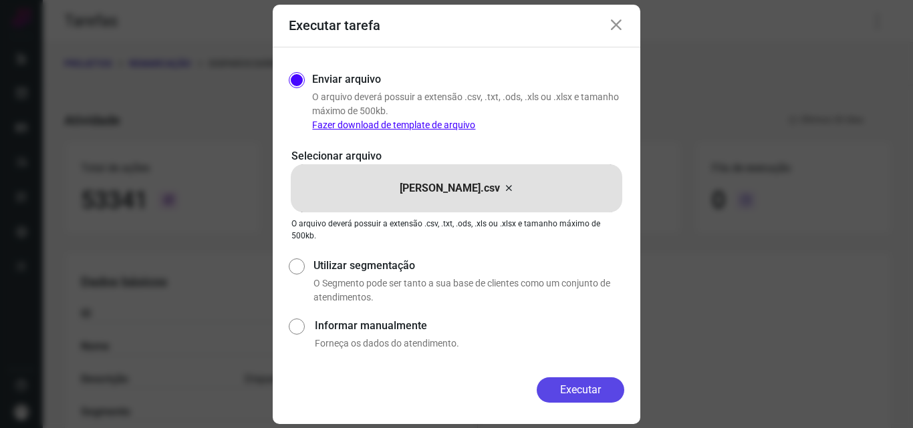
click at [581, 395] on button "Executar" at bounding box center [581, 390] width 88 height 25
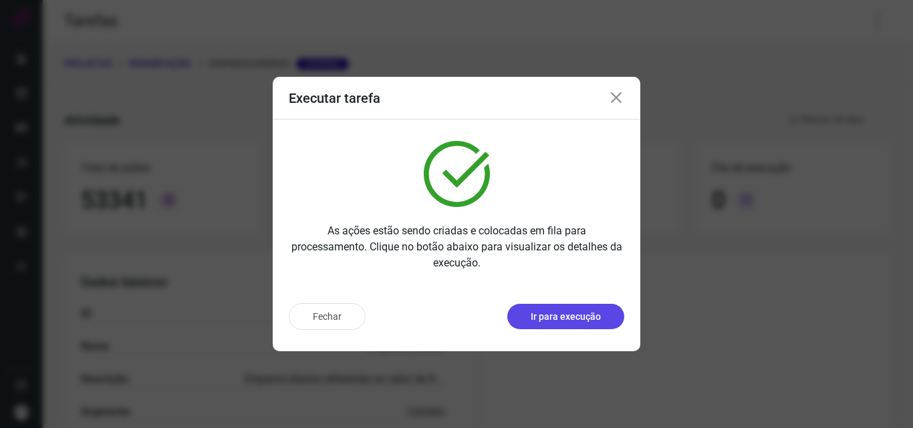
click at [537, 311] on p "Ir para execução" at bounding box center [566, 317] width 70 height 14
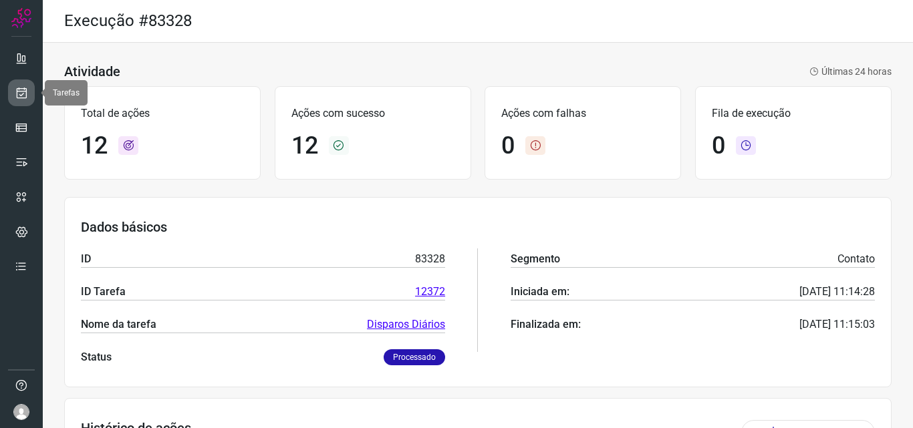
click at [21, 90] on icon at bounding box center [22, 92] width 14 height 13
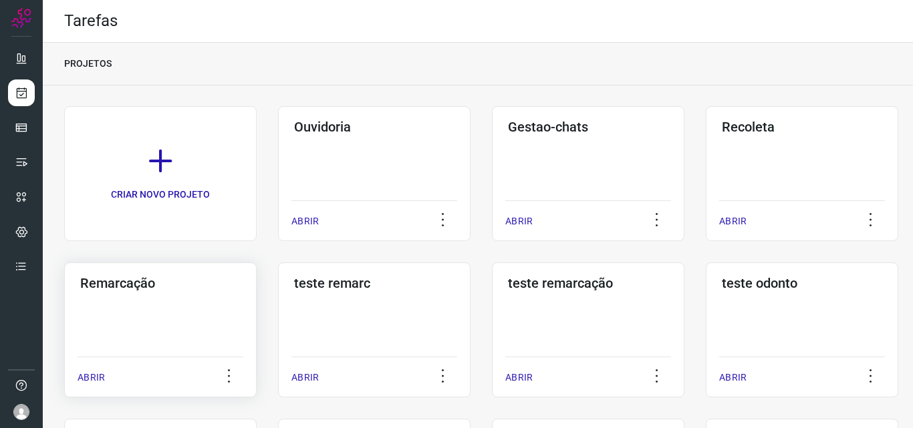
click at [198, 321] on div "Remarcação ABRIR" at bounding box center [160, 330] width 192 height 135
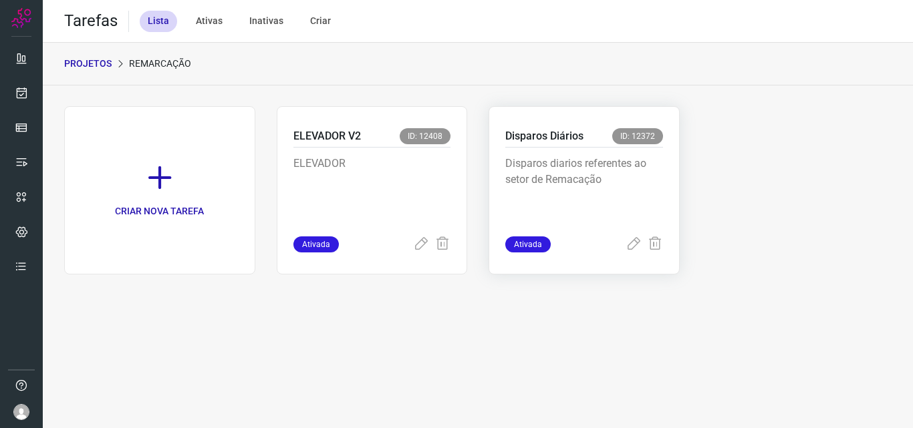
click at [591, 170] on p "Disparos diarios referentes ao setor de Remacação" at bounding box center [584, 189] width 158 height 67
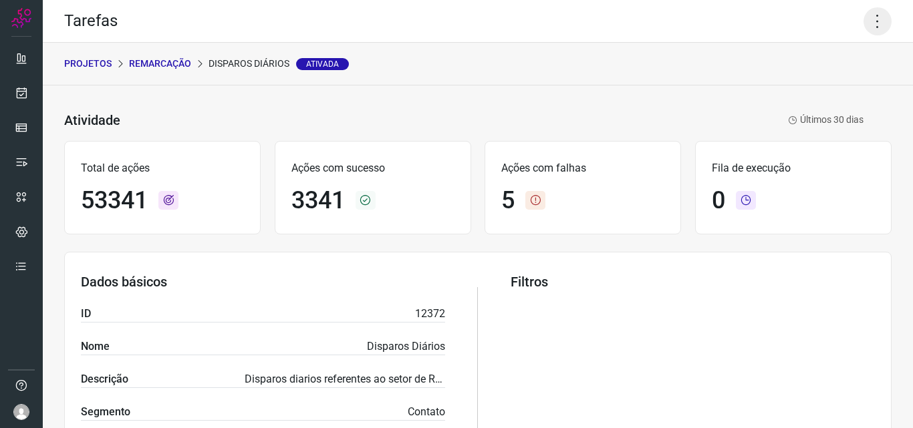
click at [864, 13] on icon at bounding box center [878, 21] width 28 height 28
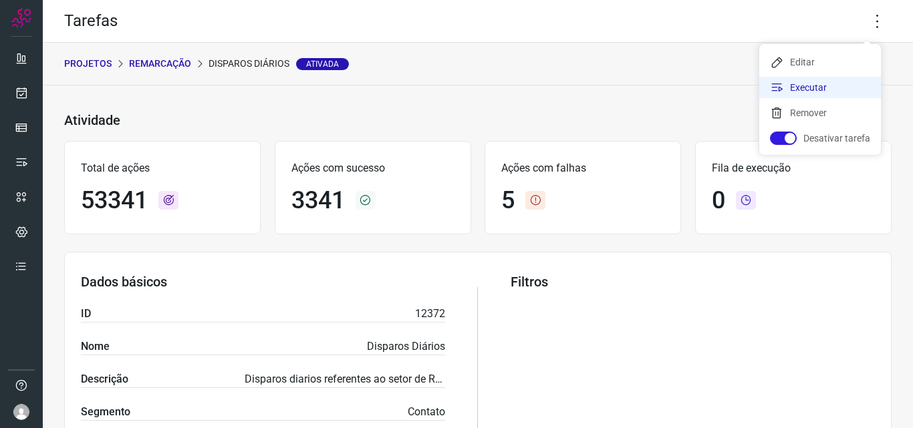
click at [820, 92] on li "Executar" at bounding box center [820, 87] width 122 height 21
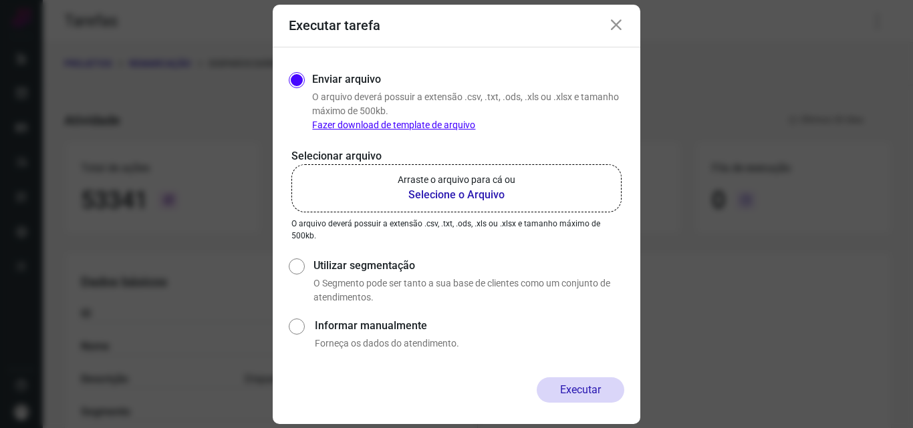
click at [446, 199] on b "Selecione o Arquivo" at bounding box center [457, 195] width 118 height 16
click at [0, 0] on input "Arraste o arquivo para cá ou Selecione o Arquivo" at bounding box center [0, 0] width 0 height 0
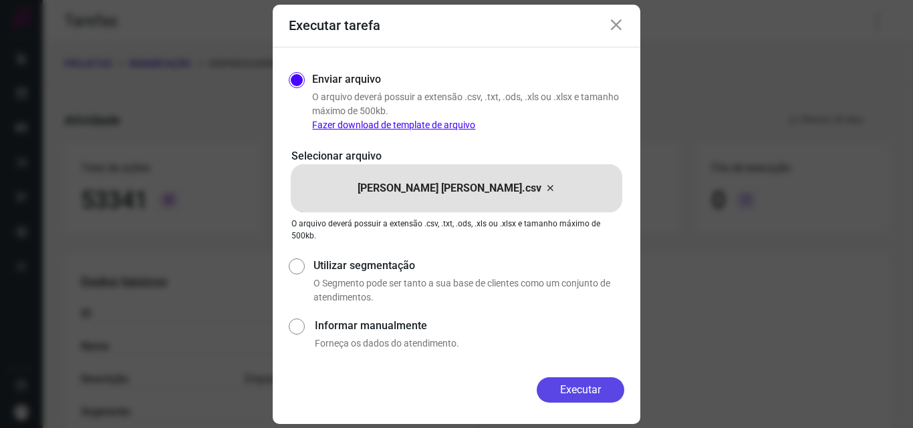
click at [591, 390] on button "Executar" at bounding box center [581, 390] width 88 height 25
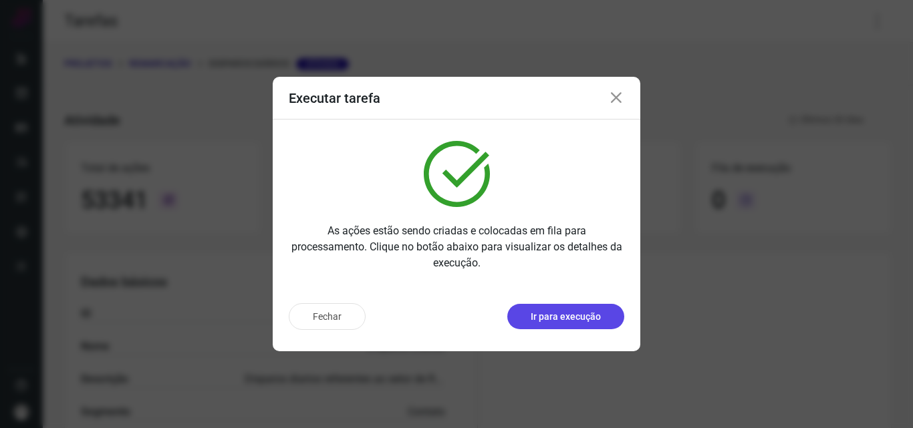
click at [575, 315] on p "Ir para execução" at bounding box center [566, 317] width 70 height 14
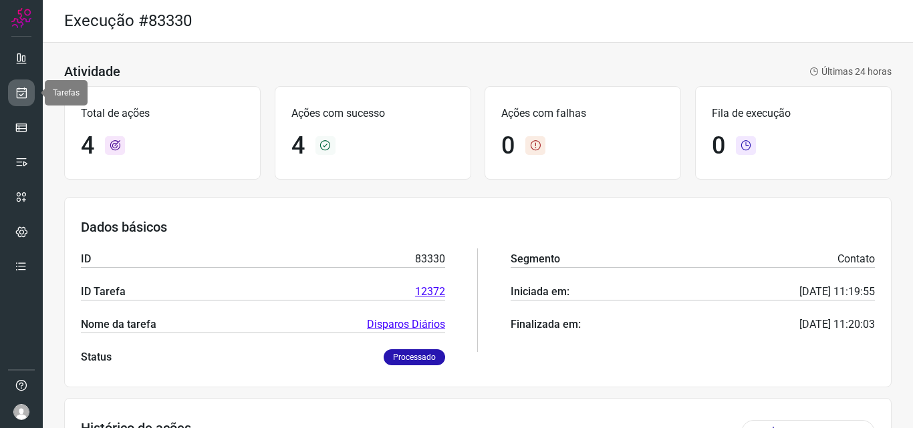
click at [27, 87] on icon at bounding box center [22, 92] width 14 height 13
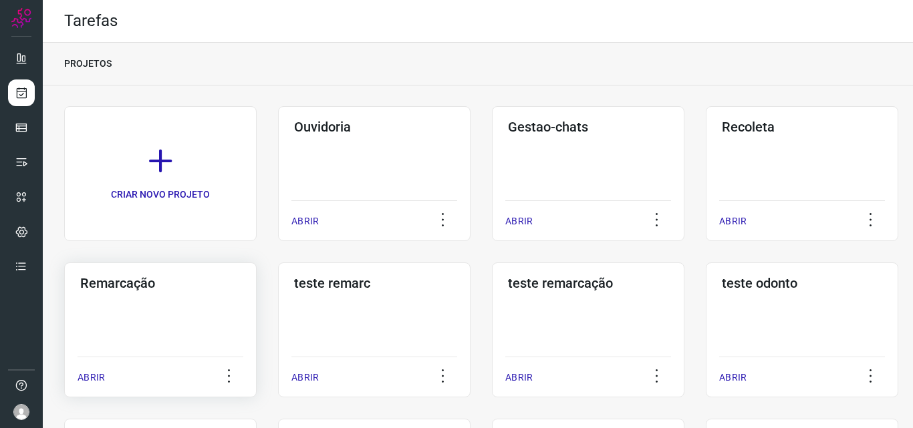
click at [99, 297] on div "Remarcação ABRIR" at bounding box center [160, 330] width 192 height 135
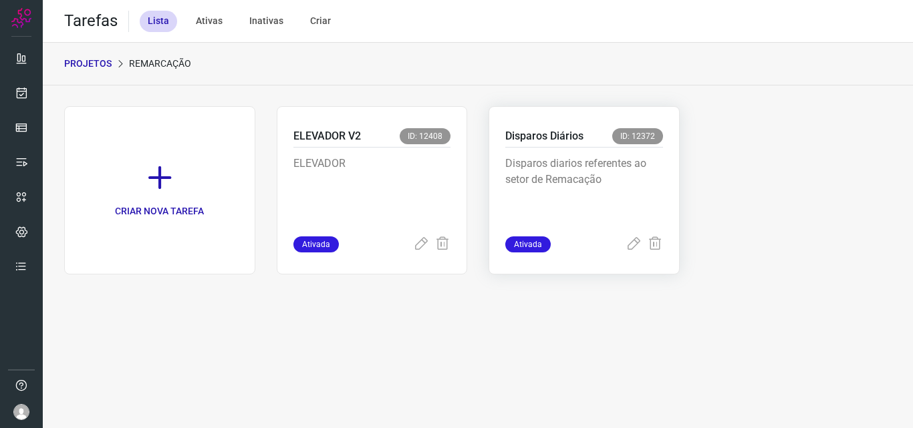
click at [568, 128] on p "Disparos Diários" at bounding box center [544, 136] width 78 height 16
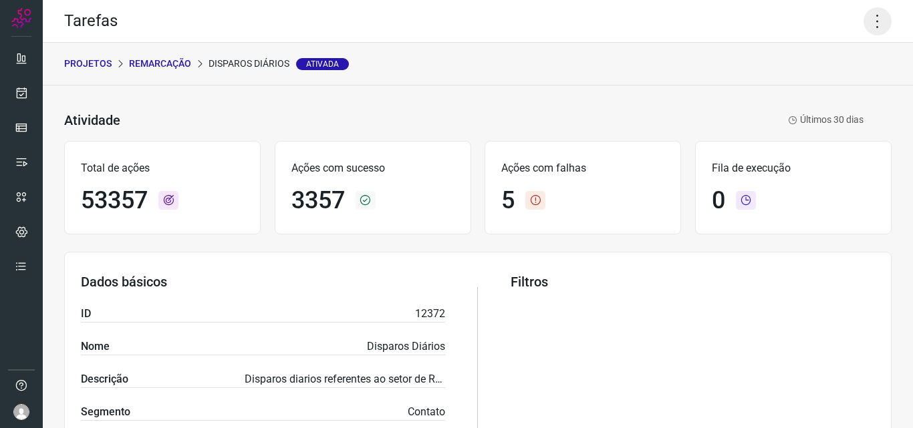
click at [864, 17] on icon at bounding box center [878, 21] width 28 height 28
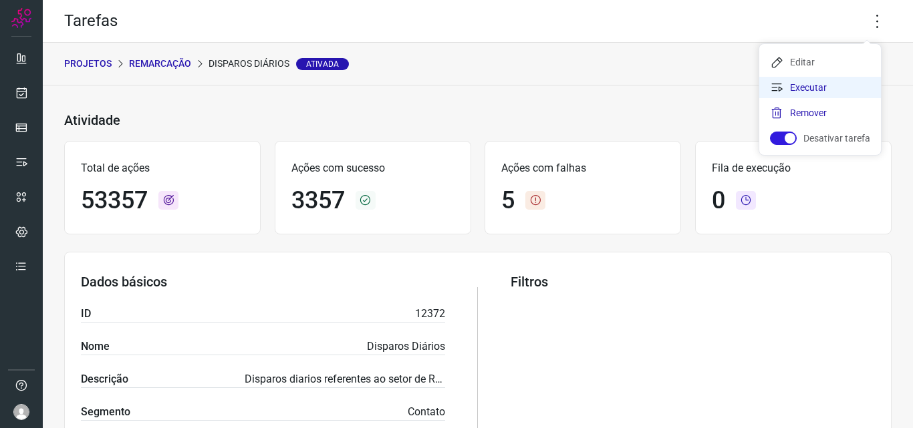
click at [819, 82] on li "Executar" at bounding box center [820, 87] width 122 height 21
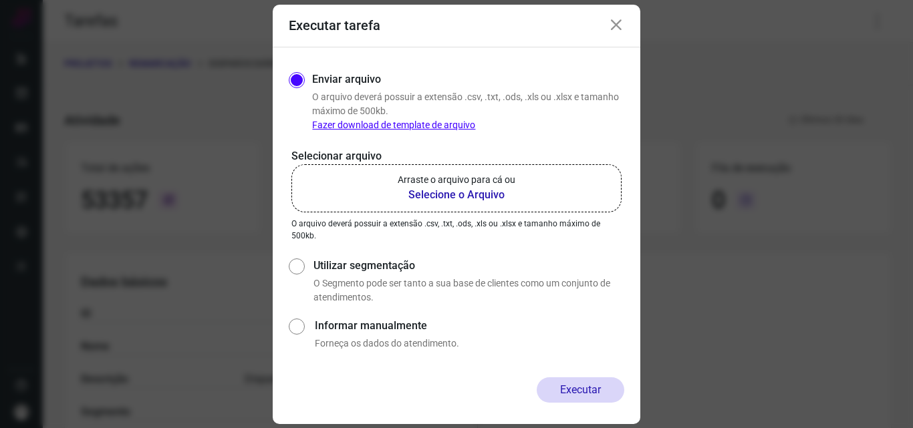
click at [469, 188] on b "Selecione o Arquivo" at bounding box center [457, 195] width 118 height 16
click at [0, 0] on input "Arraste o arquivo para cá ou Selecione o Arquivo" at bounding box center [0, 0] width 0 height 0
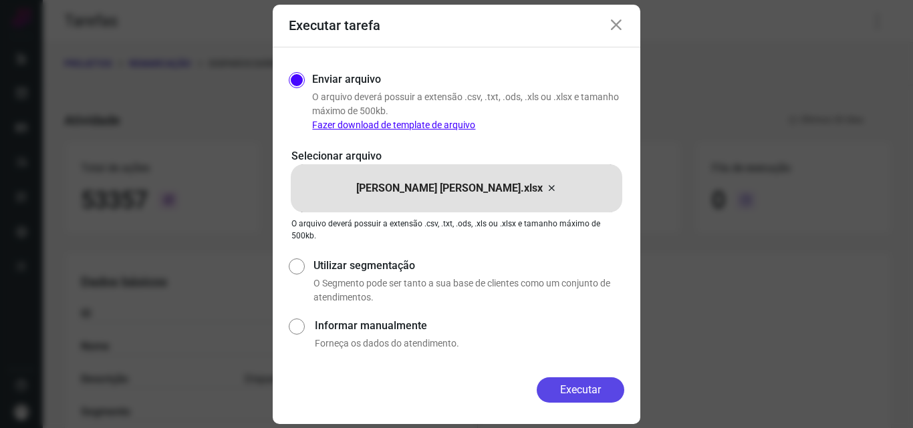
click at [594, 387] on button "Executar" at bounding box center [581, 390] width 88 height 25
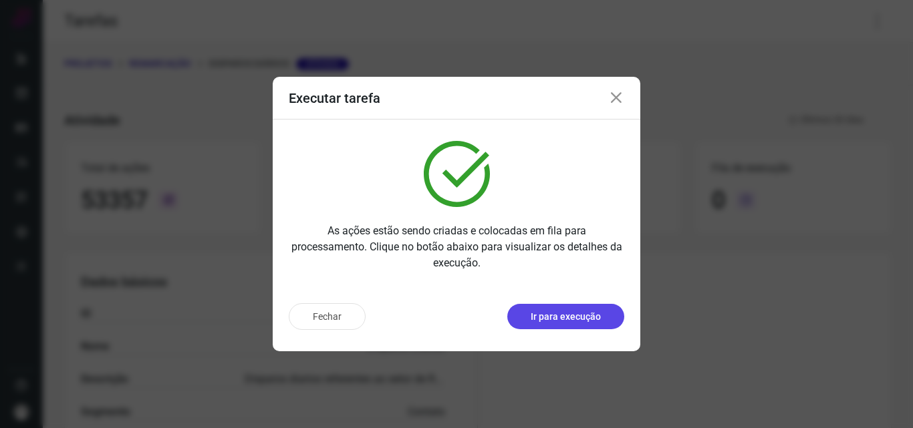
click at [601, 310] on button "Ir para execução" at bounding box center [565, 316] width 117 height 25
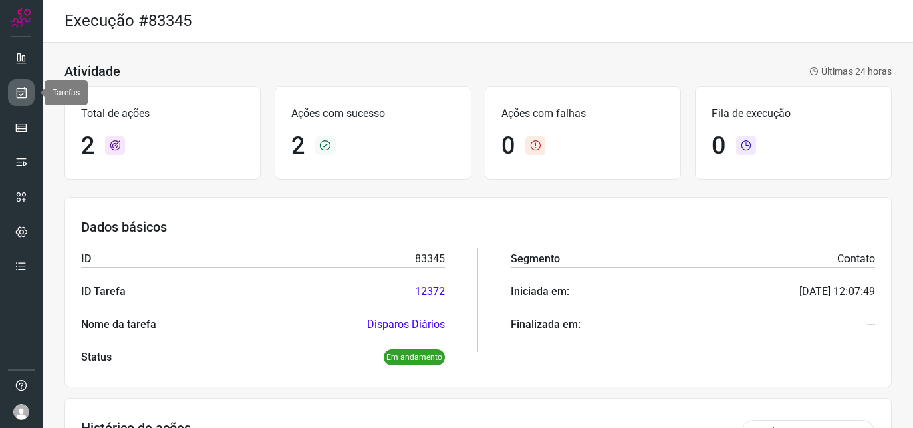
click at [22, 90] on icon at bounding box center [22, 92] width 14 height 13
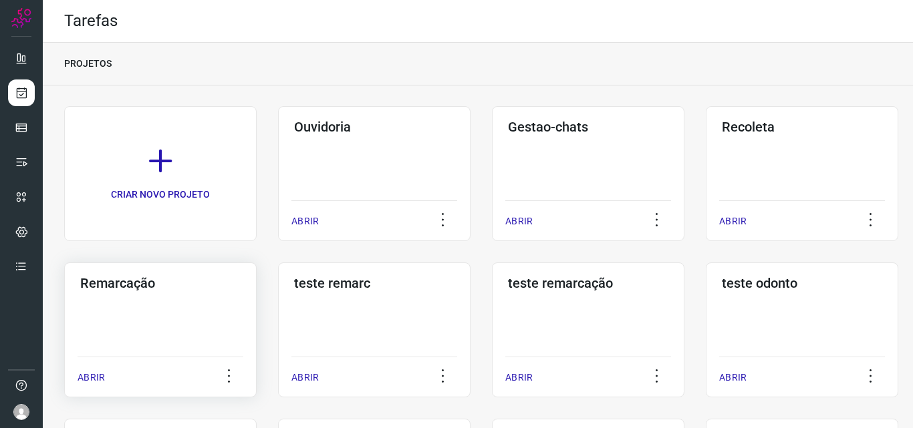
click at [172, 308] on div "Remarcação ABRIR" at bounding box center [160, 330] width 192 height 135
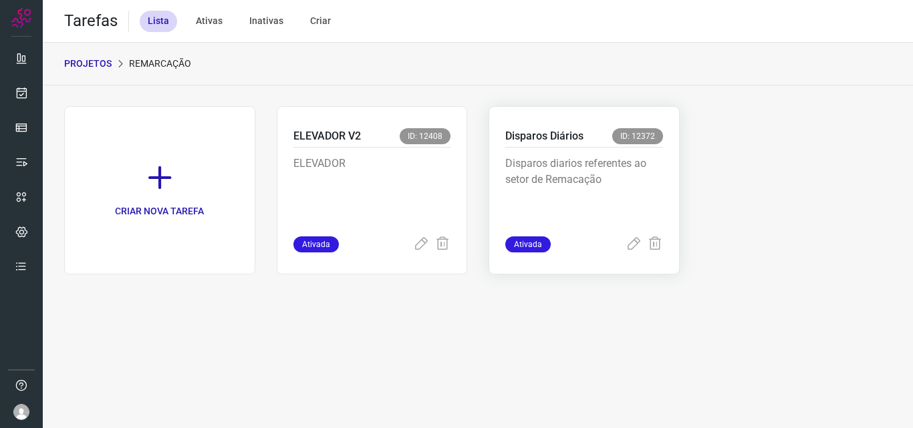
click at [587, 142] on div "Disparos Diários ID: 12372" at bounding box center [584, 137] width 158 height 19
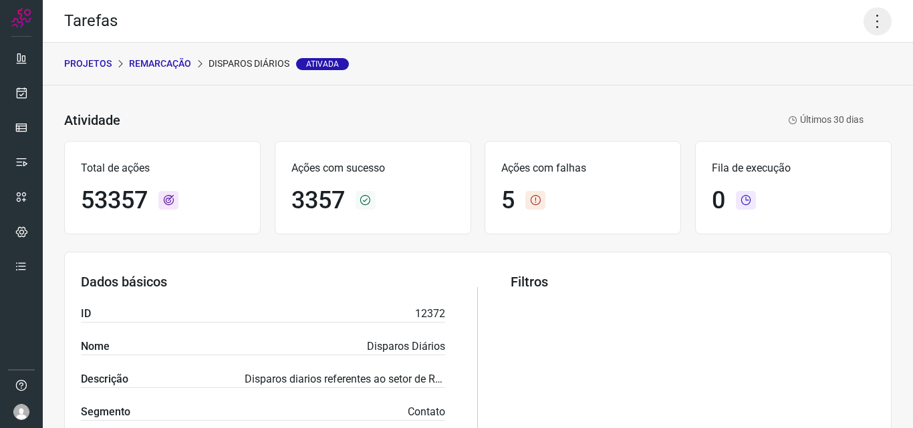
click at [864, 24] on icon at bounding box center [878, 21] width 28 height 28
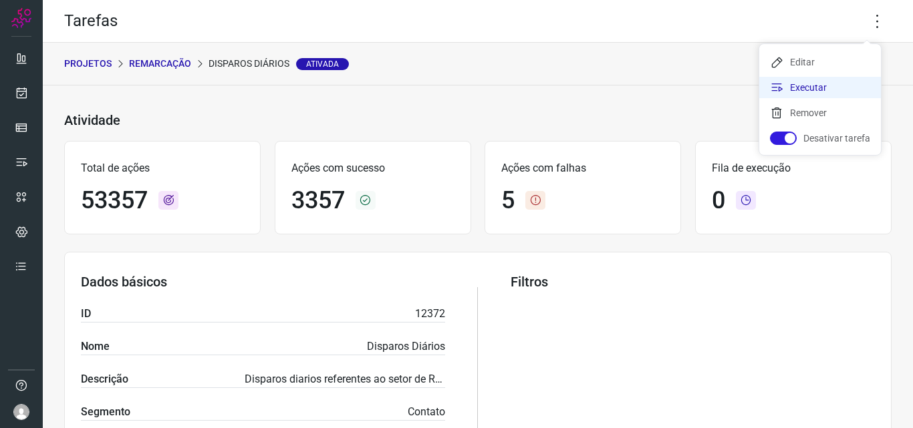
click at [811, 86] on li "Executar" at bounding box center [820, 87] width 122 height 21
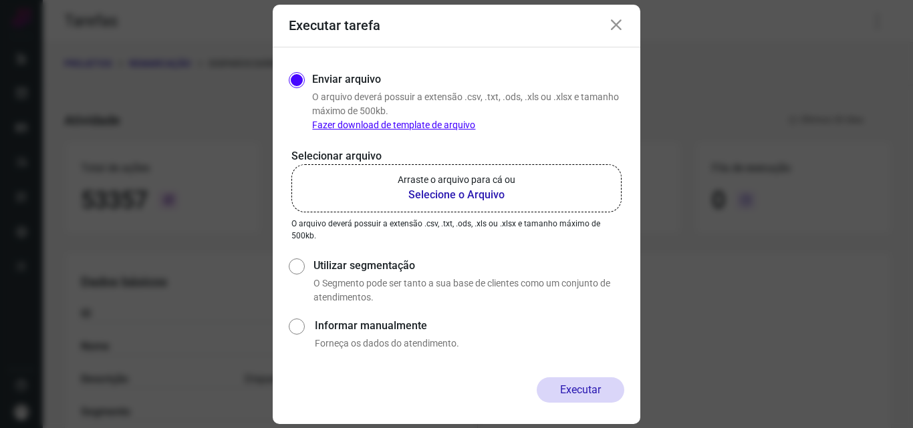
click at [474, 188] on b "Selecione o Arquivo" at bounding box center [457, 195] width 118 height 16
click at [0, 0] on input "Arraste o arquivo para cá ou Selecione o Arquivo" at bounding box center [0, 0] width 0 height 0
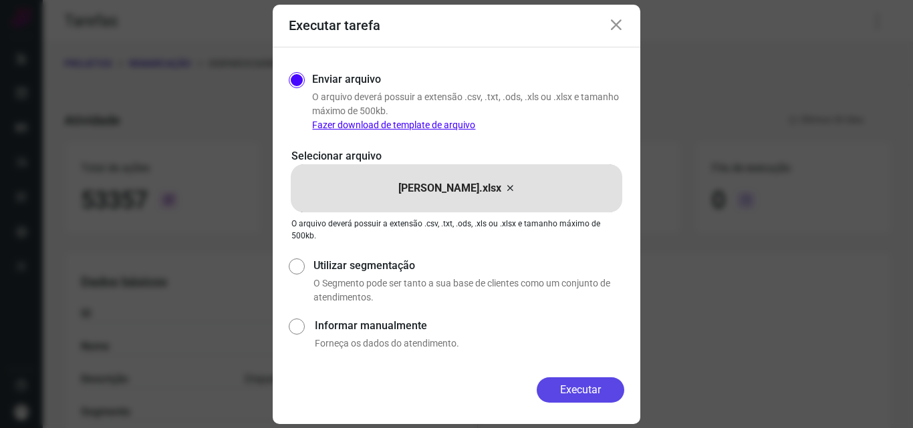
click at [602, 396] on button "Executar" at bounding box center [581, 390] width 88 height 25
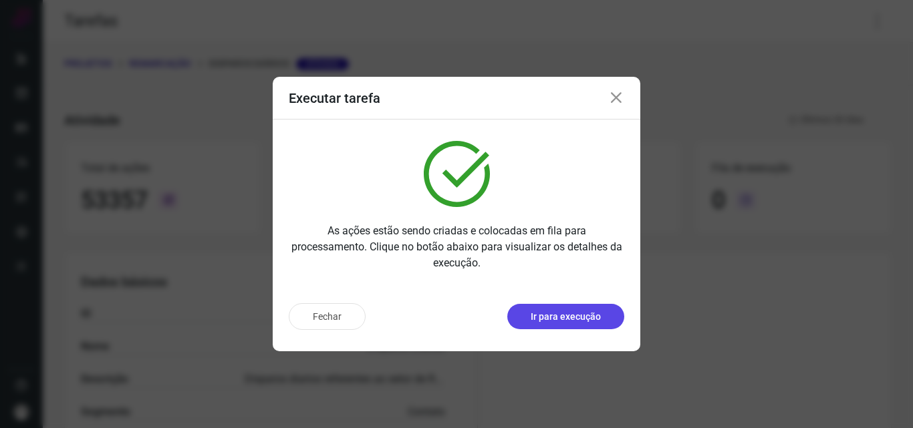
click at [561, 310] on p "Ir para execução" at bounding box center [566, 317] width 70 height 14
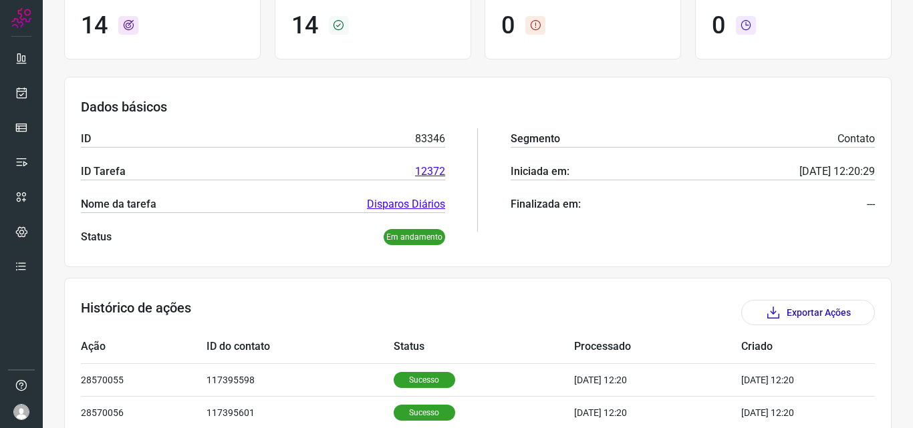
scroll to position [334, 0]
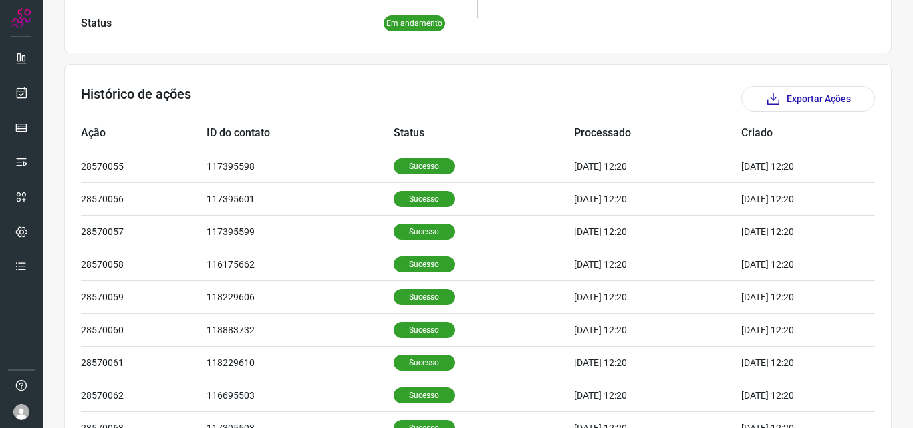
click at [394, 164] on p "Sucesso" at bounding box center [424, 166] width 61 height 16
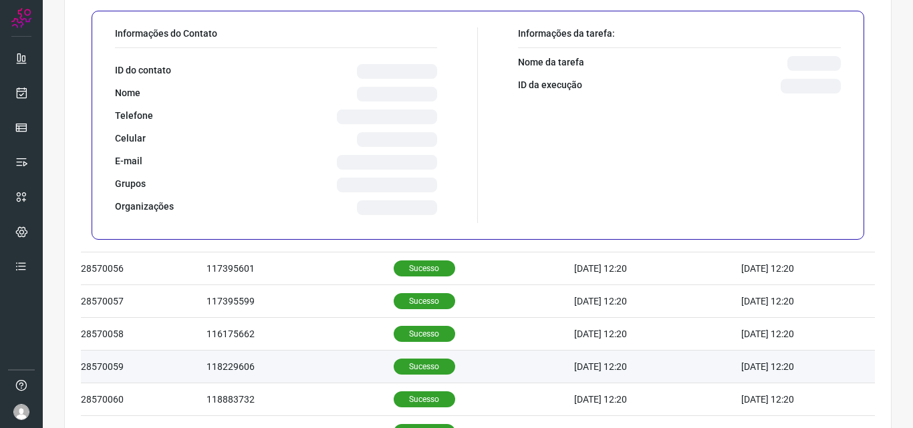
scroll to position [668, 0]
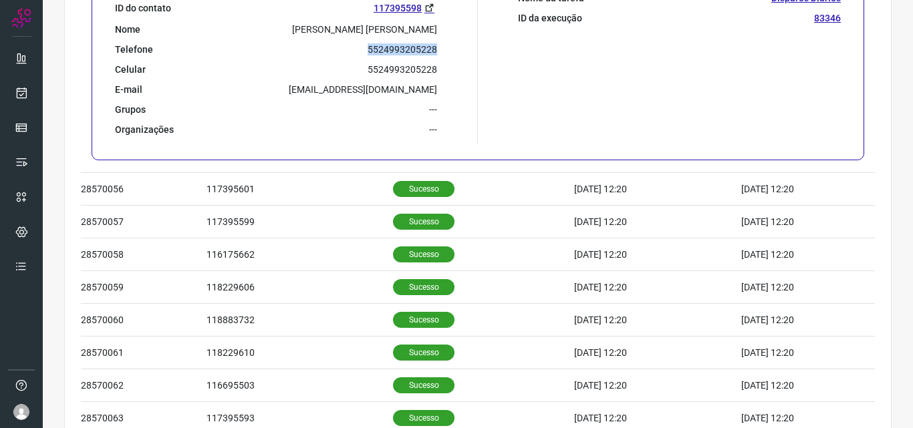
drag, startPoint x: 366, startPoint y: 51, endPoint x: 430, endPoint y: 53, distance: 63.5
click at [430, 53] on p "5524993205228" at bounding box center [403, 49] width 70 height 12
copy p "5524993205228"
click at [17, 96] on icon at bounding box center [22, 92] width 14 height 13
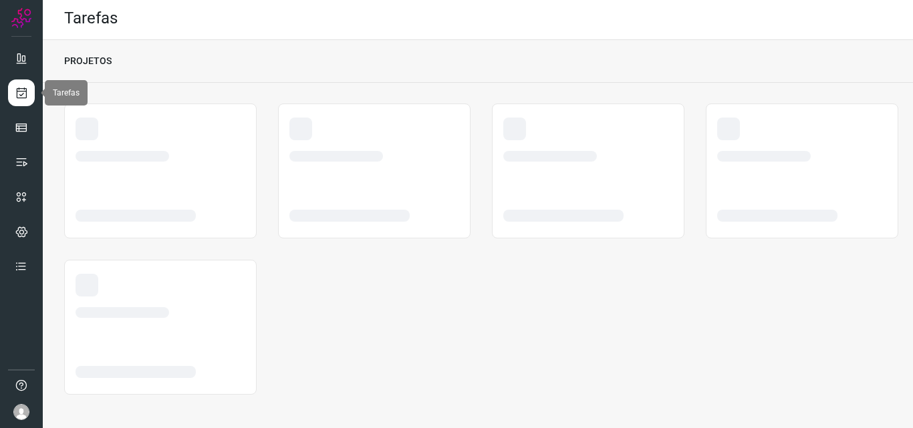
scroll to position [3, 0]
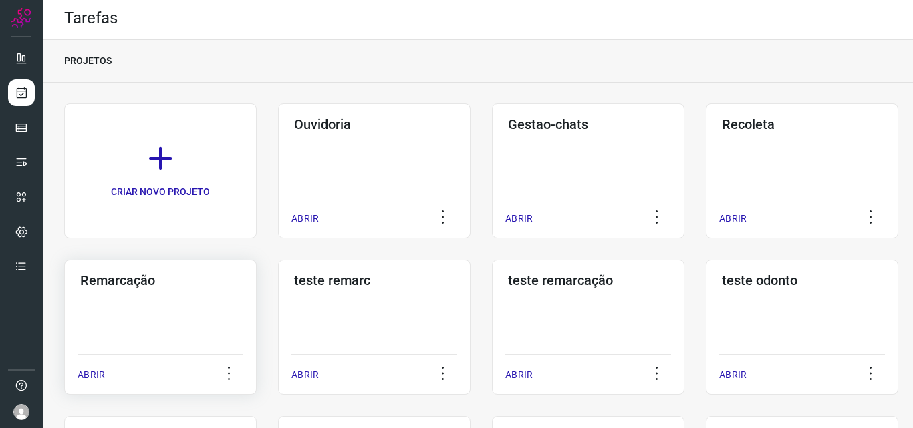
click at [157, 288] on div "Remarcação ABRIR" at bounding box center [160, 327] width 192 height 135
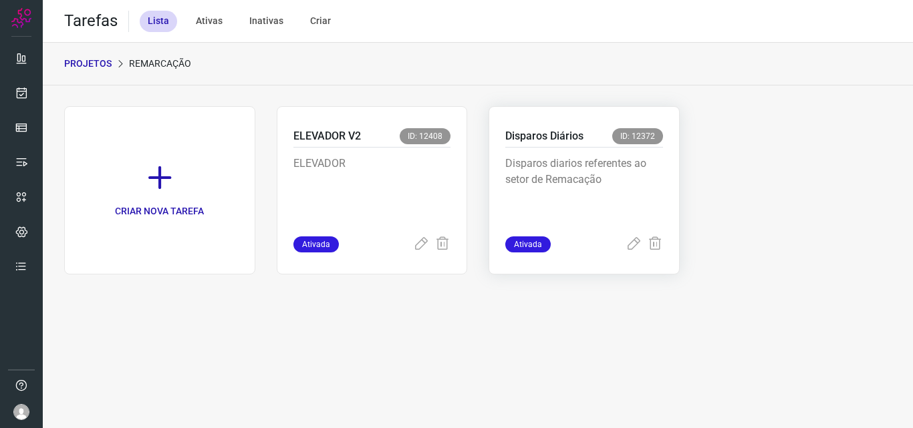
click at [640, 170] on p "Disparos diarios referentes ao setor de Remacação" at bounding box center [584, 189] width 158 height 67
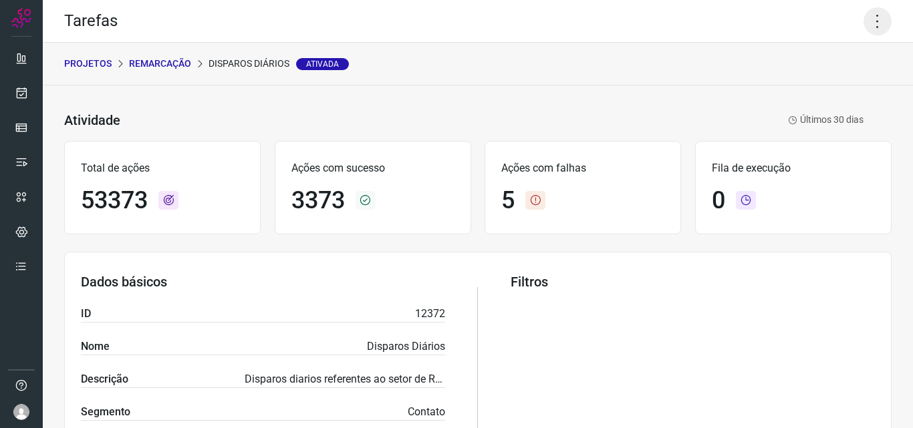
click at [866, 27] on icon at bounding box center [878, 21] width 28 height 28
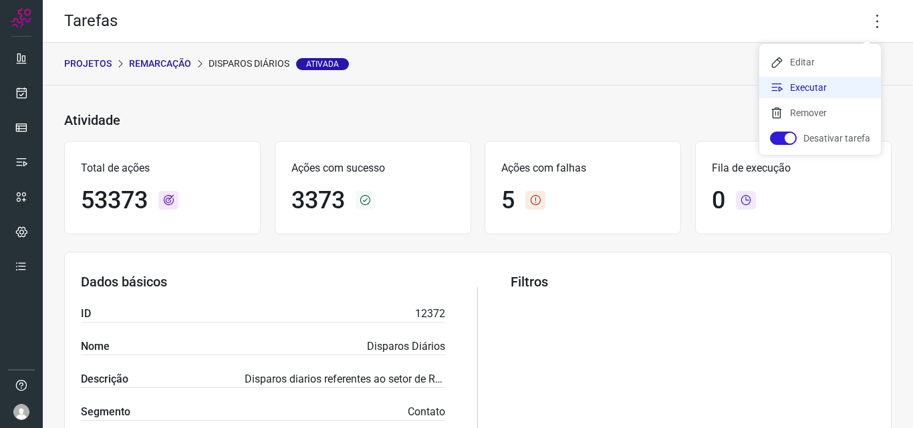
click at [806, 93] on li "Executar" at bounding box center [820, 87] width 122 height 21
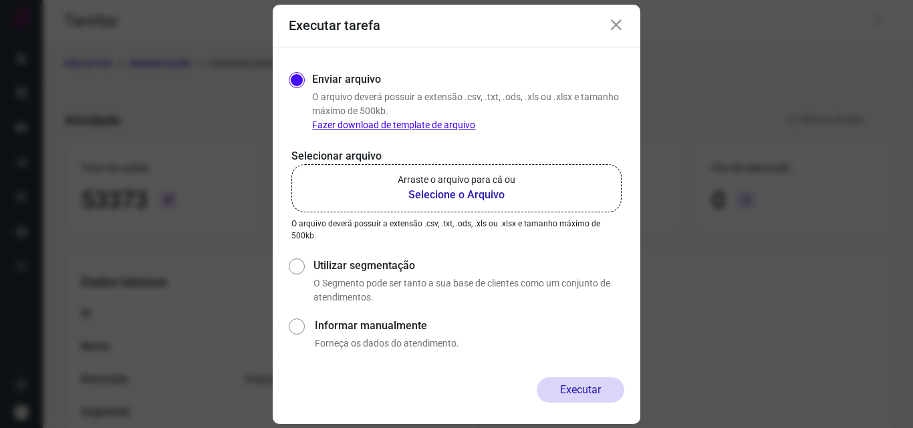
click at [472, 192] on b "Selecione o Arquivo" at bounding box center [457, 195] width 118 height 16
click at [0, 0] on input "Arraste o arquivo para cá ou Selecione o Arquivo" at bounding box center [0, 0] width 0 height 0
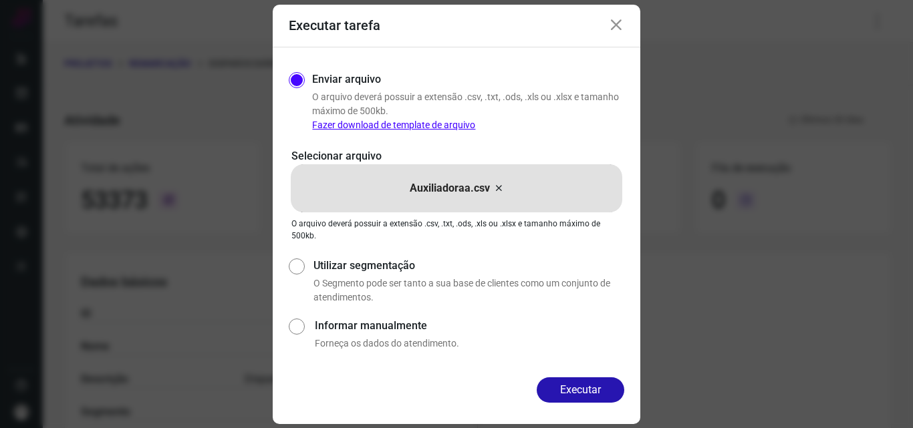
click at [551, 388] on button "Executar" at bounding box center [581, 390] width 88 height 25
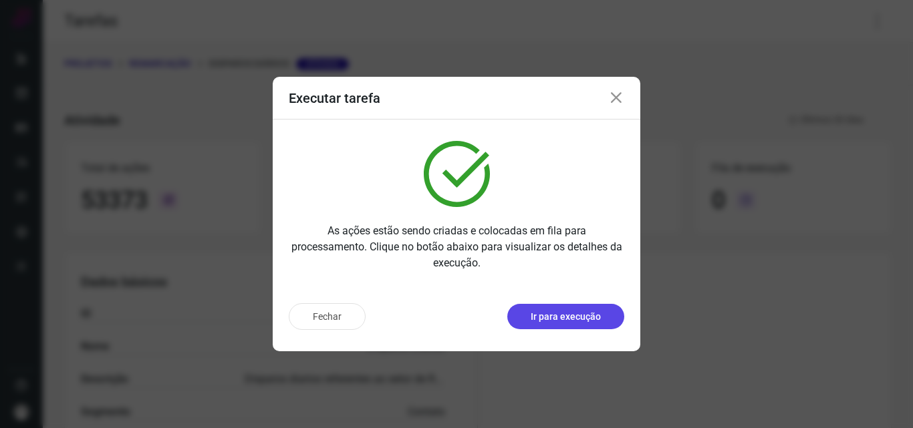
click at [563, 318] on p "Ir para execução" at bounding box center [566, 317] width 70 height 14
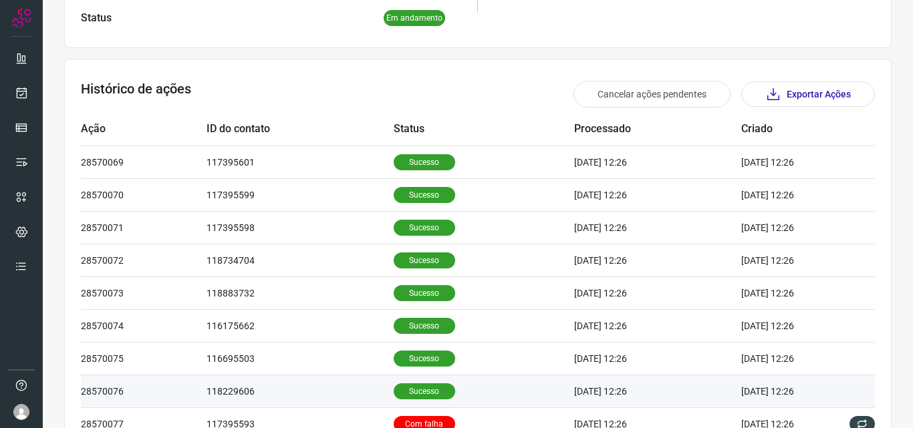
scroll to position [452, 0]
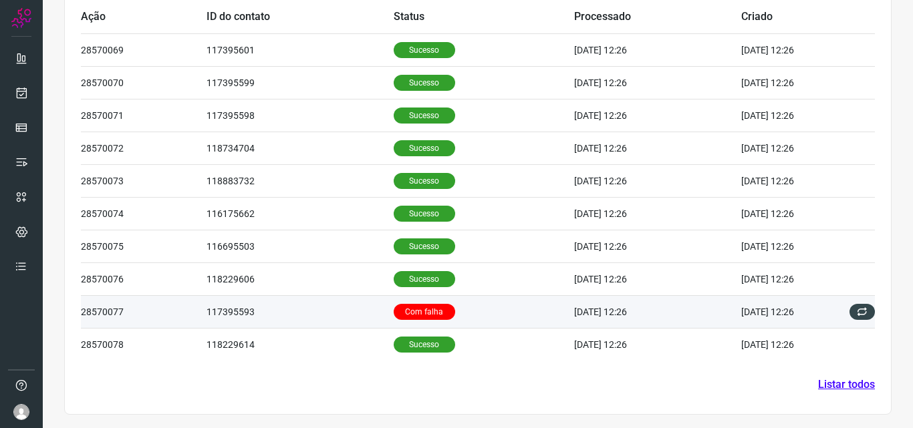
click at [334, 317] on td "117395593" at bounding box center [300, 311] width 186 height 33
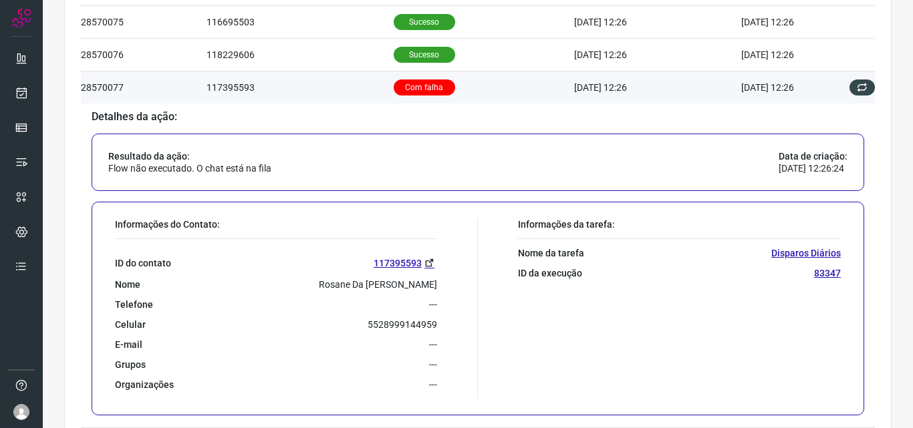
scroll to position [719, 0]
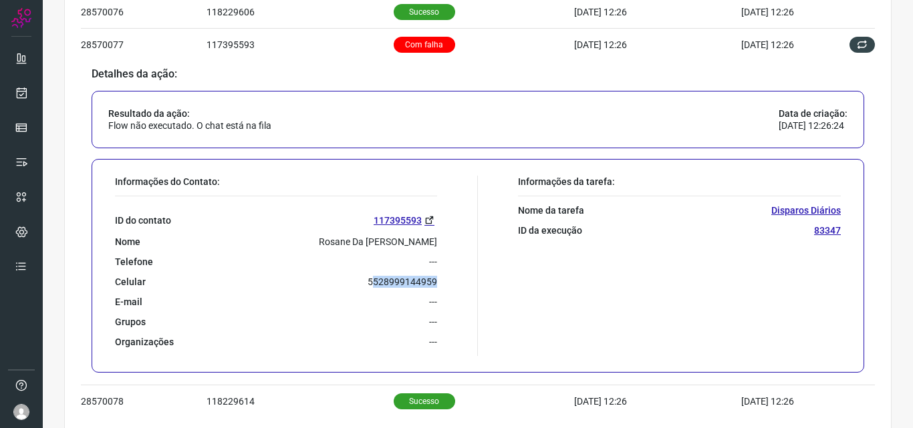
drag, startPoint x: 369, startPoint y: 284, endPoint x: 431, endPoint y: 287, distance: 62.2
click at [431, 287] on p "5528999144959" at bounding box center [403, 282] width 70 height 12
click at [376, 283] on p "5528999144959" at bounding box center [403, 282] width 70 height 12
drag, startPoint x: 381, startPoint y: 283, endPoint x: 426, endPoint y: 288, distance: 45.7
click at [426, 288] on div "ID do contato 117395593 Nome [PERSON_NAME] Telefone --- Celular [PHONE_NUMBER] …" at bounding box center [276, 272] width 322 height 152
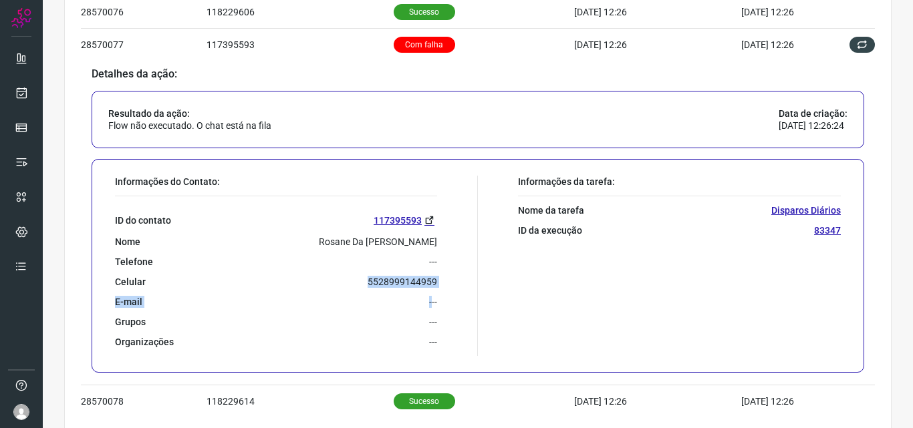
click at [413, 281] on p "5528999144959" at bounding box center [403, 282] width 70 height 12
drag, startPoint x: 367, startPoint y: 280, endPoint x: 428, endPoint y: 283, distance: 60.9
click at [427, 283] on p "5528999144959" at bounding box center [403, 282] width 70 height 12
click at [429, 283] on p "5528999144959" at bounding box center [403, 282] width 70 height 12
drag, startPoint x: 364, startPoint y: 280, endPoint x: 430, endPoint y: 285, distance: 66.4
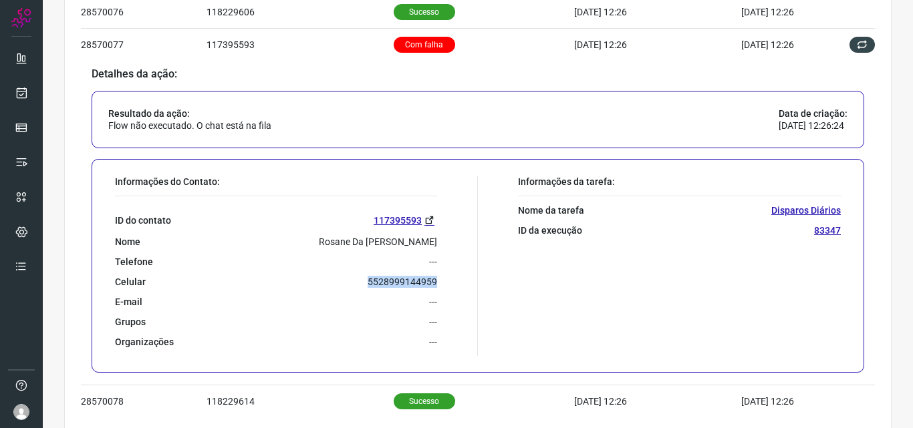
click at [430, 285] on p "5528999144959" at bounding box center [403, 282] width 70 height 12
copy p "5528999144959"
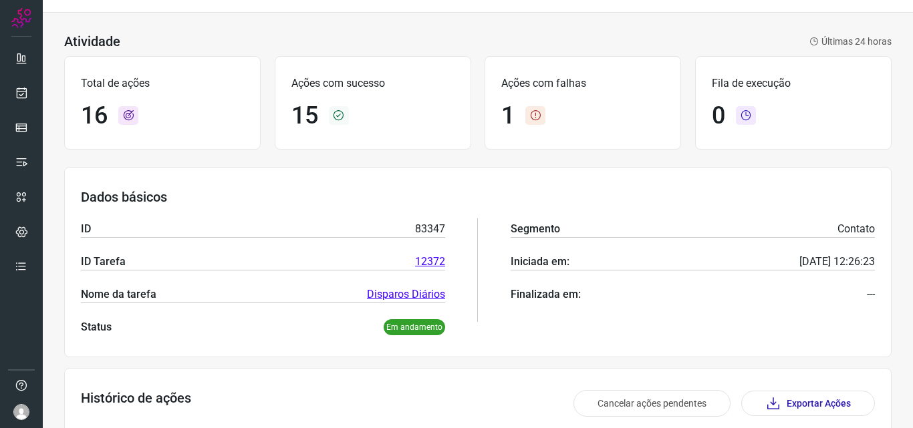
scroll to position [0, 0]
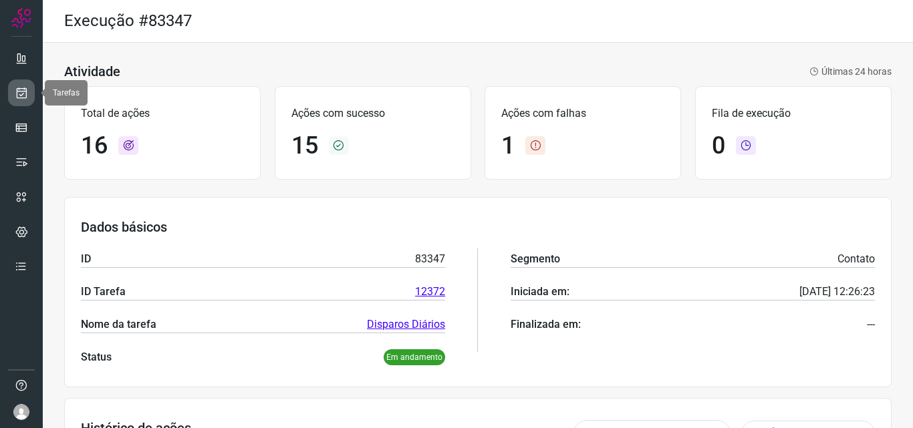
click at [22, 94] on icon at bounding box center [22, 92] width 14 height 13
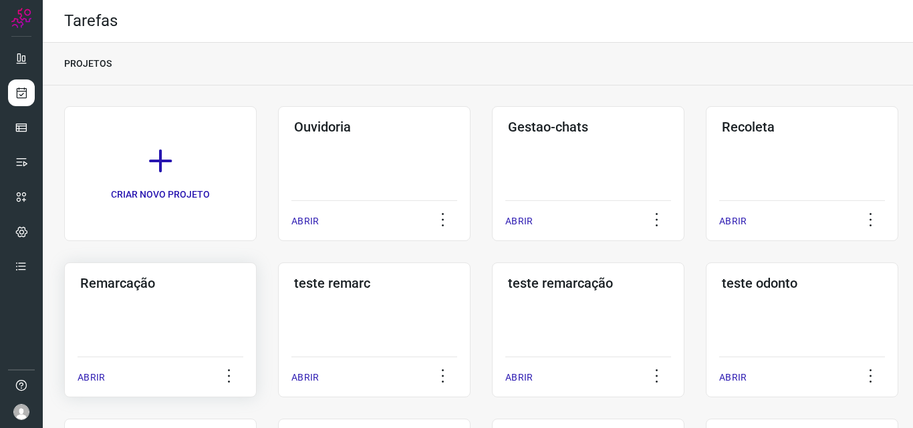
click at [129, 302] on div "Remarcação ABRIR" at bounding box center [160, 330] width 192 height 135
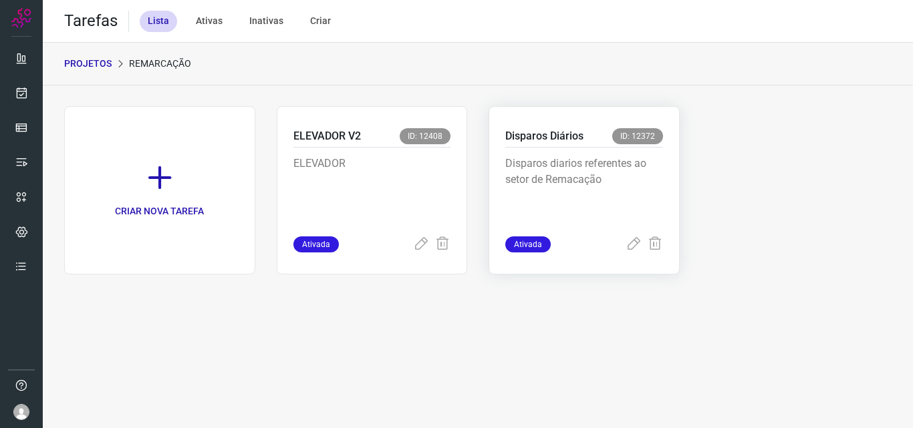
click at [561, 211] on p "Disparos diarios referentes ao setor de Remacação" at bounding box center [584, 189] width 158 height 67
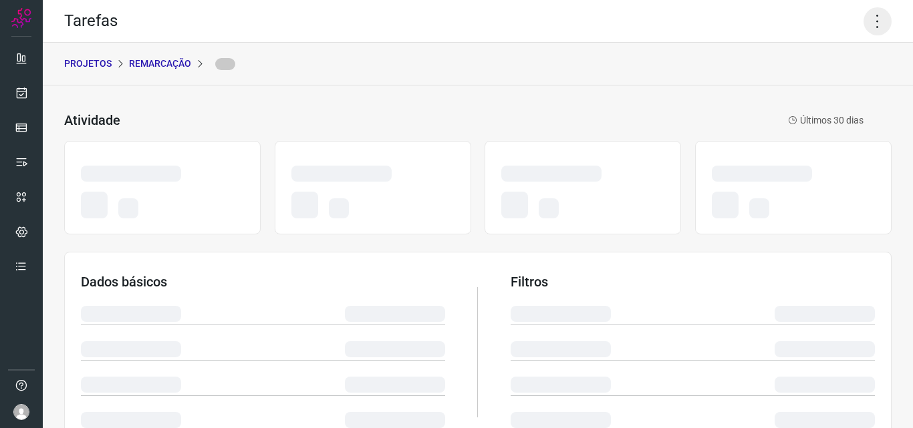
click at [872, 31] on icon at bounding box center [878, 21] width 28 height 28
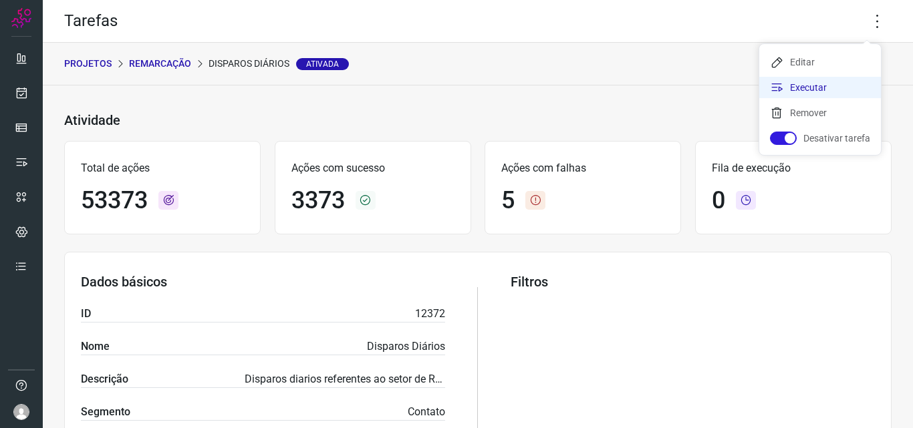
click at [830, 87] on li "Executar" at bounding box center [820, 87] width 122 height 21
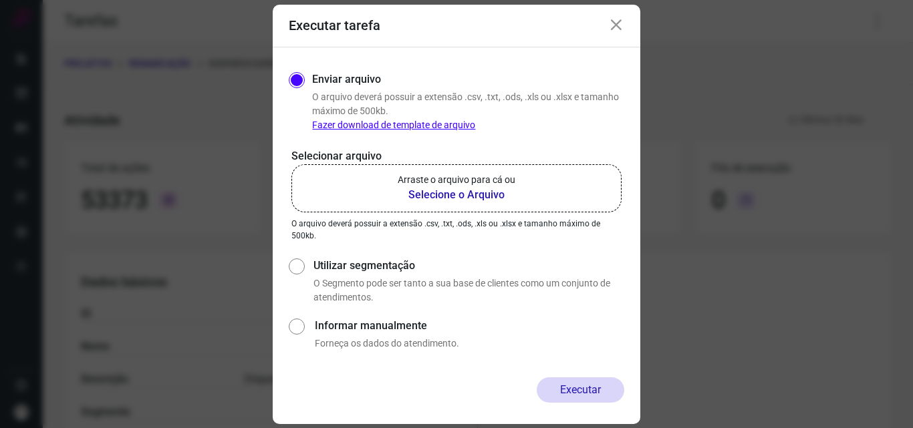
click at [430, 196] on b "Selecione o Arquivo" at bounding box center [457, 195] width 118 height 16
click at [0, 0] on input "Arraste o arquivo para cá ou Selecione o Arquivo" at bounding box center [0, 0] width 0 height 0
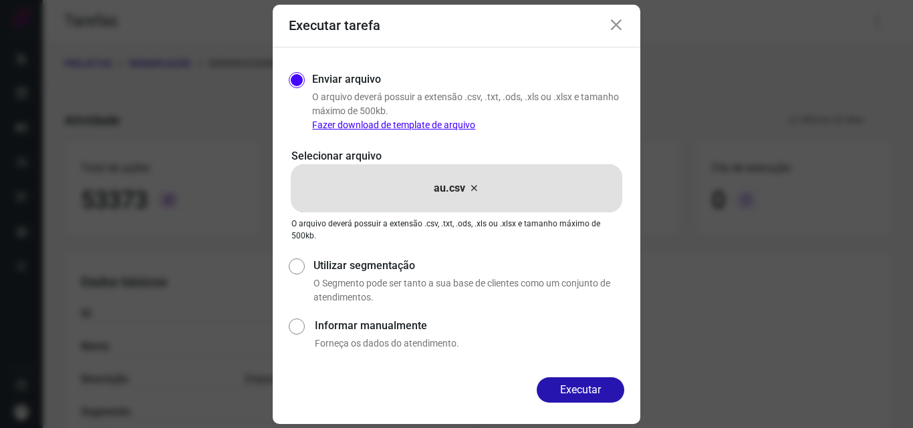
click at [589, 385] on button "Executar" at bounding box center [581, 390] width 88 height 25
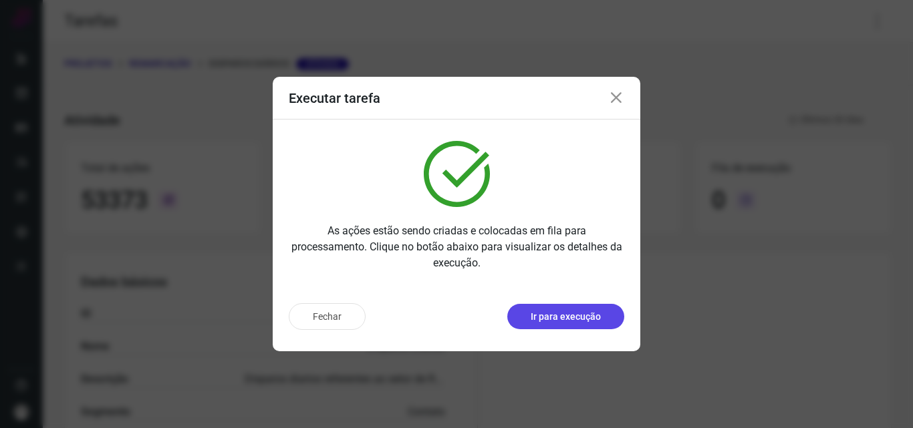
click at [540, 322] on p "Ir para execução" at bounding box center [566, 317] width 70 height 14
